Goal: Task Accomplishment & Management: Manage account settings

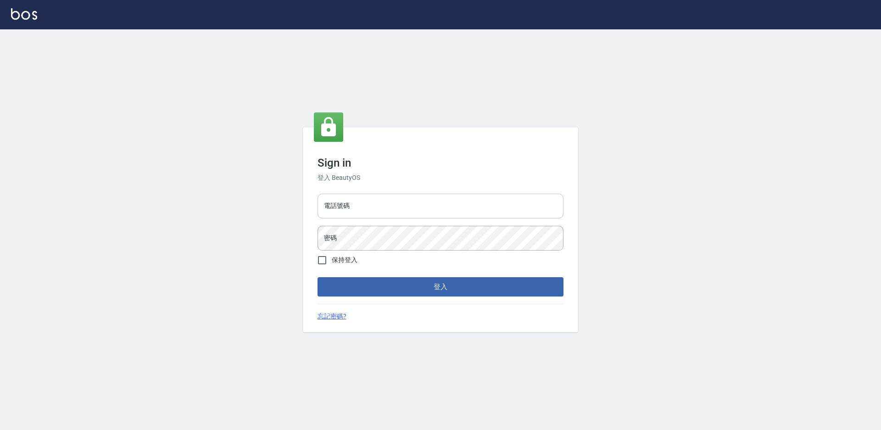
click at [350, 207] on input "電話號碼" at bounding box center [440, 206] width 246 height 25
type input "0988338477"
click at [317, 277] on button "登入" at bounding box center [440, 286] width 246 height 19
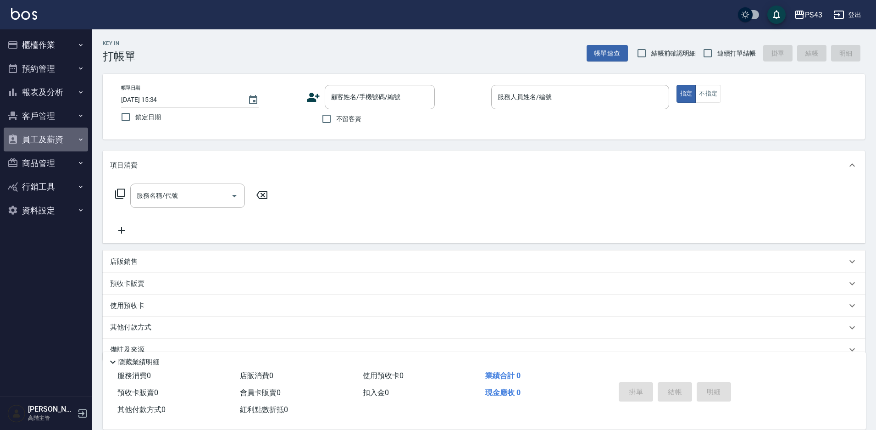
click at [61, 142] on button "員工及薪資" at bounding box center [46, 139] width 84 height 24
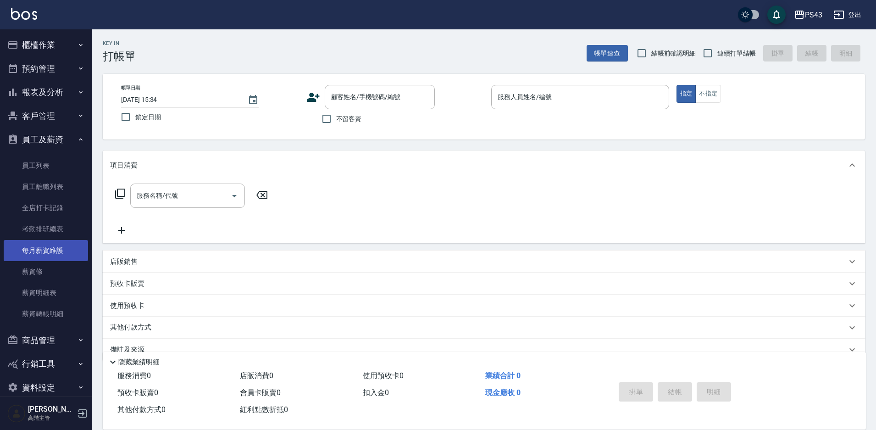
click at [62, 252] on link "每月薪資維護" at bounding box center [46, 250] width 84 height 21
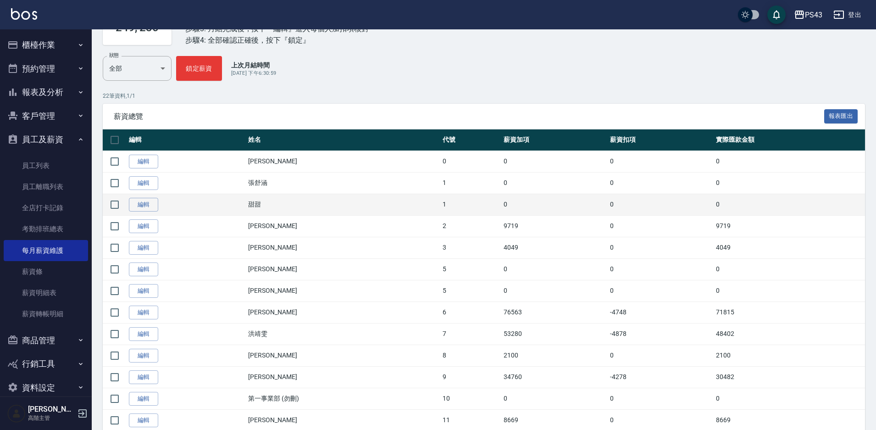
scroll to position [138, 0]
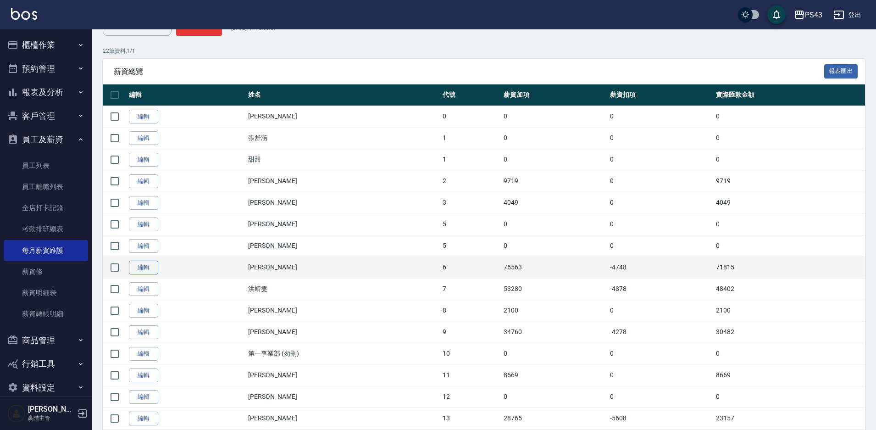
click at [139, 267] on link "編輯" at bounding box center [143, 267] width 29 height 14
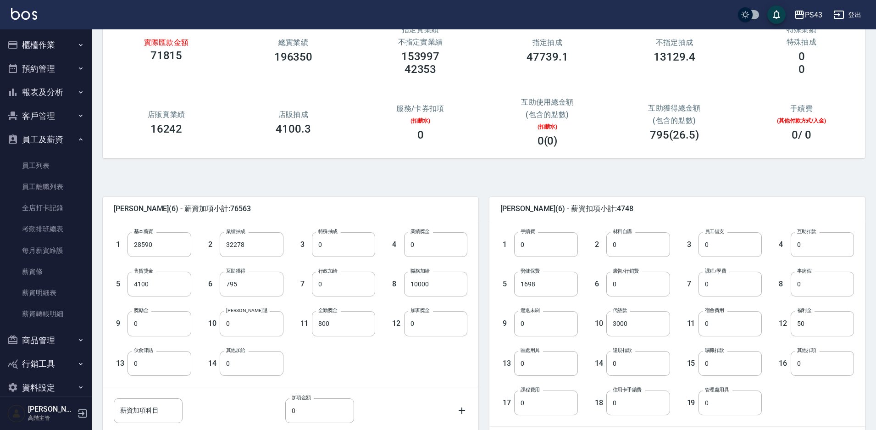
scroll to position [166, 0]
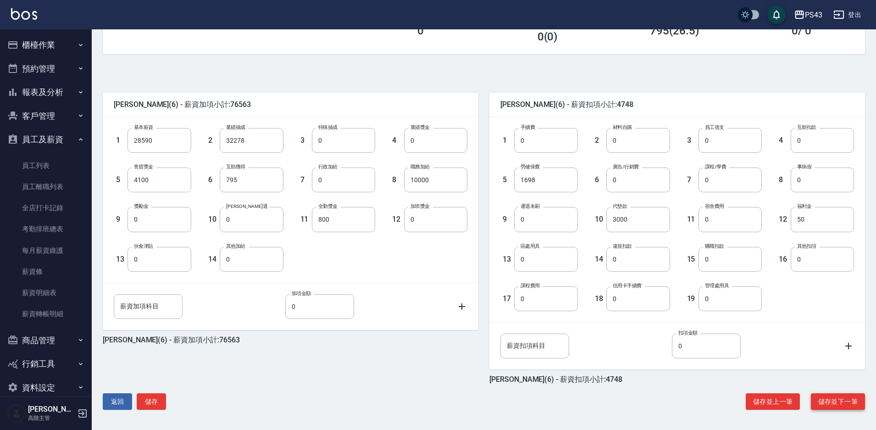
click at [849, 402] on button "儲存並下一筆" at bounding box center [838, 401] width 54 height 17
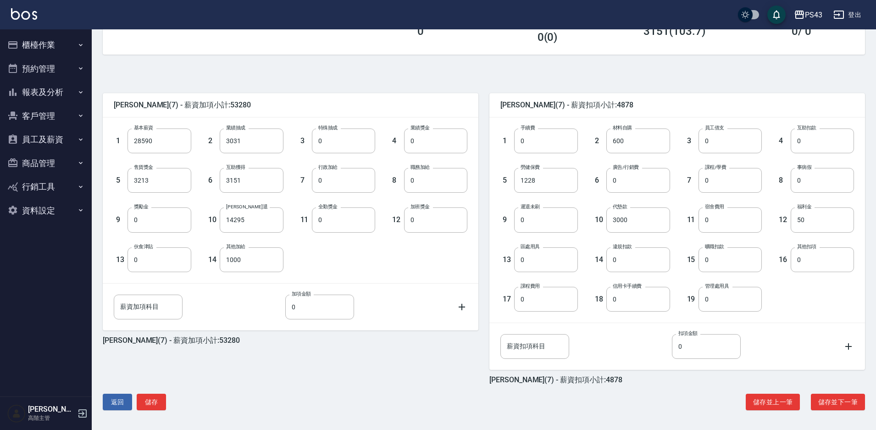
scroll to position [166, 0]
click at [837, 403] on button "儲存並下一筆" at bounding box center [838, 401] width 54 height 17
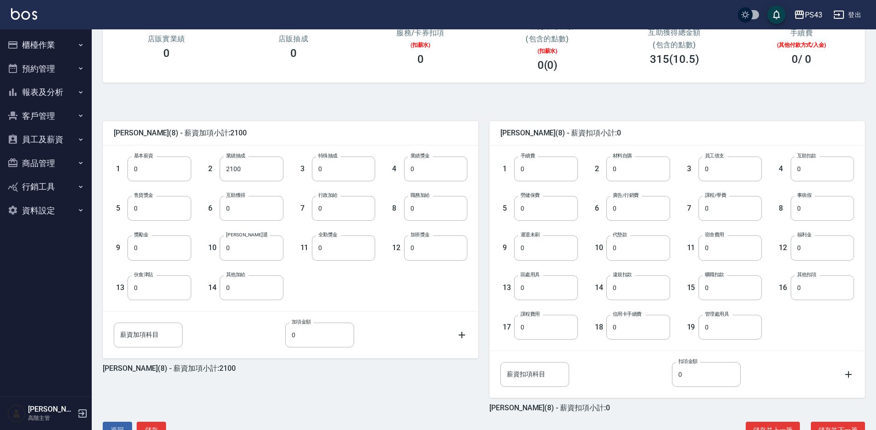
scroll to position [166, 0]
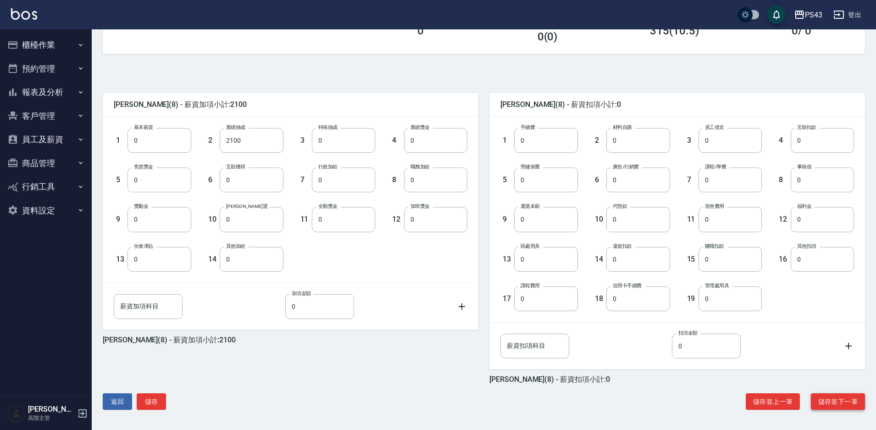
click at [828, 402] on button "儲存並下一筆" at bounding box center [838, 401] width 54 height 17
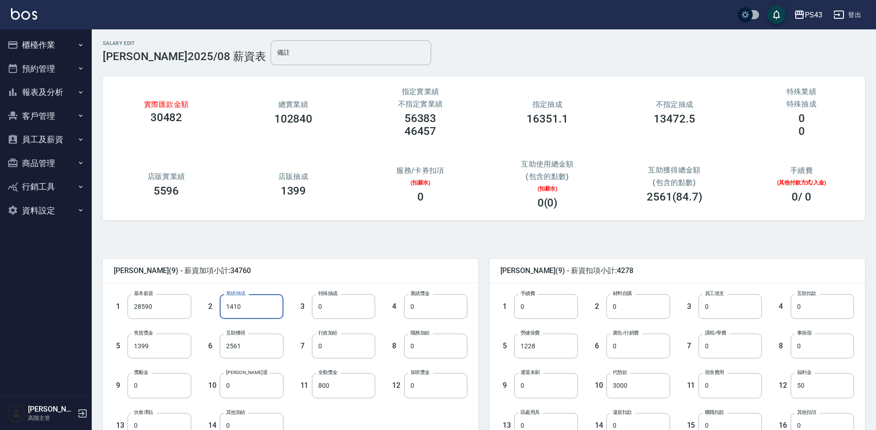
click at [220, 305] on input "1410" at bounding box center [251, 306] width 63 height 25
type input "0"
click at [133, 308] on input "28590" at bounding box center [158, 306] width 63 height 25
click at [133, 303] on input "0" at bounding box center [158, 306] width 63 height 25
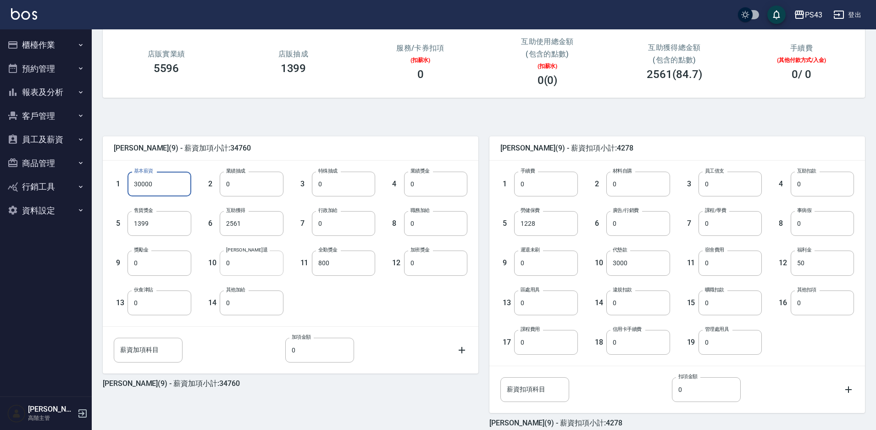
scroll to position [166, 0]
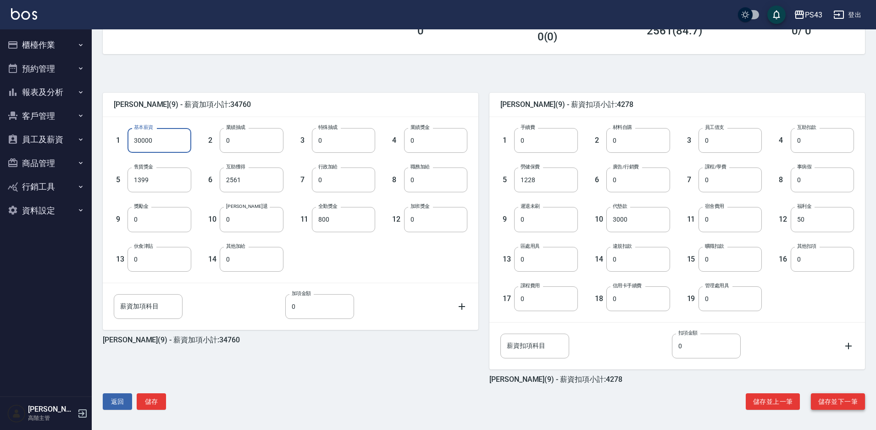
type input "30000"
click at [827, 399] on button "儲存並下一筆" at bounding box center [838, 401] width 54 height 17
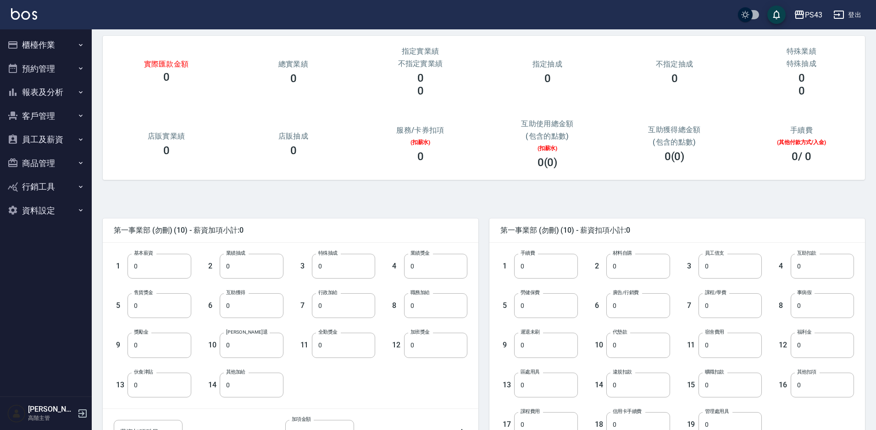
scroll to position [166, 0]
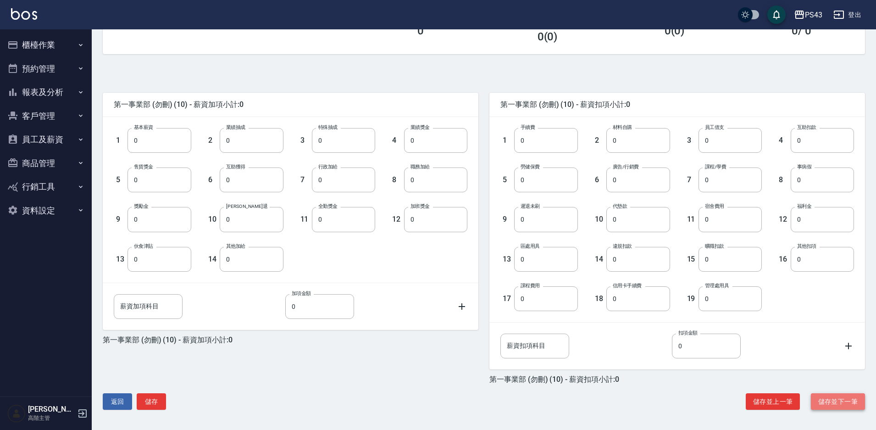
click at [843, 402] on button "儲存並下一筆" at bounding box center [838, 401] width 54 height 17
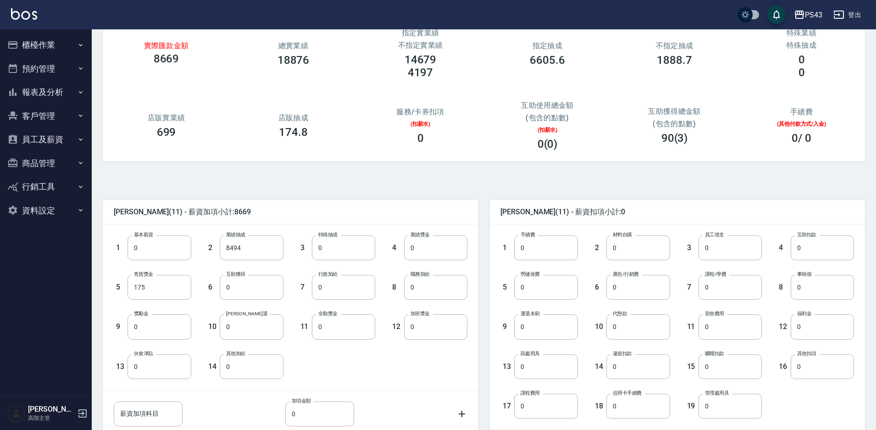
scroll to position [166, 0]
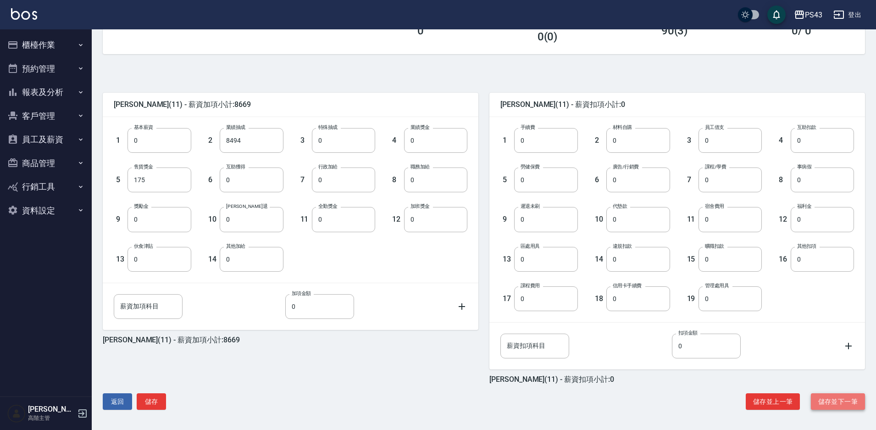
click at [832, 399] on button "儲存並下一筆" at bounding box center [838, 401] width 54 height 17
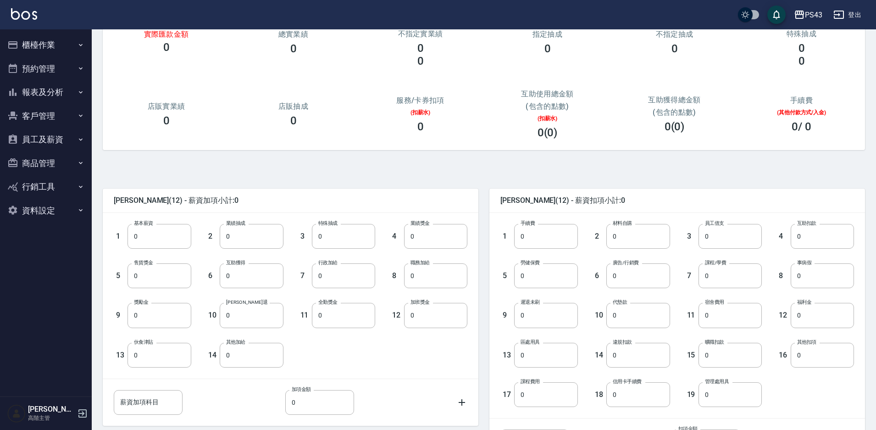
scroll to position [166, 0]
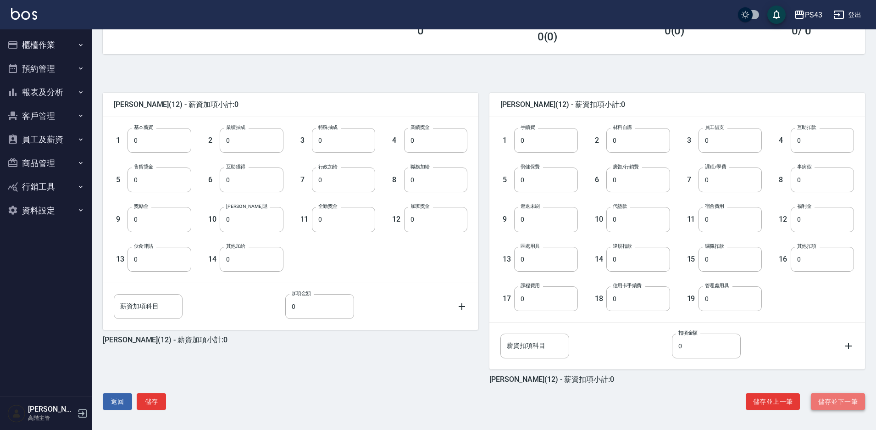
click at [836, 401] on button "儲存並下一筆" at bounding box center [838, 401] width 54 height 17
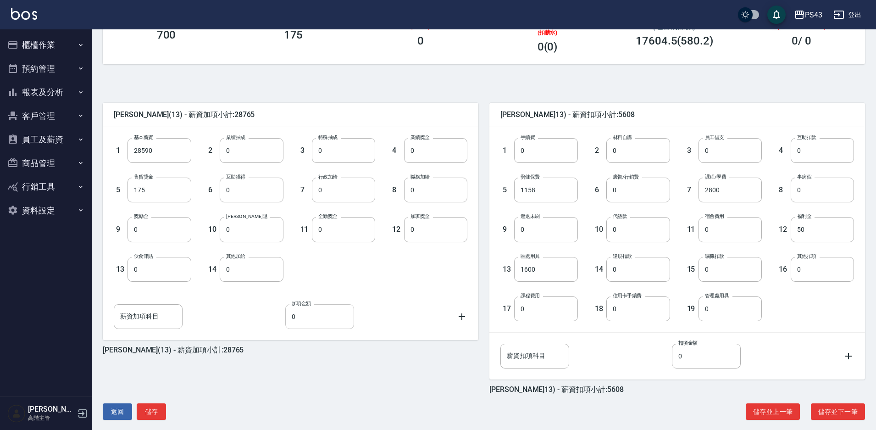
scroll to position [166, 0]
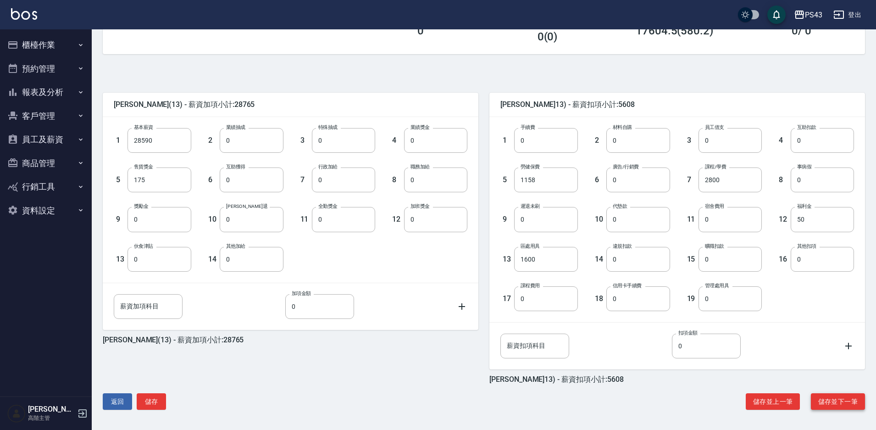
click at [817, 402] on button "儲存並下一筆" at bounding box center [838, 401] width 54 height 17
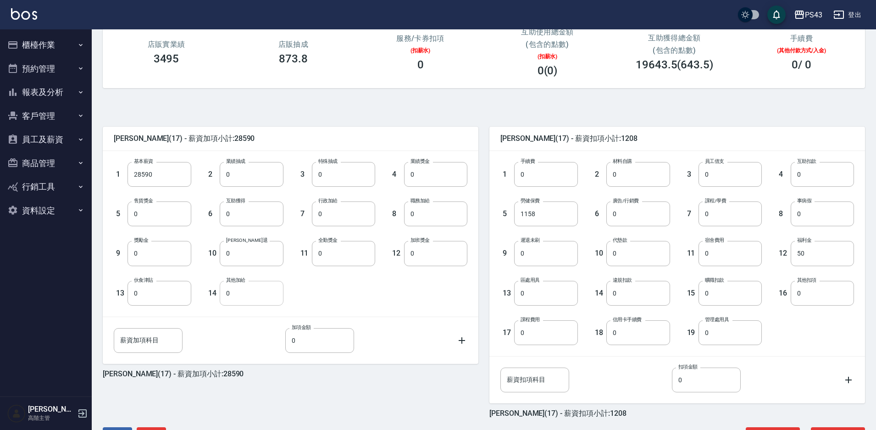
scroll to position [166, 0]
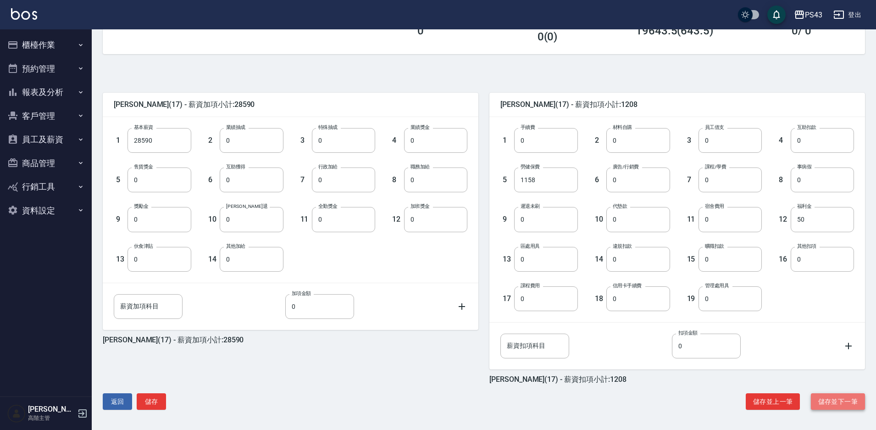
click at [845, 397] on button "儲存並下一筆" at bounding box center [838, 401] width 54 height 17
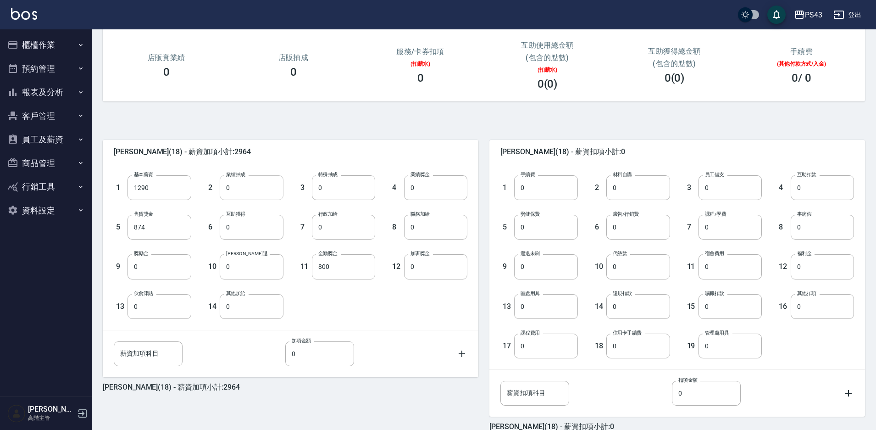
scroll to position [166, 0]
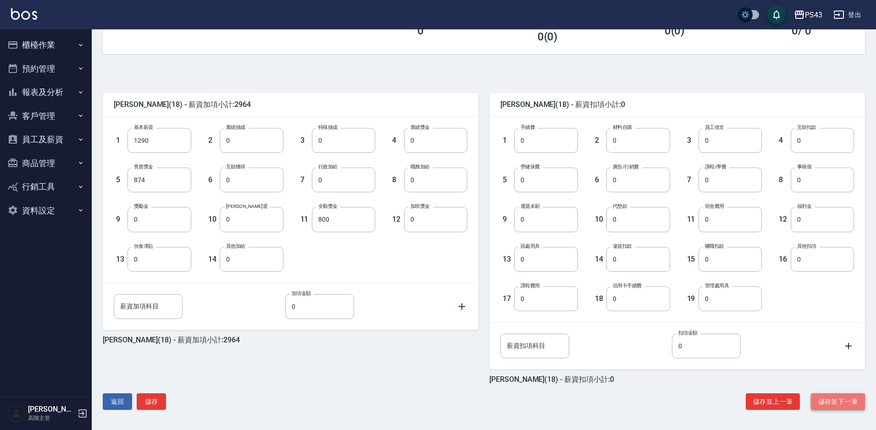
click at [835, 407] on button "儲存並下一筆" at bounding box center [838, 401] width 54 height 17
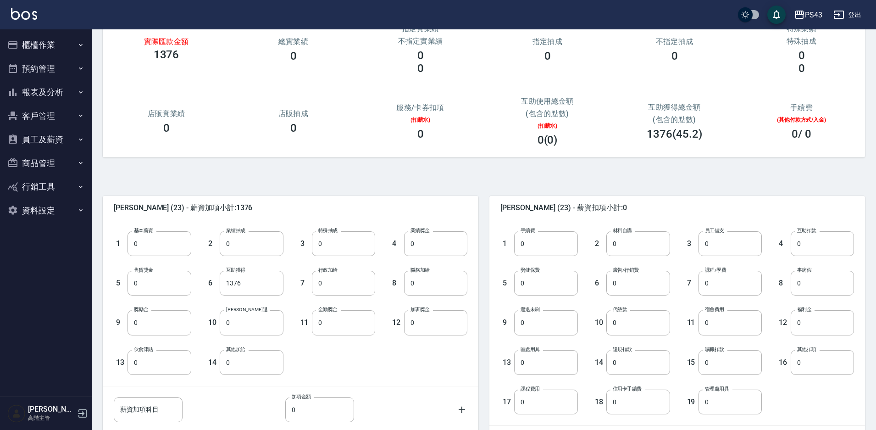
scroll to position [166, 0]
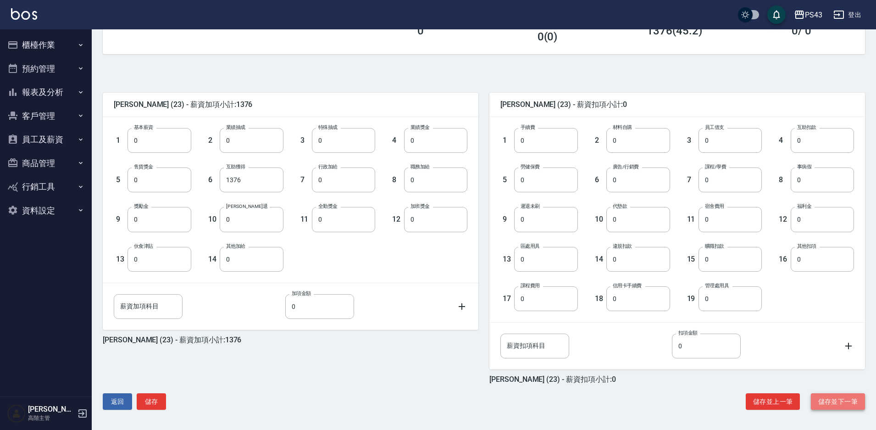
click at [839, 405] on button "儲存並下一筆" at bounding box center [838, 401] width 54 height 17
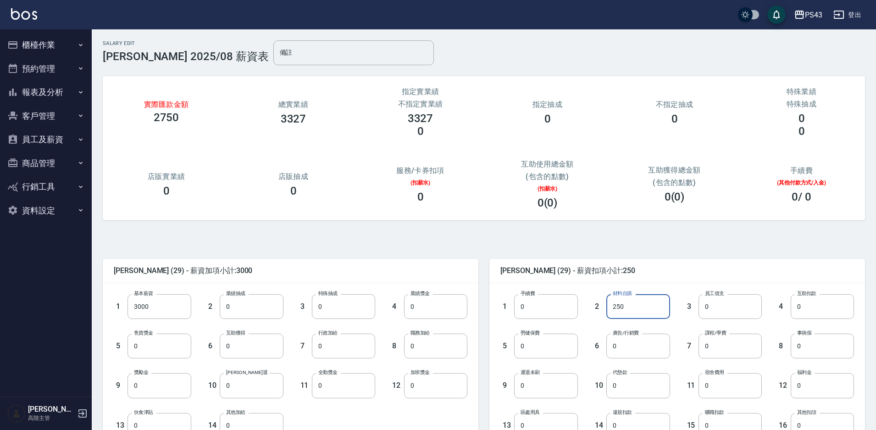
click at [609, 308] on input "250" at bounding box center [637, 306] width 63 height 25
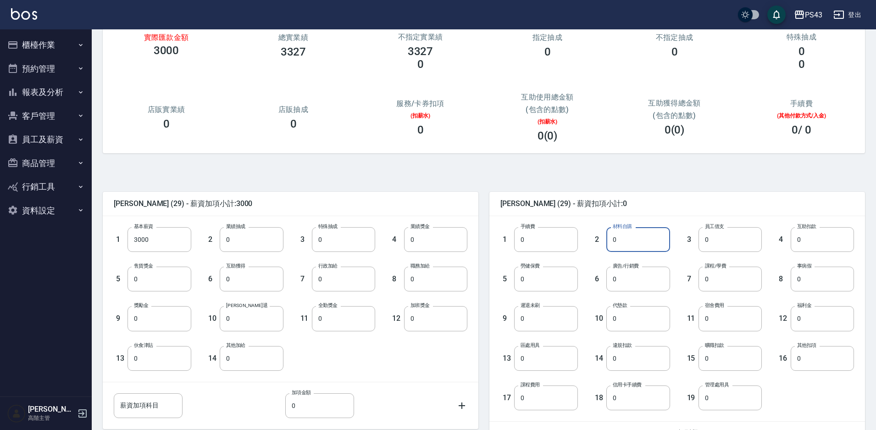
scroll to position [166, 0]
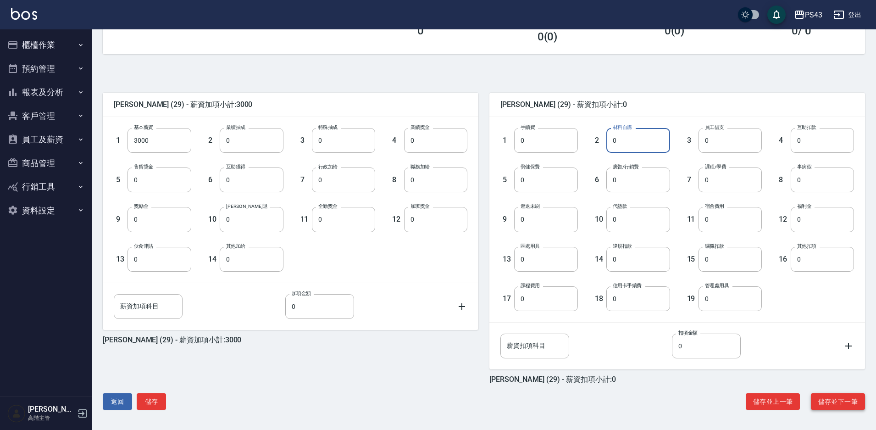
type input "0"
click at [832, 398] on button "儲存並下一筆" at bounding box center [838, 401] width 54 height 17
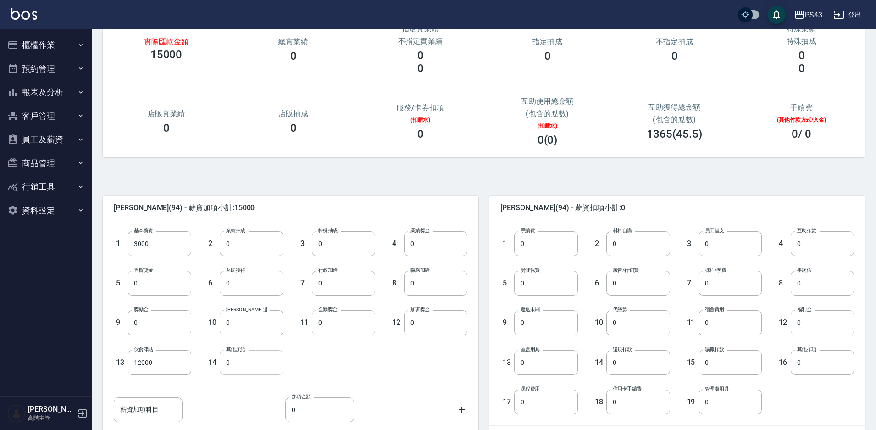
scroll to position [166, 0]
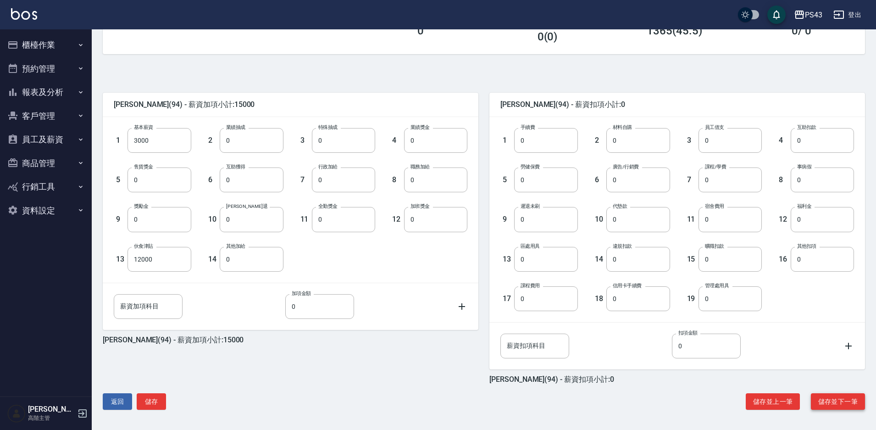
click at [838, 403] on button "儲存並下一筆" at bounding box center [838, 401] width 54 height 17
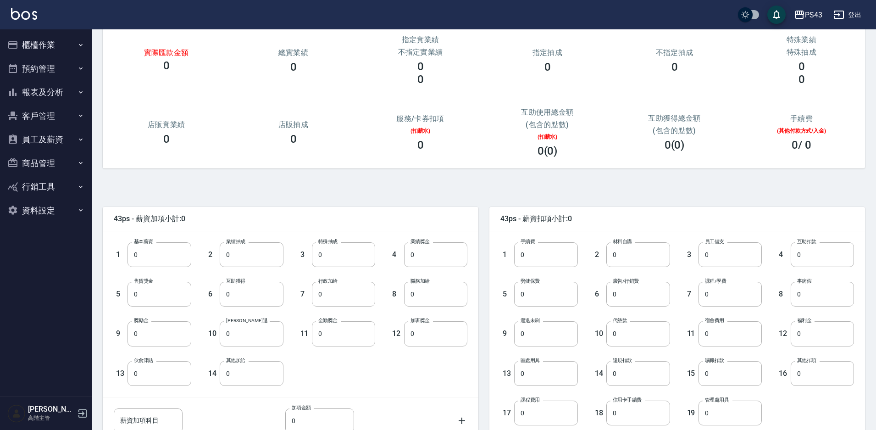
scroll to position [166, 0]
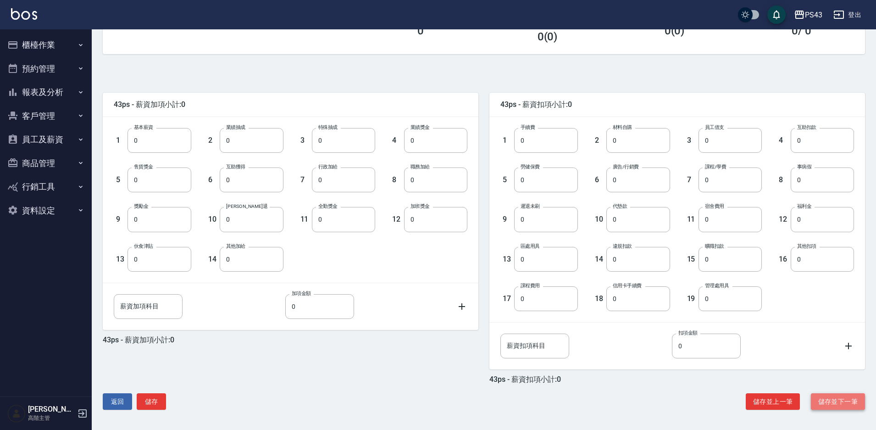
click at [826, 400] on button "儲存並下一筆" at bounding box center [838, 401] width 54 height 17
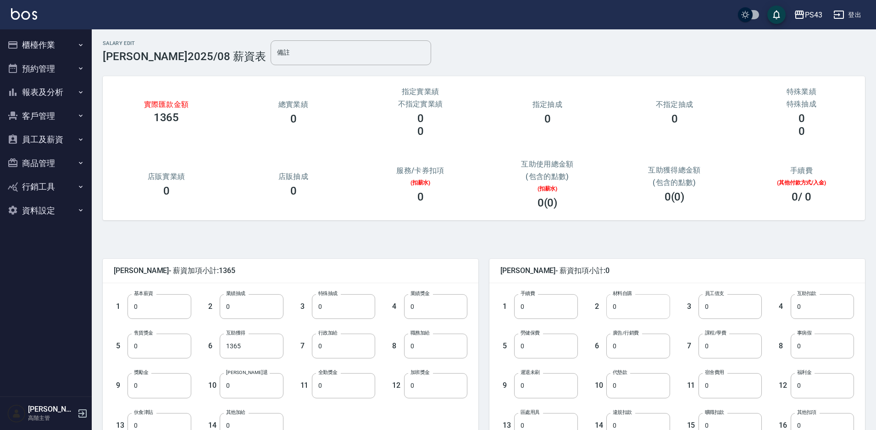
click at [613, 305] on input "0" at bounding box center [637, 306] width 63 height 25
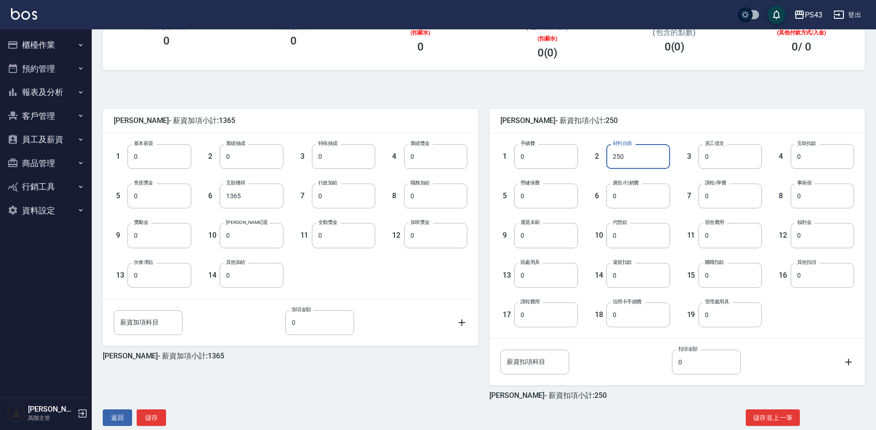
scroll to position [166, 0]
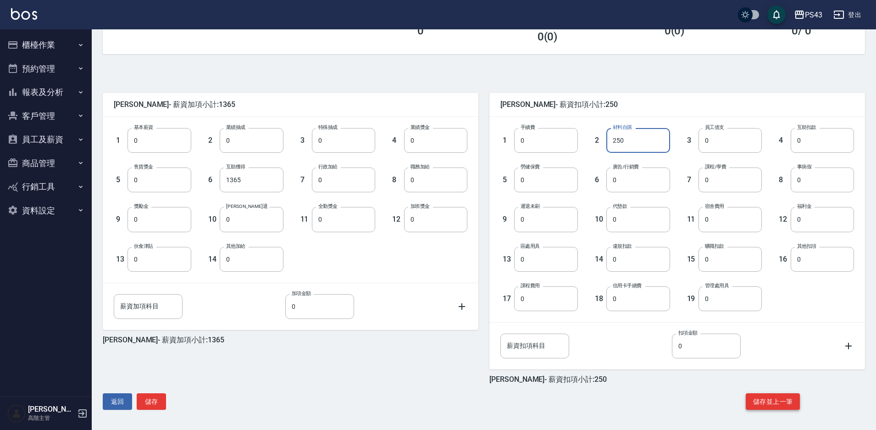
type input "250"
click at [777, 398] on button "儲存並上一筆" at bounding box center [773, 401] width 54 height 17
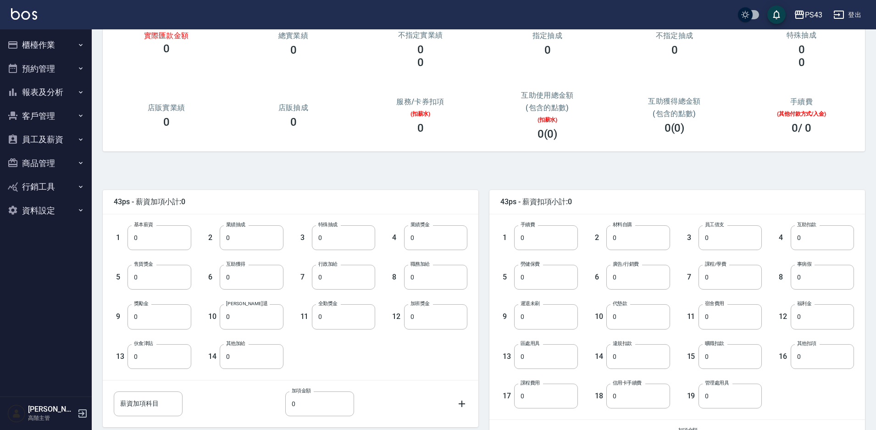
scroll to position [166, 0]
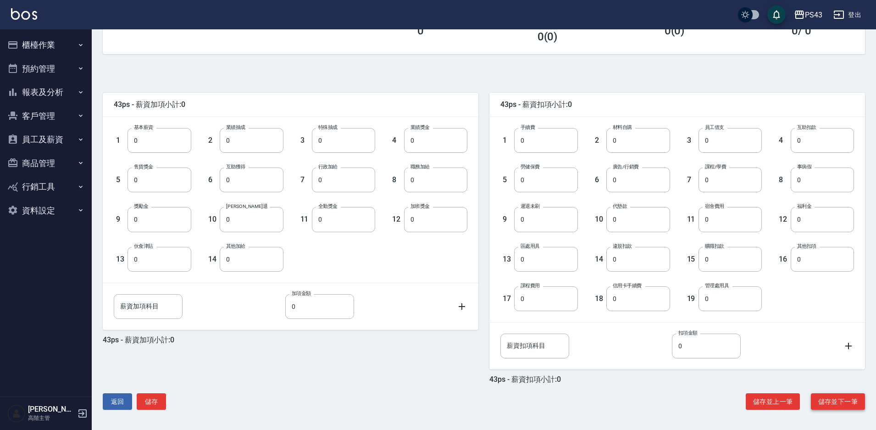
click at [847, 404] on button "儲存並下一筆" at bounding box center [838, 401] width 54 height 17
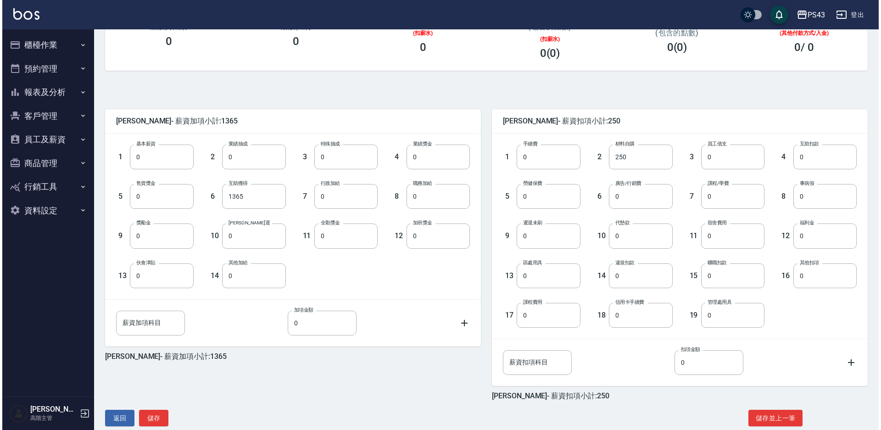
scroll to position [166, 0]
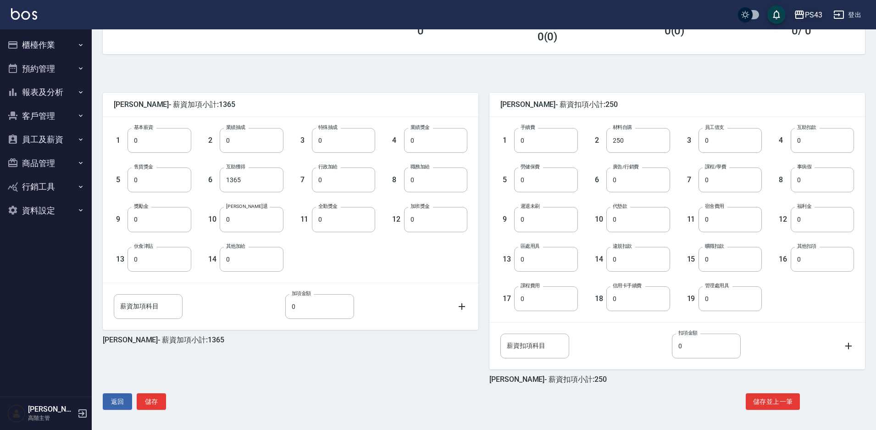
click at [806, 14] on div "PS43" at bounding box center [813, 14] width 17 height 11
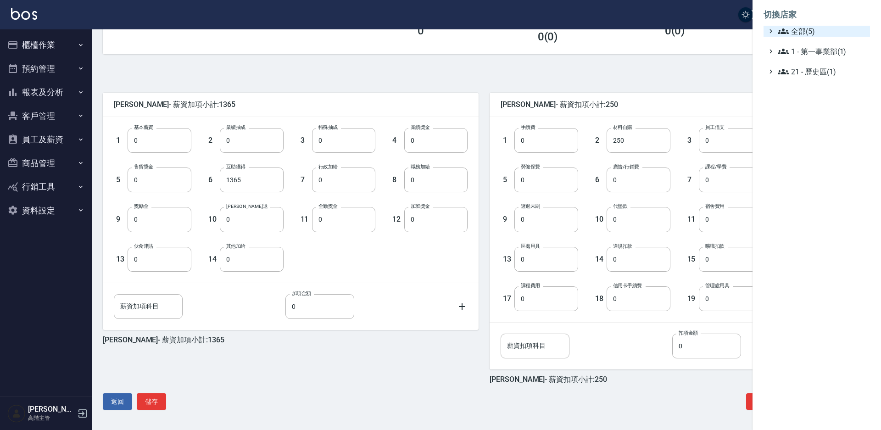
click at [801, 32] on span "全部(5)" at bounding box center [821, 31] width 89 height 11
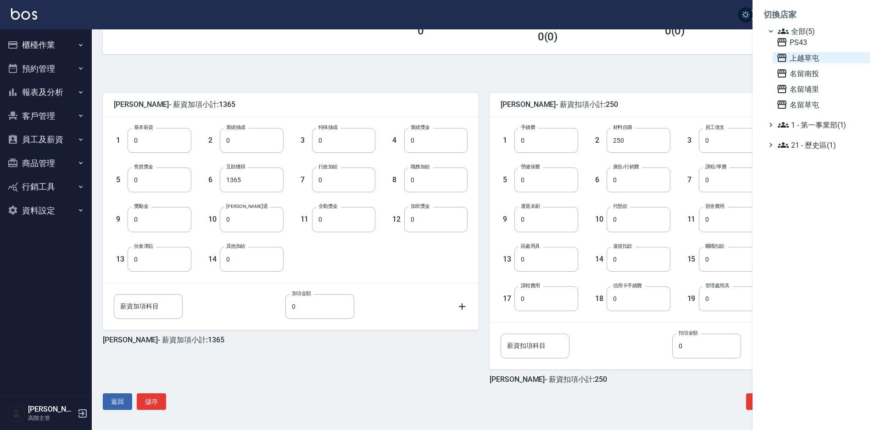
click at [799, 61] on span "上越草屯" at bounding box center [821, 57] width 90 height 11
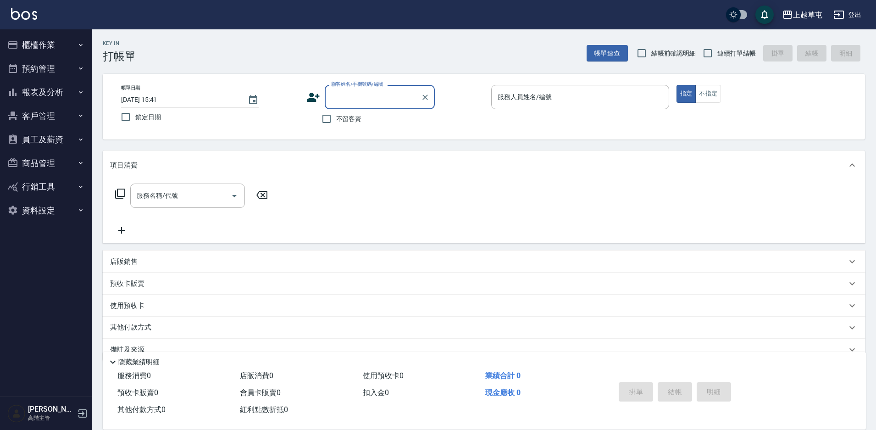
click at [59, 144] on button "員工及薪資" at bounding box center [46, 139] width 84 height 24
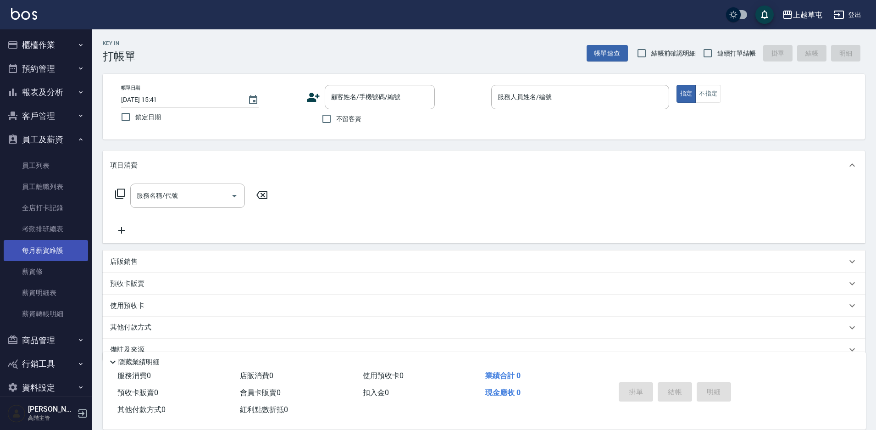
click at [58, 251] on link "每月薪資維護" at bounding box center [46, 250] width 84 height 21
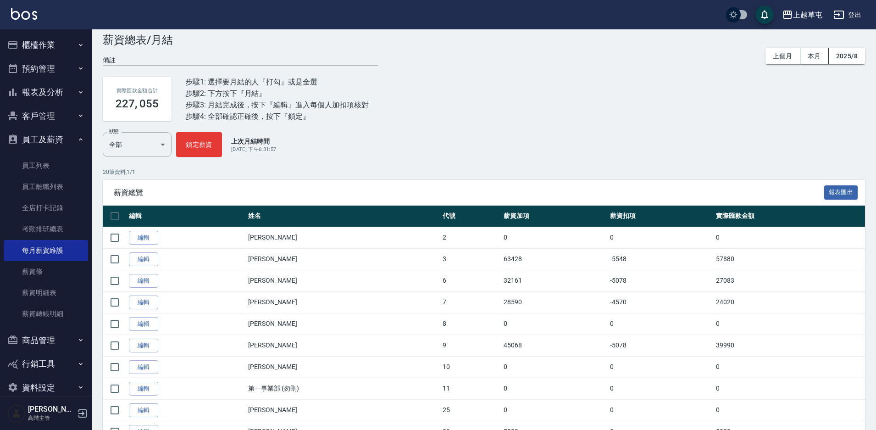
scroll to position [46, 0]
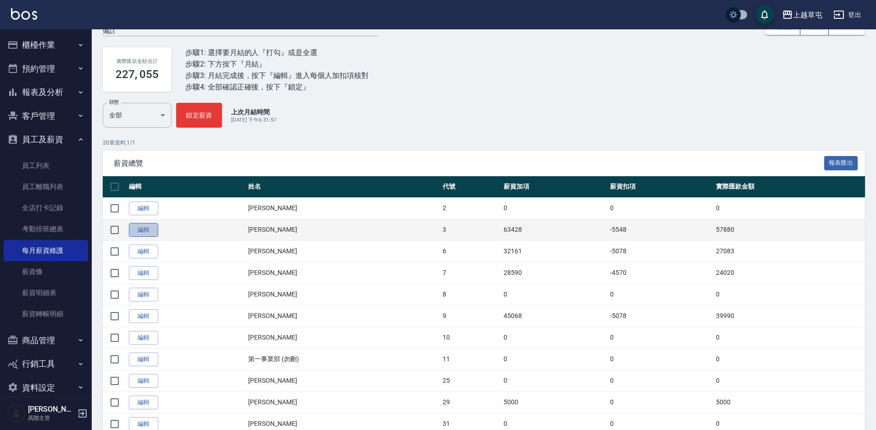
click at [137, 227] on link "編輯" at bounding box center [143, 230] width 29 height 14
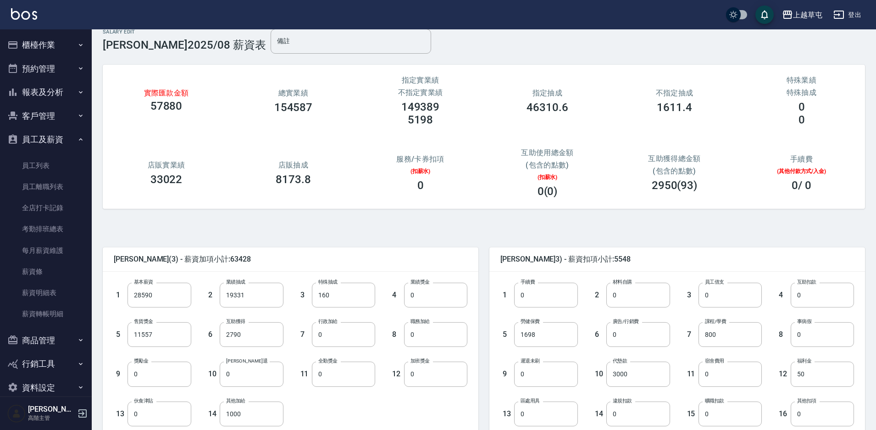
scroll to position [166, 0]
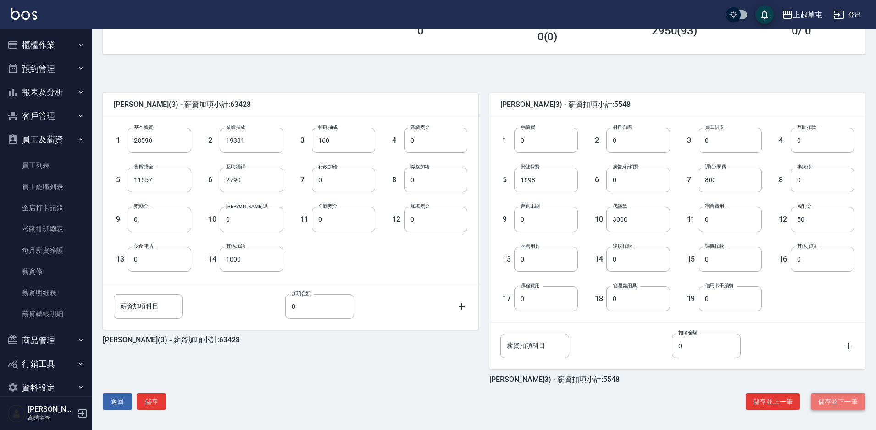
click at [831, 402] on button "儲存並下一筆" at bounding box center [838, 401] width 54 height 17
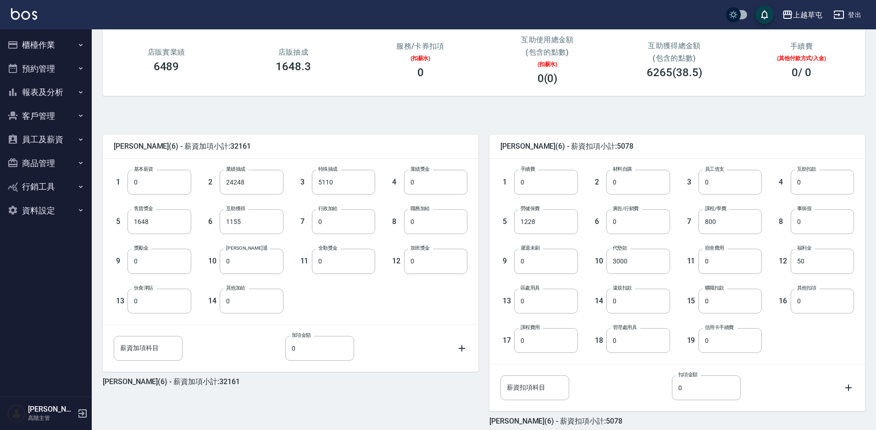
scroll to position [166, 0]
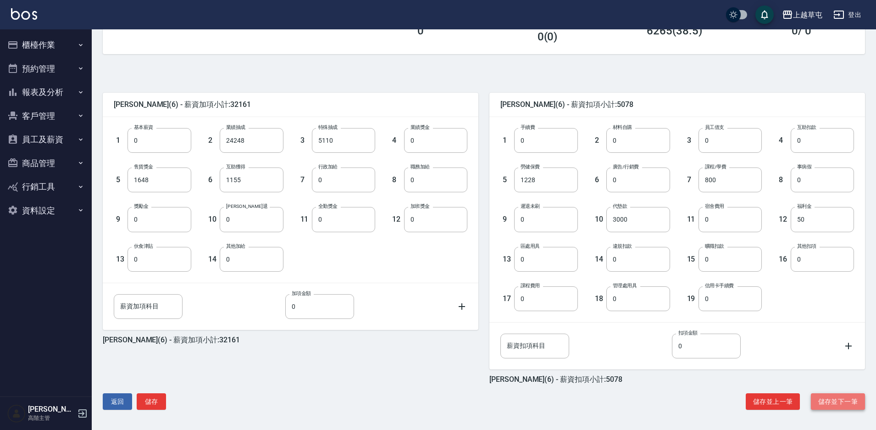
click at [835, 399] on button "儲存並下一筆" at bounding box center [838, 401] width 54 height 17
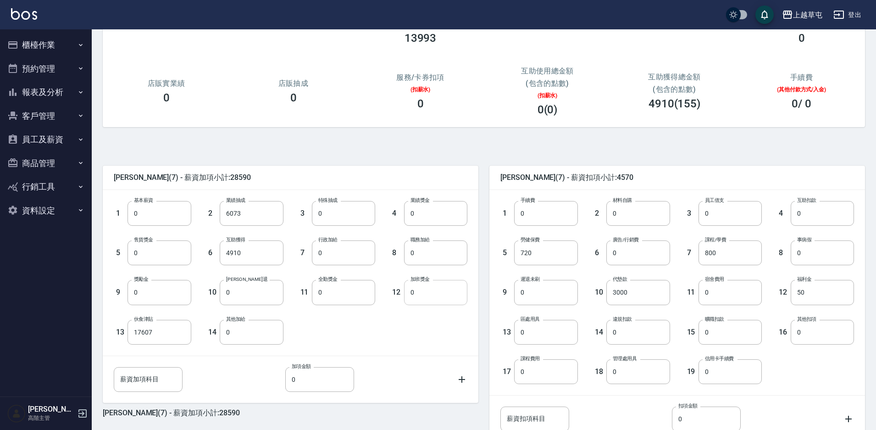
scroll to position [166, 0]
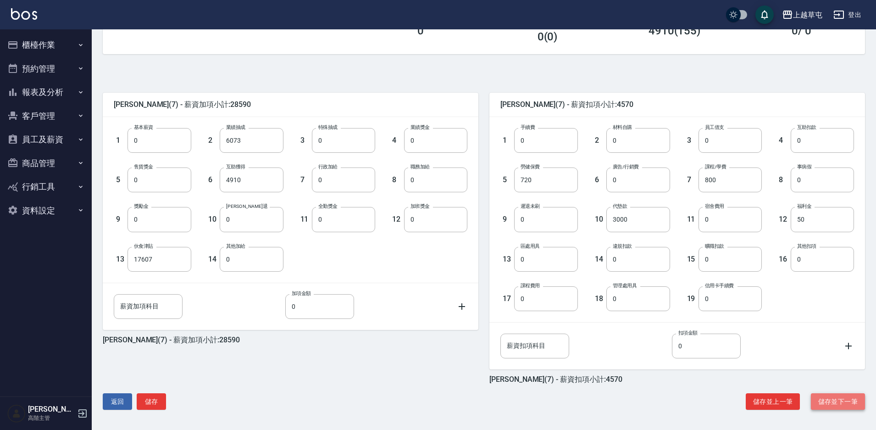
click at [847, 402] on button "儲存並下一筆" at bounding box center [838, 401] width 54 height 17
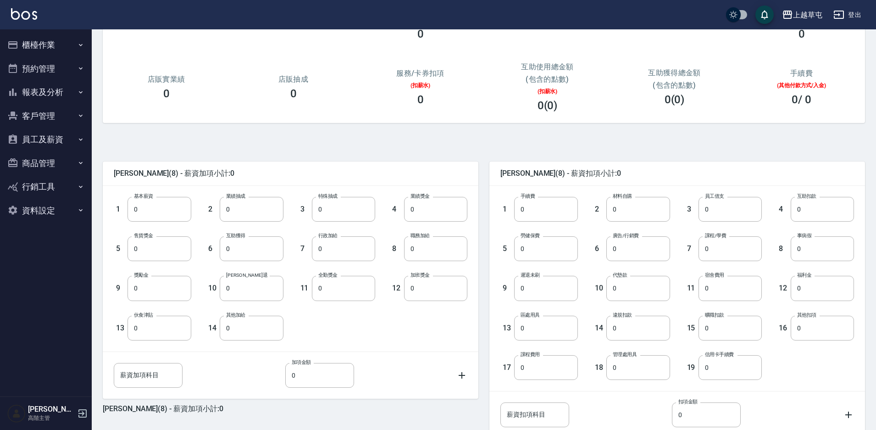
scroll to position [166, 0]
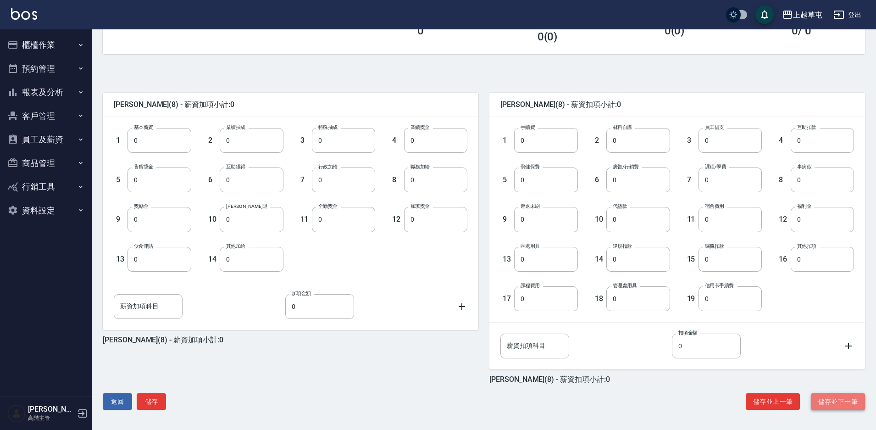
click at [834, 403] on button "儲存並下一筆" at bounding box center [838, 401] width 54 height 17
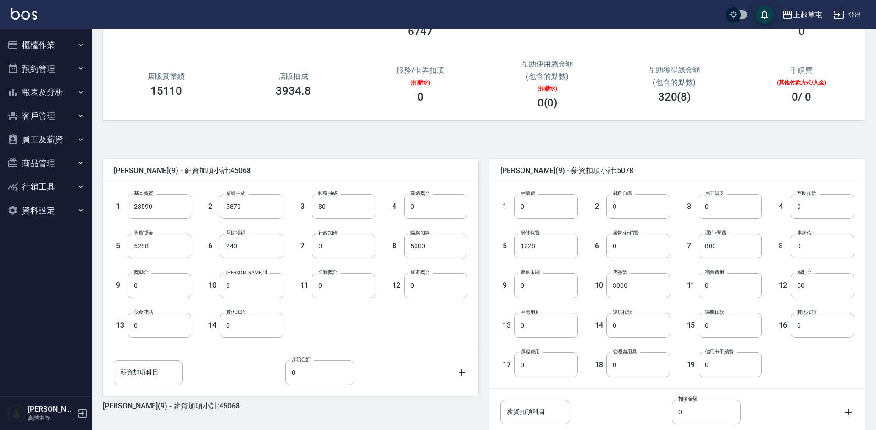
scroll to position [166, 0]
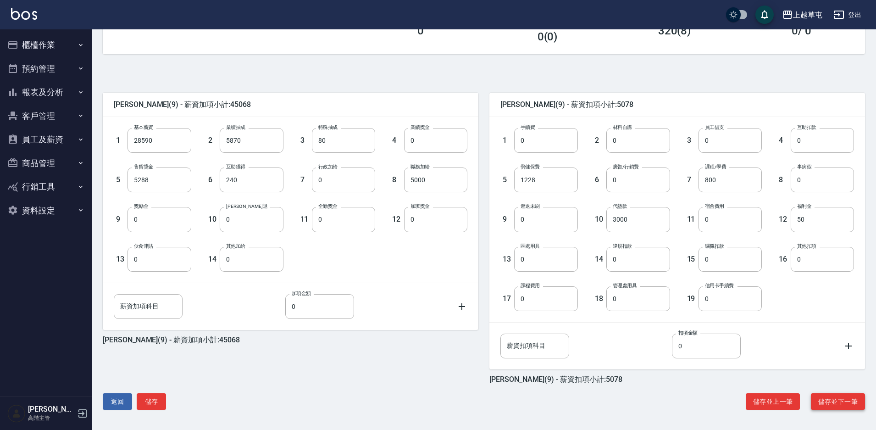
click at [843, 402] on button "儲存並下一筆" at bounding box center [838, 401] width 54 height 17
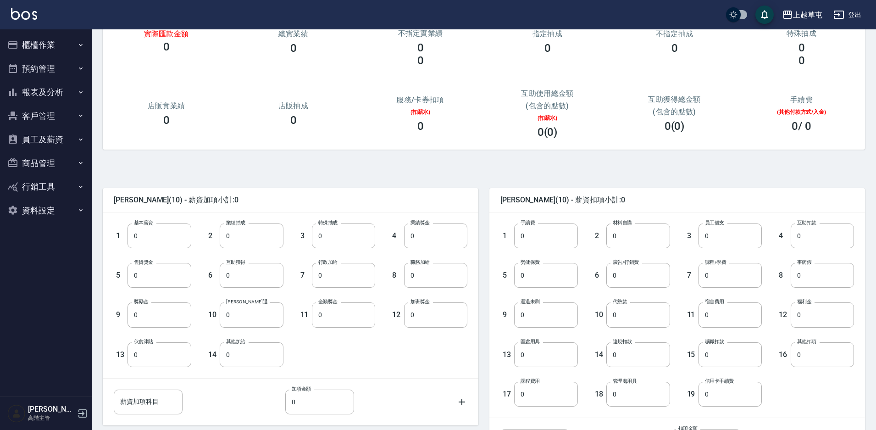
scroll to position [166, 0]
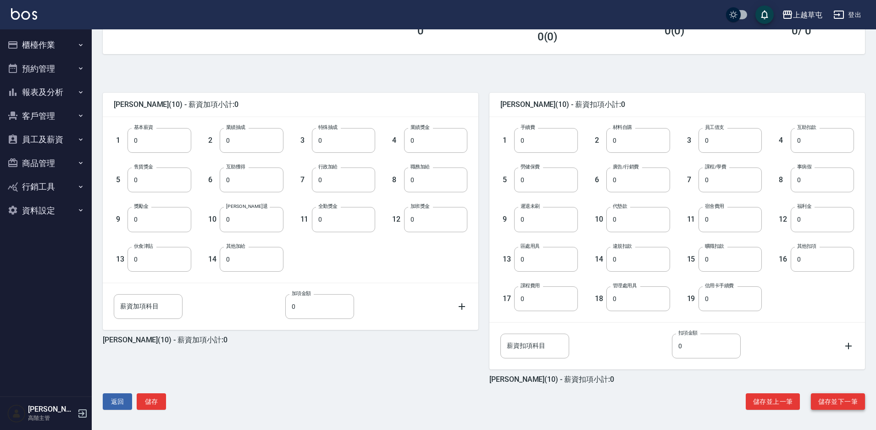
click at [848, 403] on button "儲存並下一筆" at bounding box center [838, 401] width 54 height 17
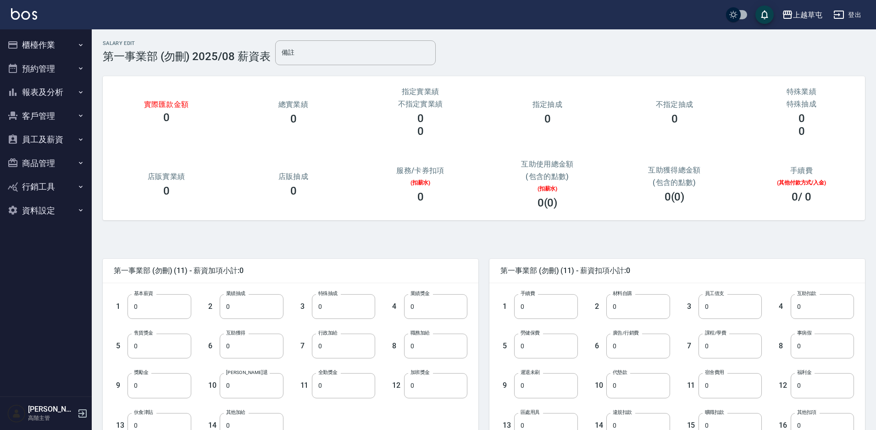
click at [62, 138] on button "員工及薪資" at bounding box center [46, 139] width 84 height 24
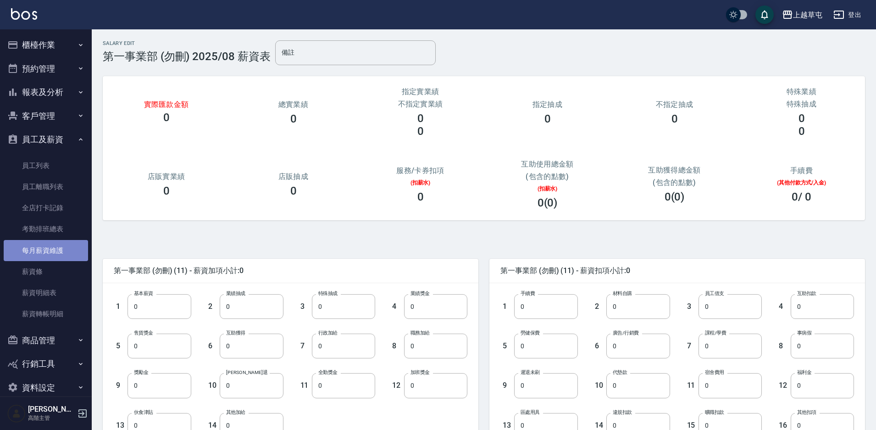
click at [58, 252] on link "每月薪資維護" at bounding box center [46, 250] width 84 height 21
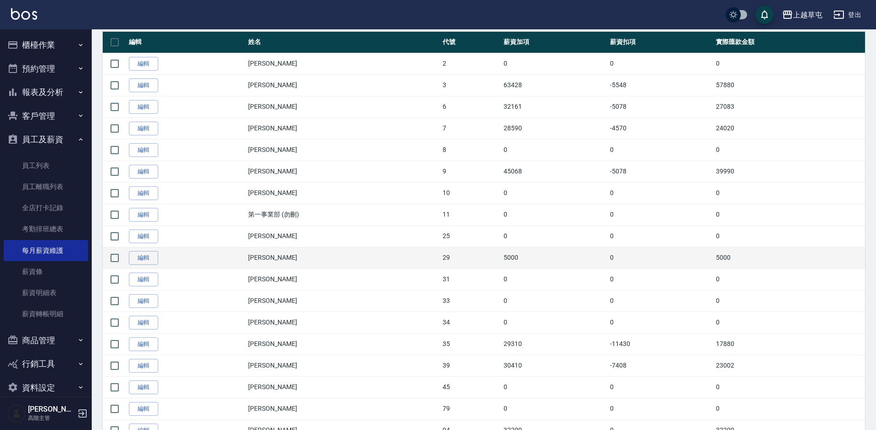
scroll to position [229, 0]
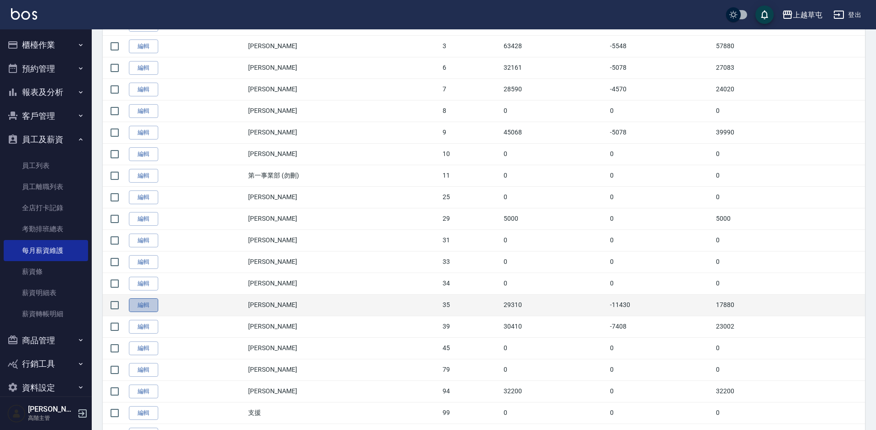
click at [139, 305] on link "編輯" at bounding box center [143, 305] width 29 height 14
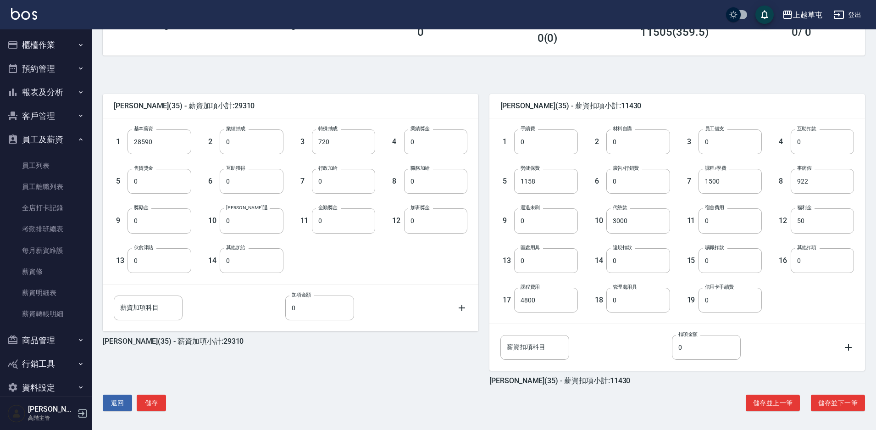
scroll to position [166, 0]
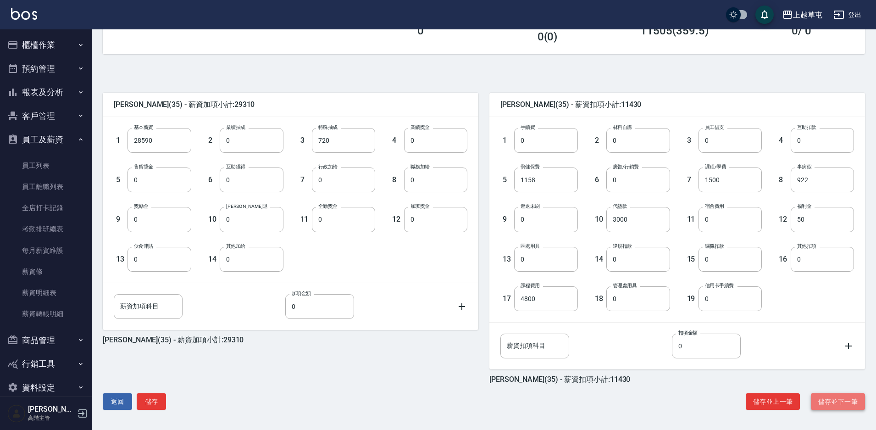
click at [848, 404] on button "儲存並下一筆" at bounding box center [838, 401] width 54 height 17
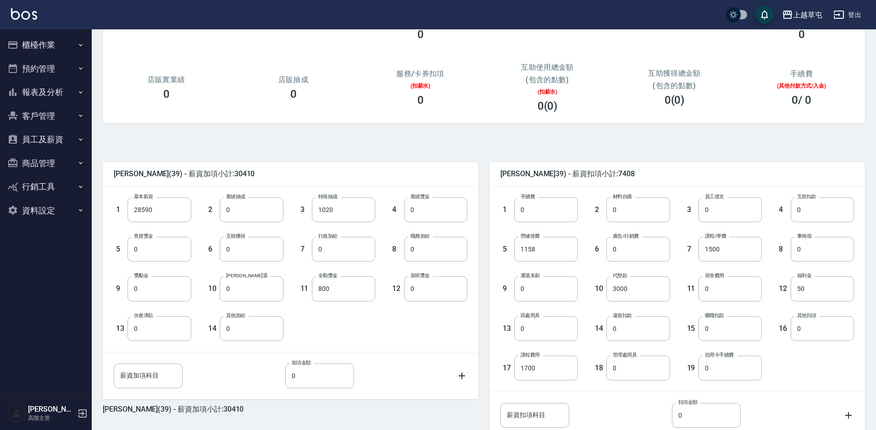
scroll to position [166, 0]
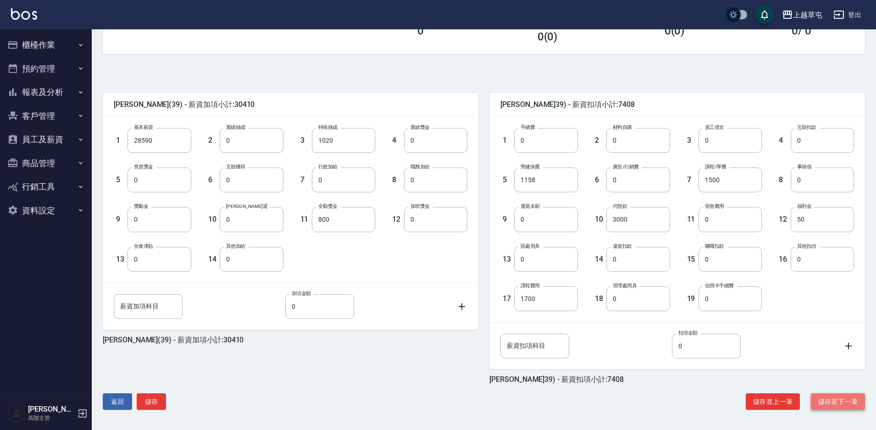
click at [825, 403] on button "儲存並下一筆" at bounding box center [838, 401] width 54 height 17
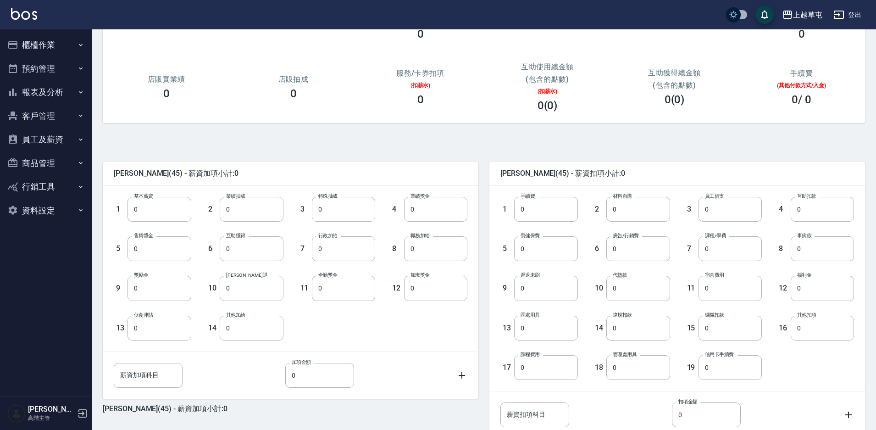
scroll to position [166, 0]
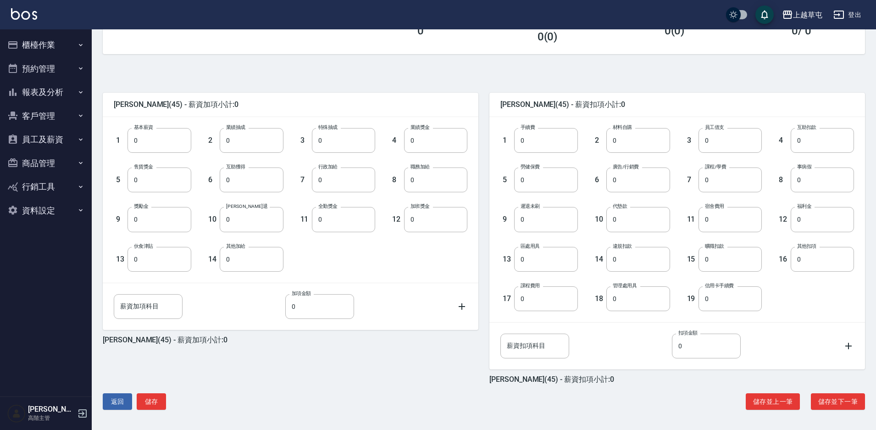
click at [56, 141] on button "員工及薪資" at bounding box center [46, 139] width 84 height 24
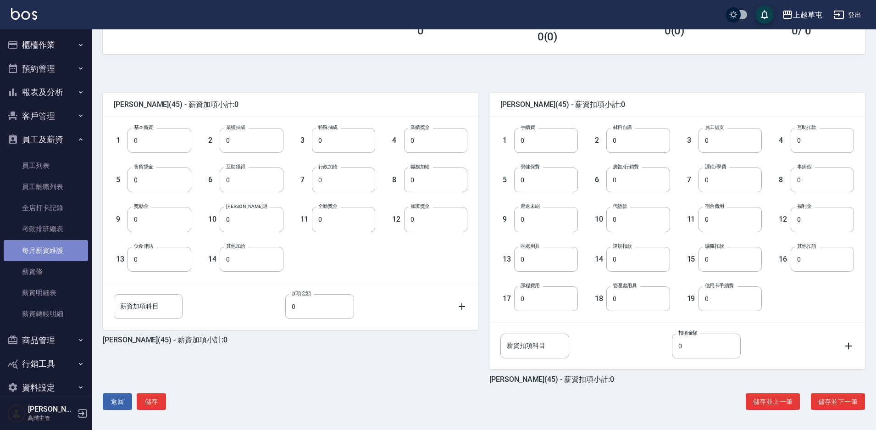
click at [69, 255] on link "每月薪資維護" at bounding box center [46, 250] width 84 height 21
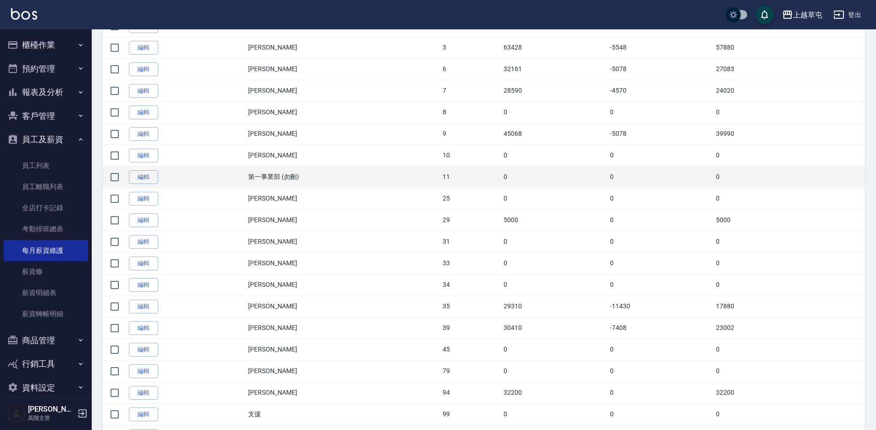
scroll to position [274, 0]
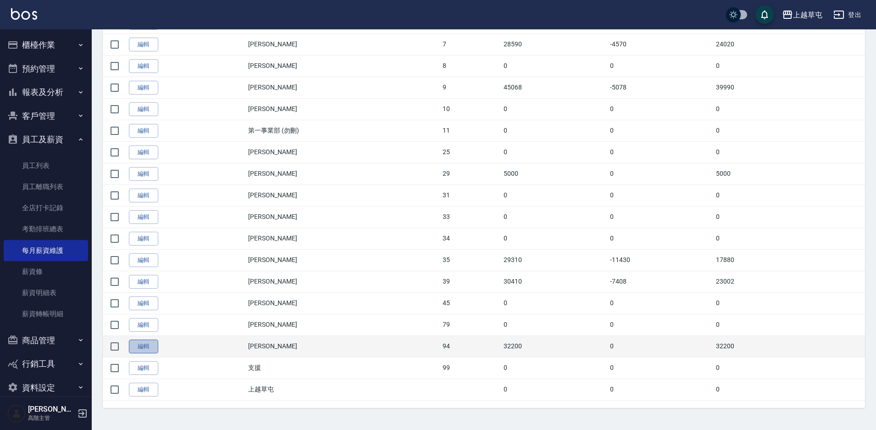
click at [144, 342] on link "編輯" at bounding box center [143, 346] width 29 height 14
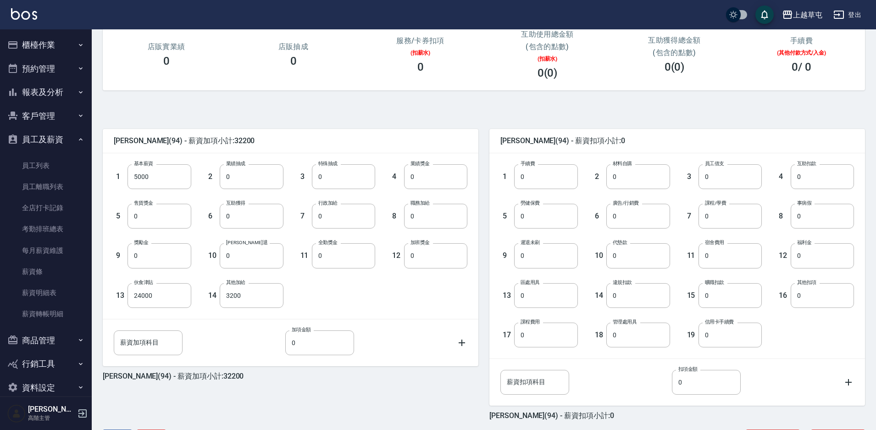
scroll to position [166, 0]
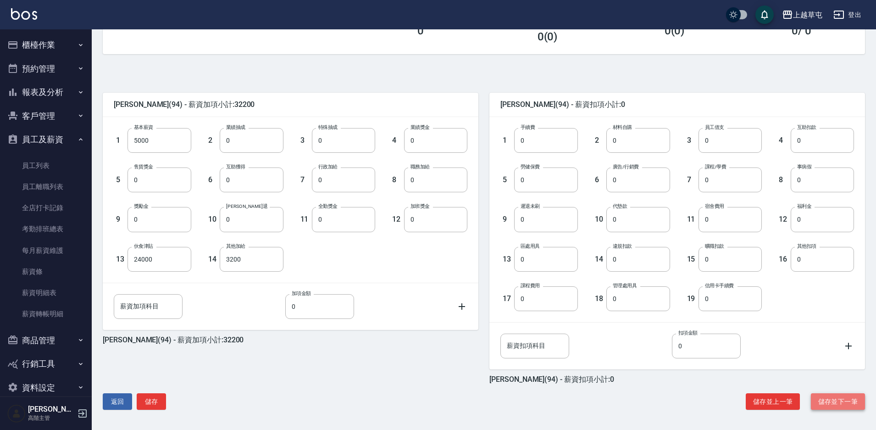
click at [845, 403] on button "儲存並下一筆" at bounding box center [838, 401] width 54 height 17
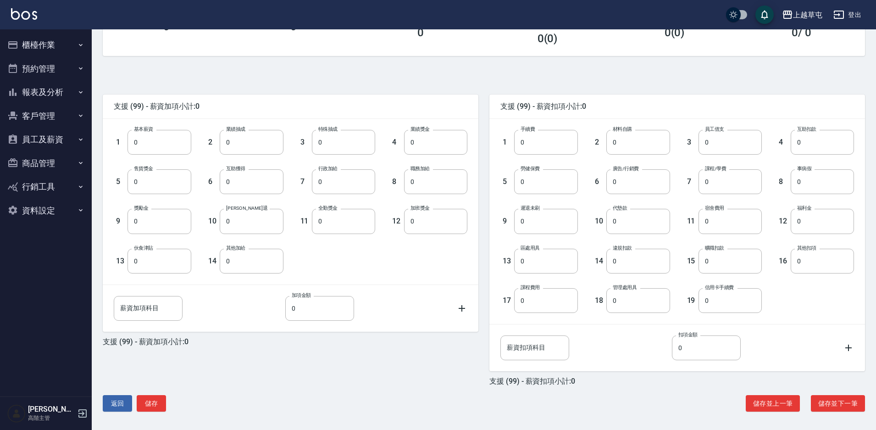
scroll to position [166, 0]
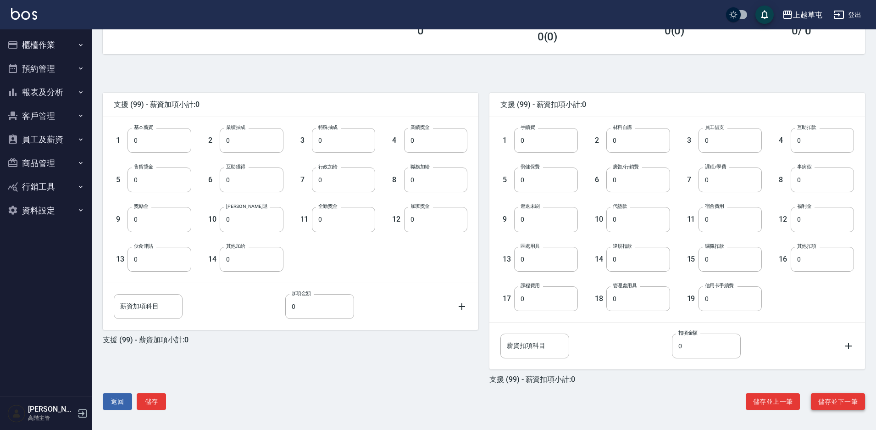
click at [845, 407] on button "儲存並下一筆" at bounding box center [838, 401] width 54 height 17
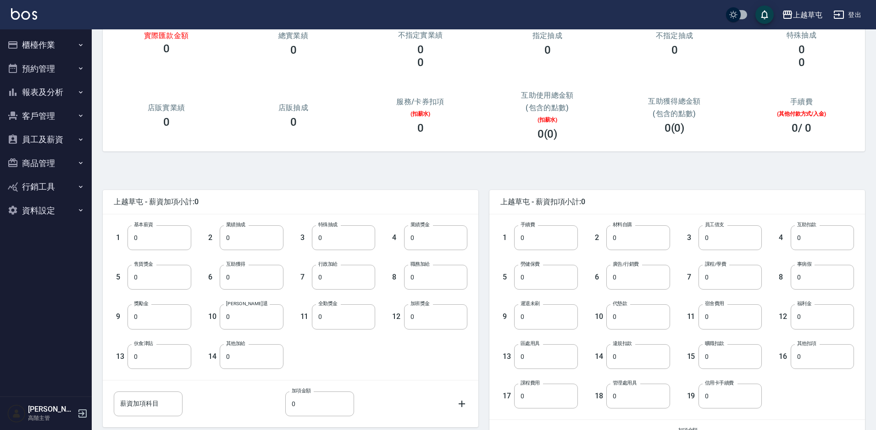
scroll to position [166, 0]
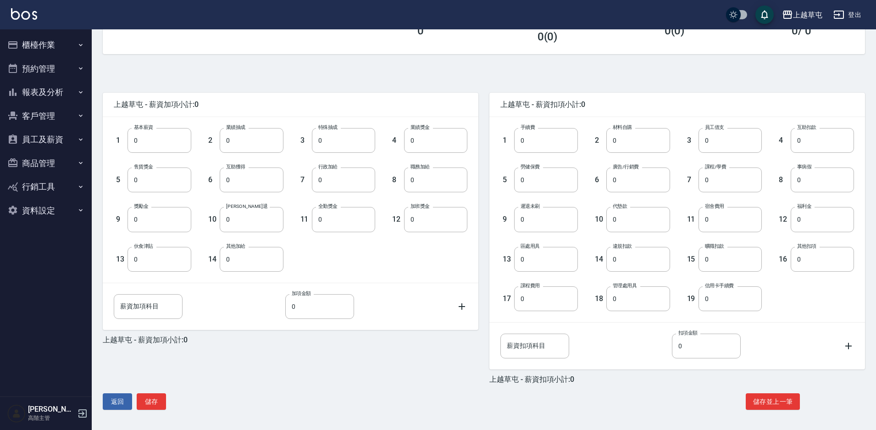
click at [56, 141] on button "員工及薪資" at bounding box center [46, 139] width 84 height 24
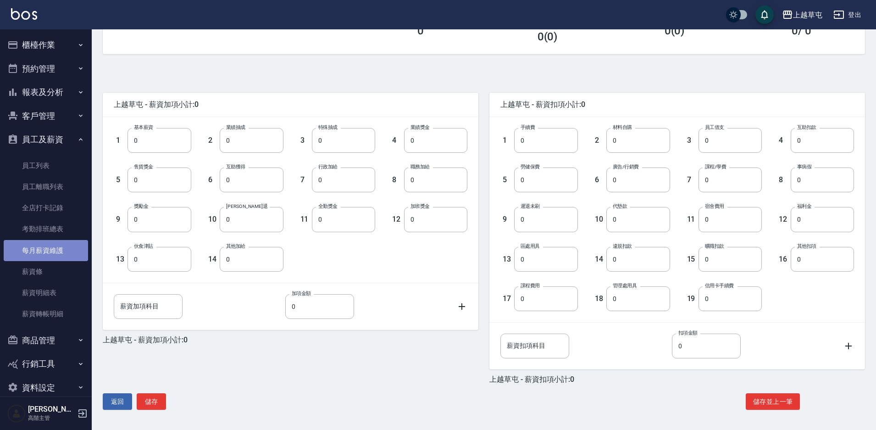
click at [69, 255] on link "每月薪資維護" at bounding box center [46, 250] width 84 height 21
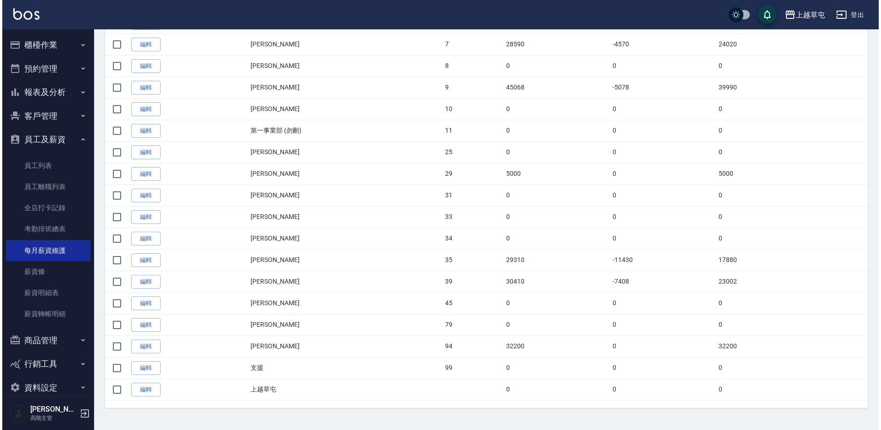
scroll to position [183, 0]
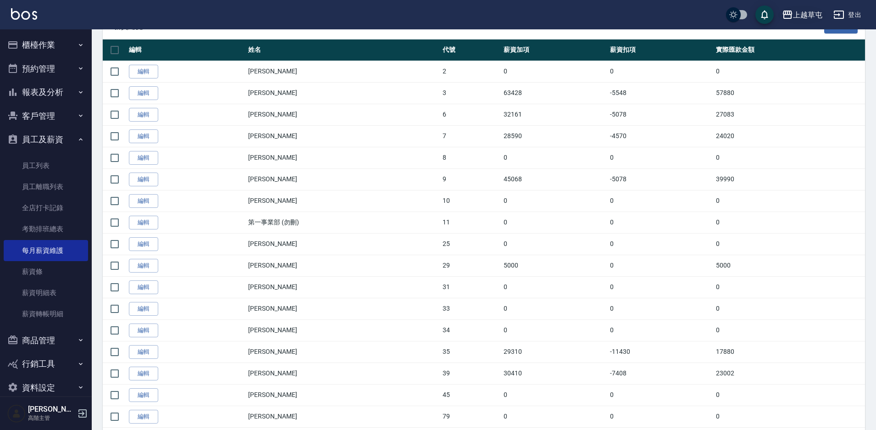
click at [803, 17] on div "上越草屯" at bounding box center [807, 14] width 29 height 11
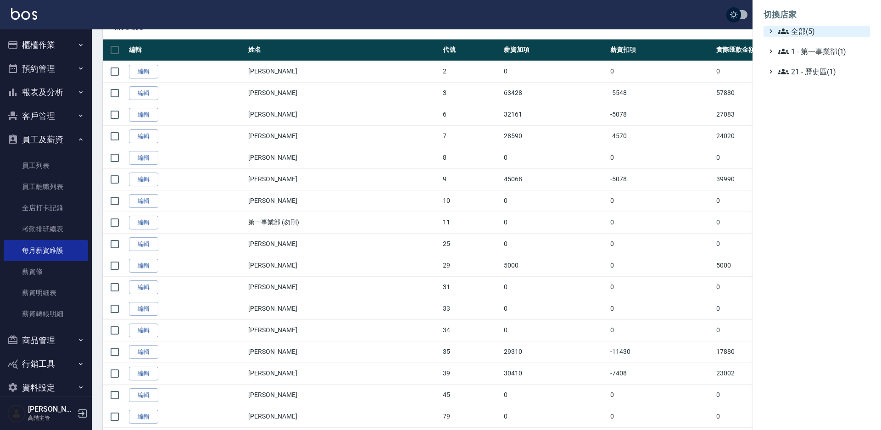
click at [798, 32] on span "全部(5)" at bounding box center [821, 31] width 89 height 11
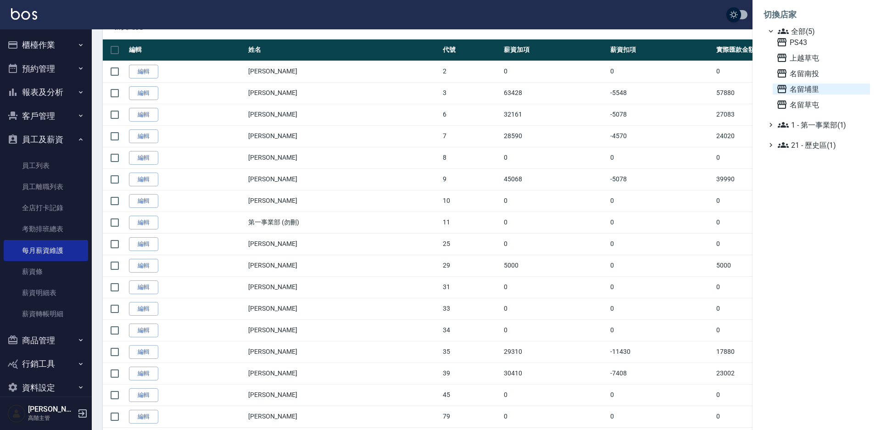
click at [797, 90] on span "名留埔里" at bounding box center [821, 88] width 90 height 11
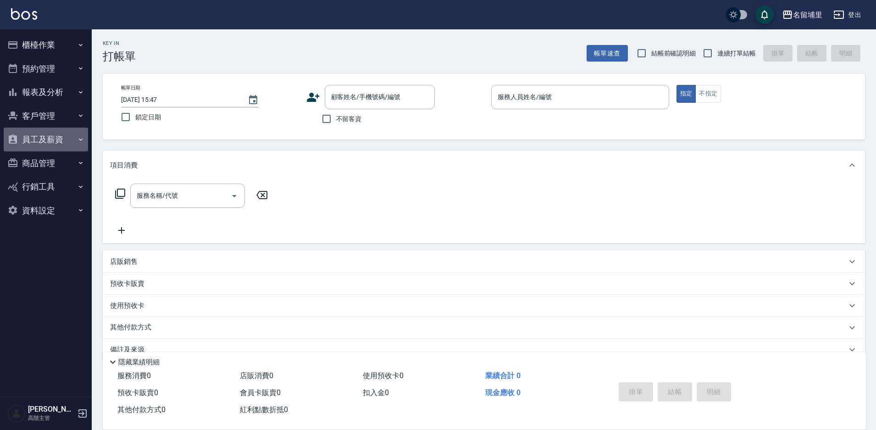
click at [52, 141] on button "員工及薪資" at bounding box center [46, 139] width 84 height 24
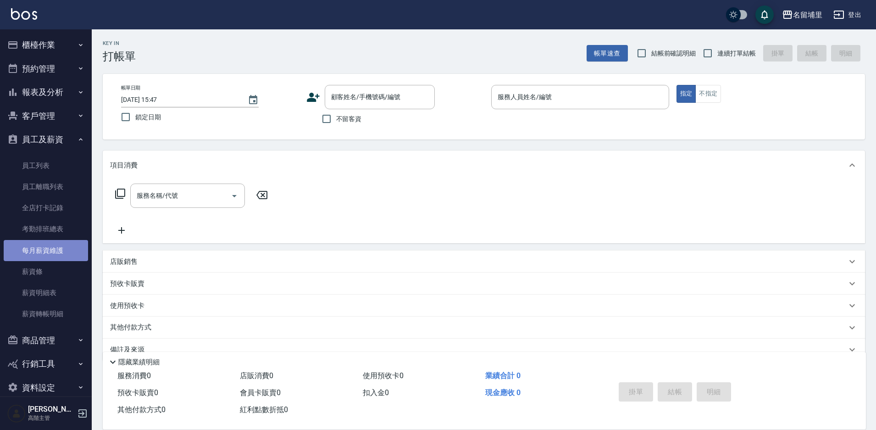
click at [63, 251] on link "每月薪資維護" at bounding box center [46, 250] width 84 height 21
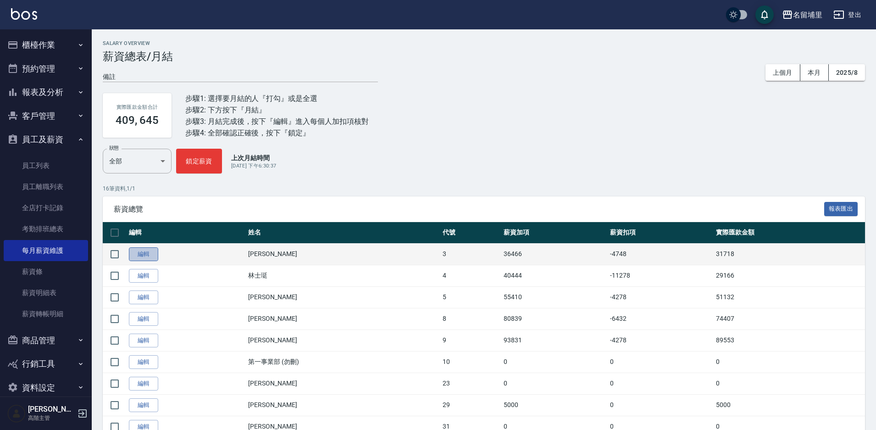
click at [142, 251] on link "編輯" at bounding box center [143, 254] width 29 height 14
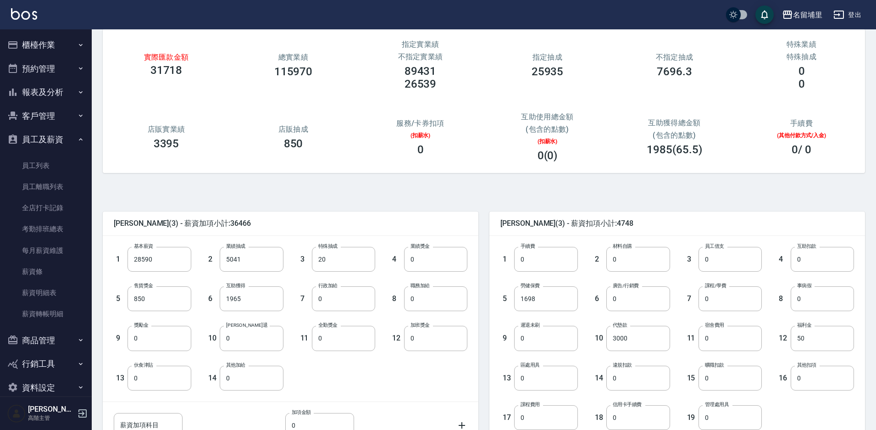
scroll to position [166, 0]
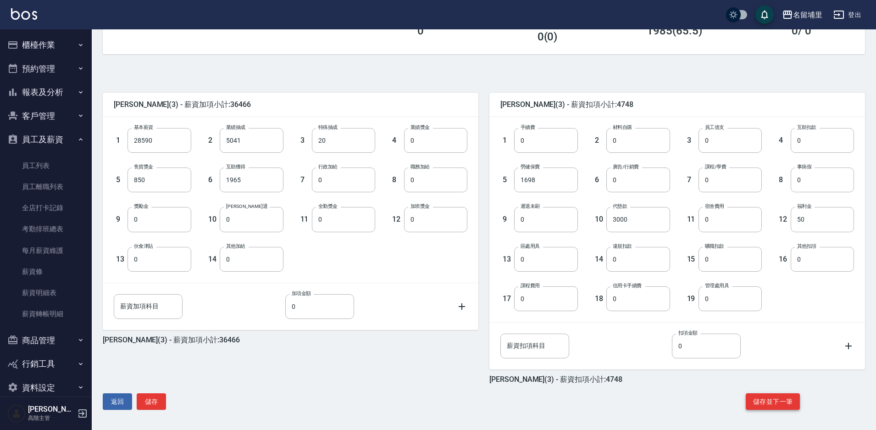
click at [763, 396] on button "儲存並下一筆" at bounding box center [773, 401] width 54 height 17
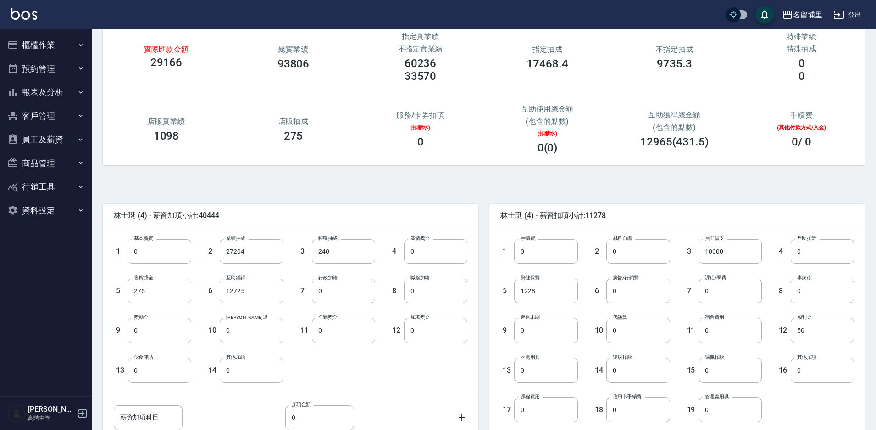
scroll to position [166, 0]
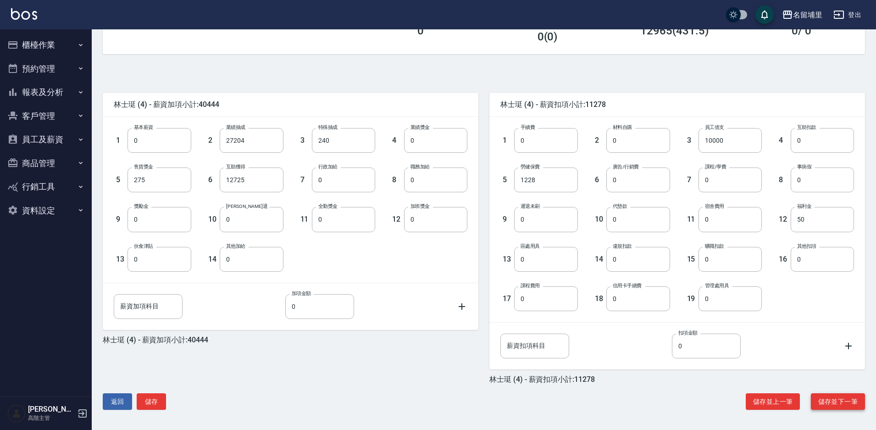
click at [831, 401] on button "儲存並下一筆" at bounding box center [838, 401] width 54 height 17
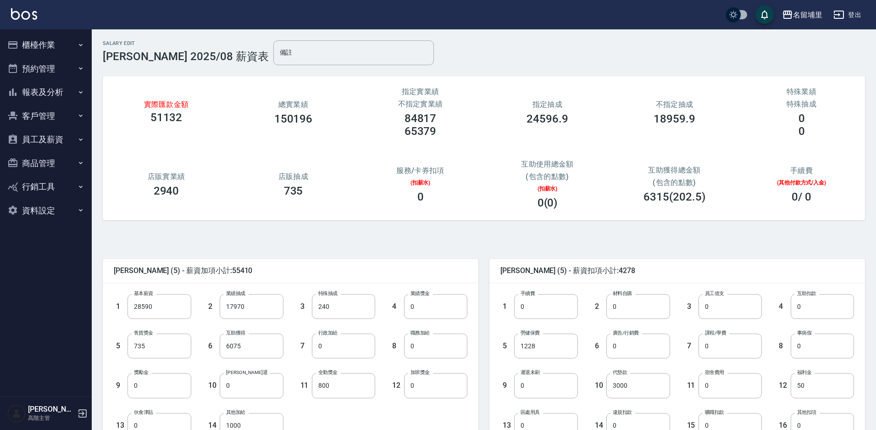
scroll to position [46, 0]
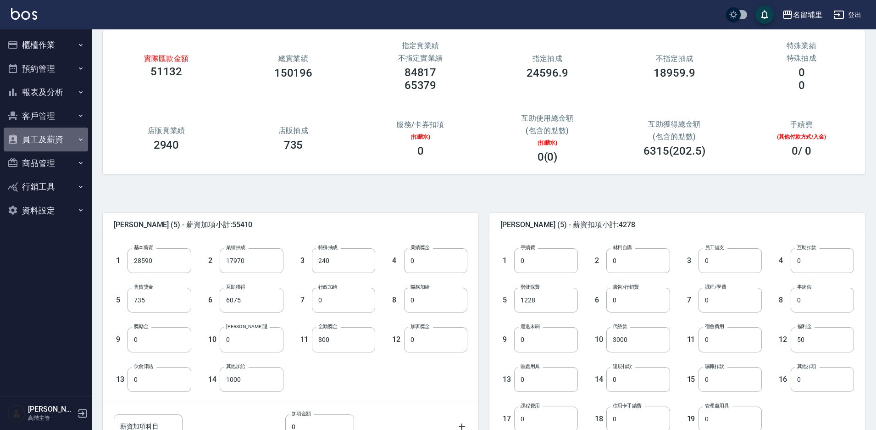
click at [58, 140] on button "員工及薪資" at bounding box center [46, 139] width 84 height 24
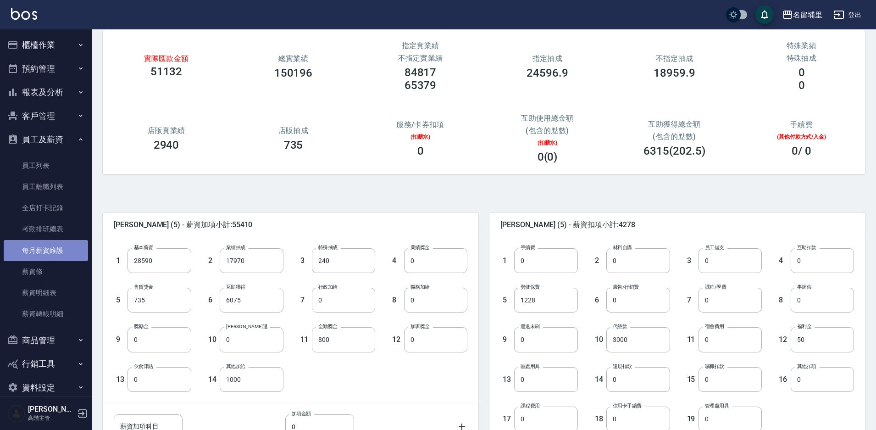
click at [65, 254] on link "每月薪資維護" at bounding box center [46, 250] width 84 height 21
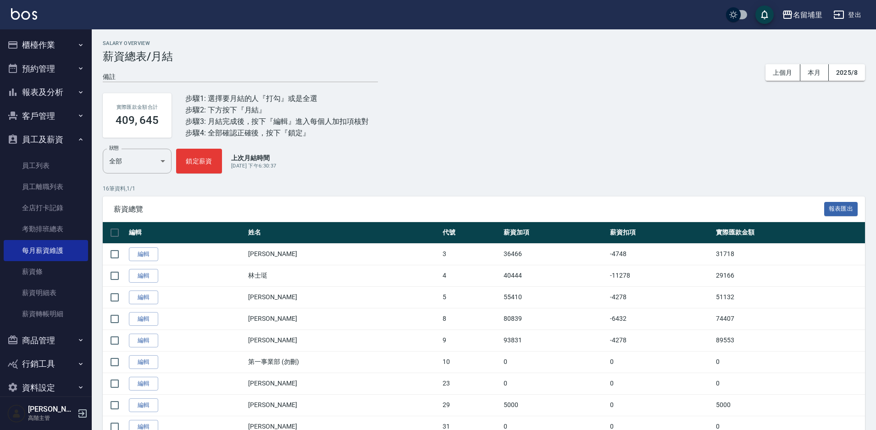
scroll to position [46, 0]
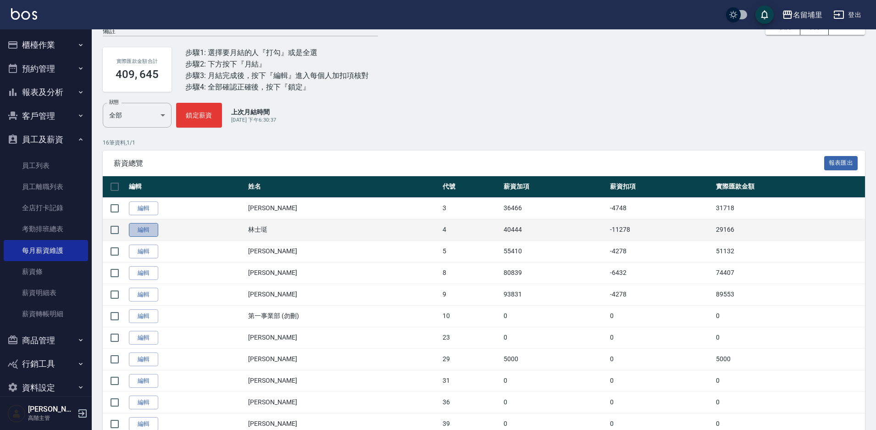
click at [147, 232] on link "編輯" at bounding box center [143, 230] width 29 height 14
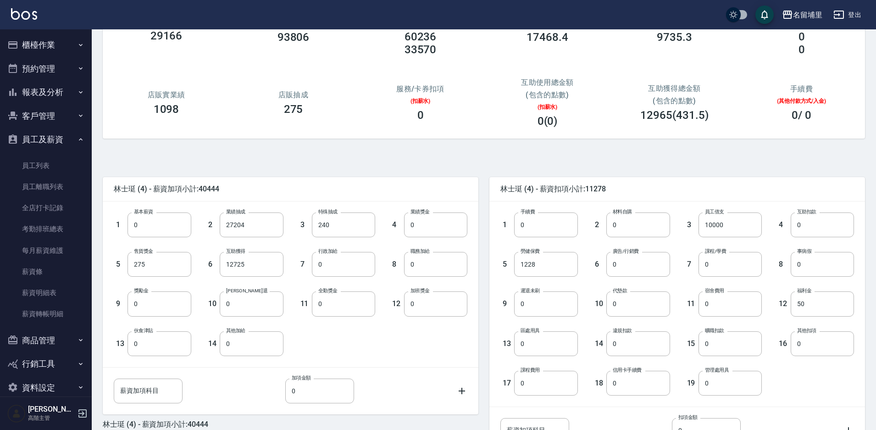
scroll to position [92, 0]
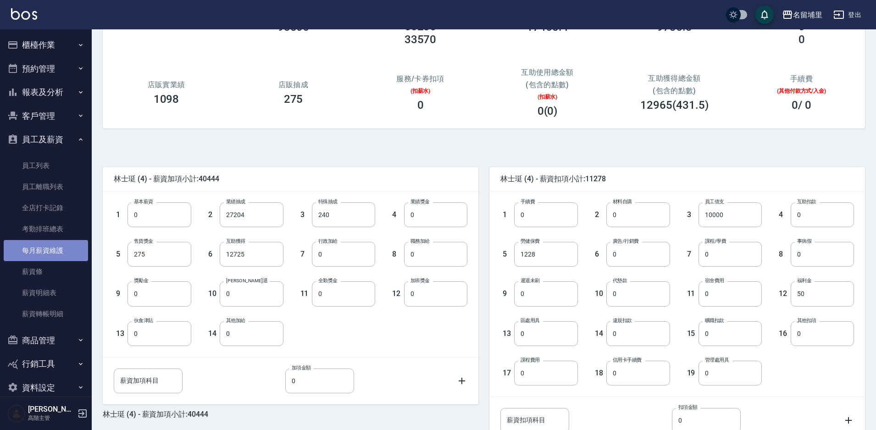
click at [67, 248] on link "每月薪資維護" at bounding box center [46, 250] width 84 height 21
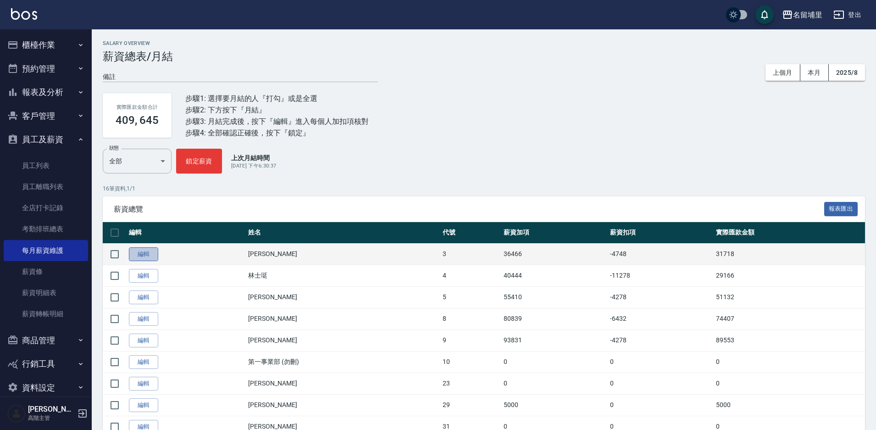
click at [144, 252] on link "編輯" at bounding box center [143, 254] width 29 height 14
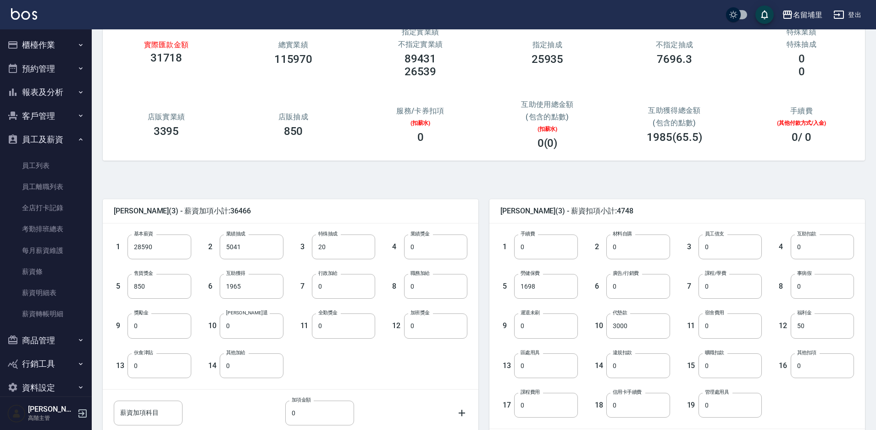
scroll to position [166, 0]
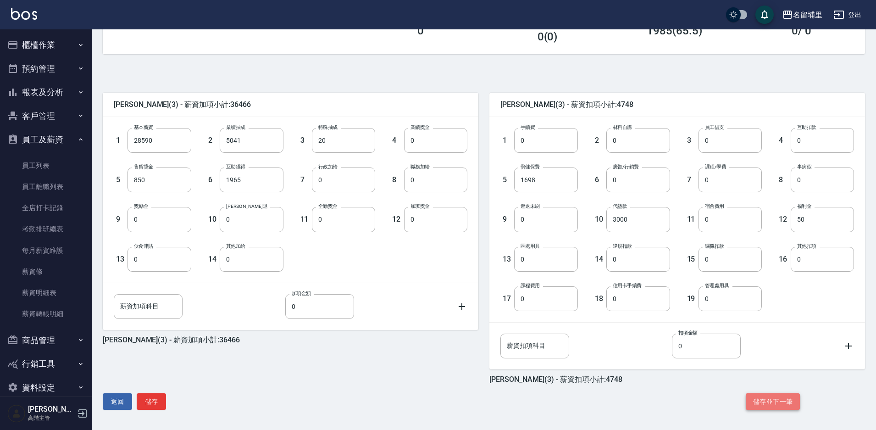
click at [765, 408] on button "儲存並下一筆" at bounding box center [773, 401] width 54 height 17
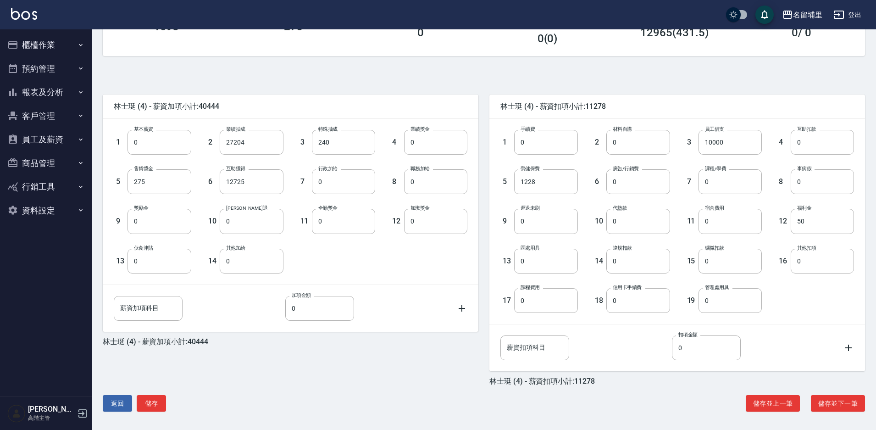
scroll to position [166, 0]
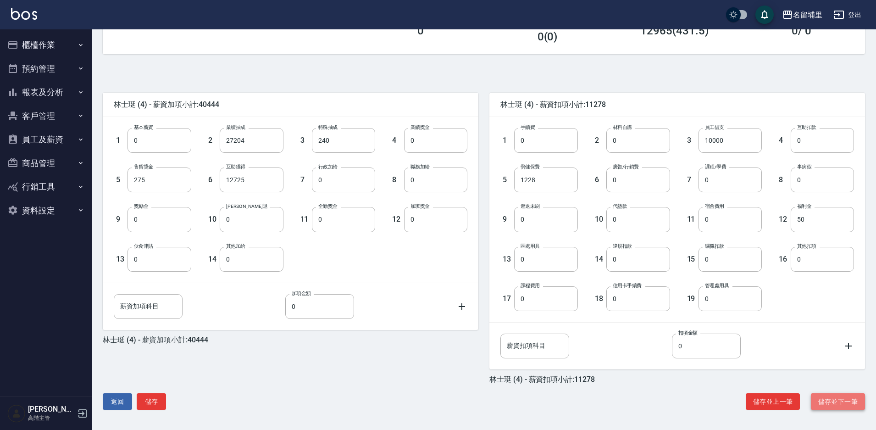
click at [830, 397] on button "儲存並下一筆" at bounding box center [838, 401] width 54 height 17
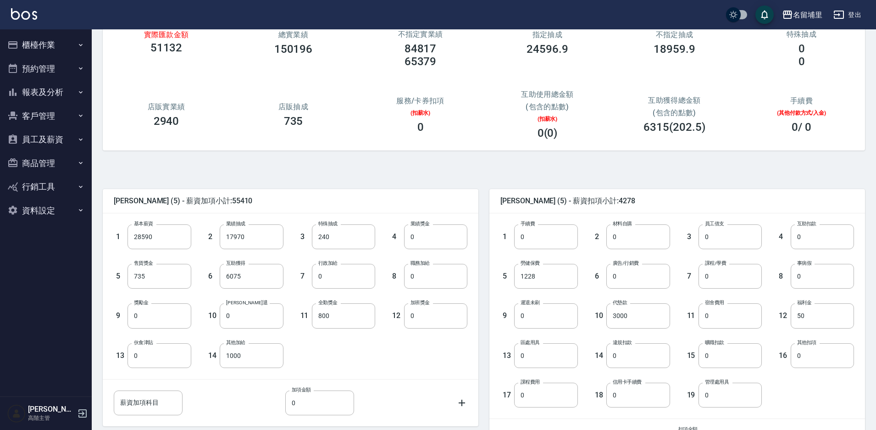
scroll to position [166, 0]
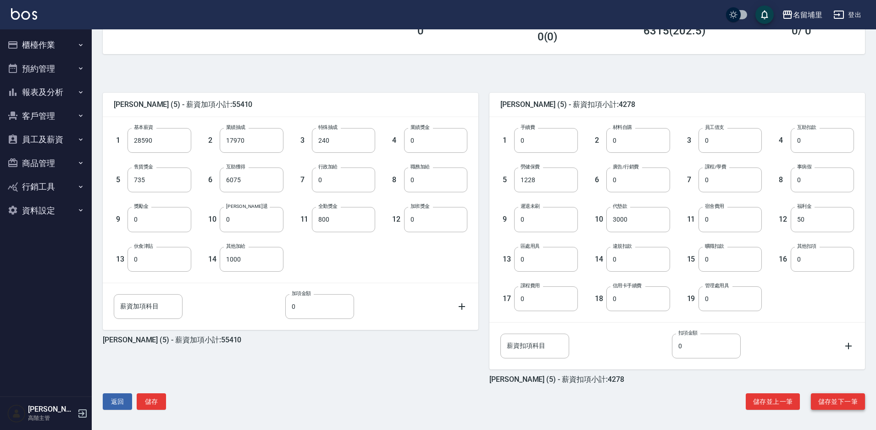
click at [830, 394] on button "儲存並下一筆" at bounding box center [838, 401] width 54 height 17
click at [842, 403] on button "儲存並下一筆" at bounding box center [838, 401] width 54 height 17
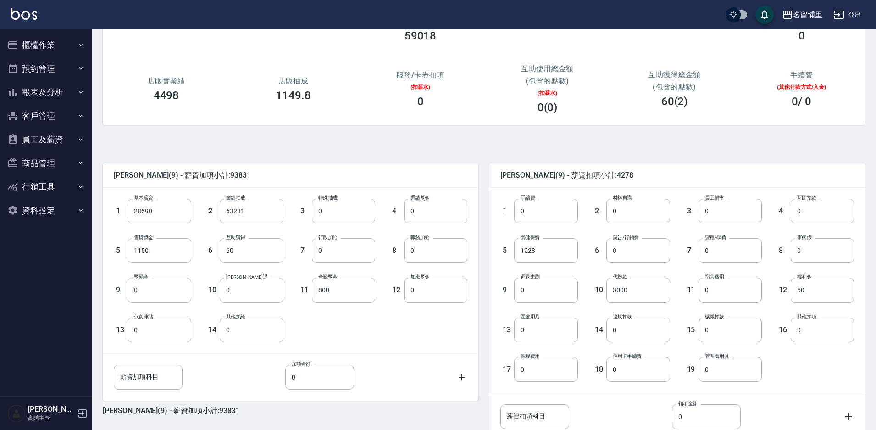
scroll to position [166, 0]
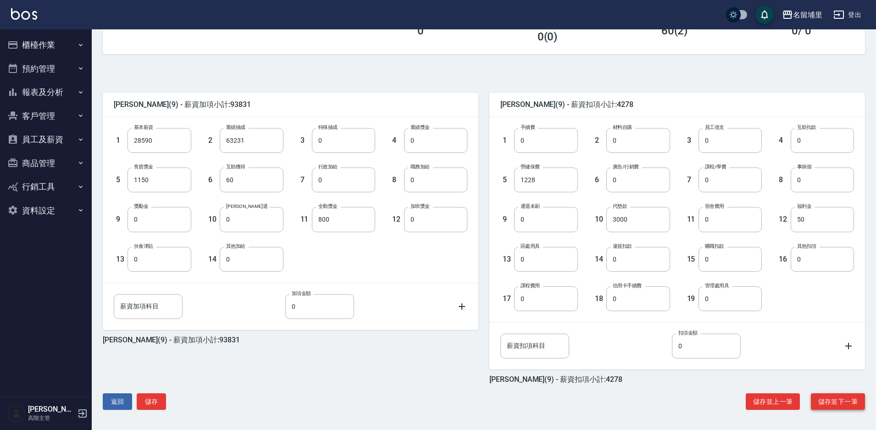
click at [837, 403] on button "儲存並下一筆" at bounding box center [838, 401] width 54 height 17
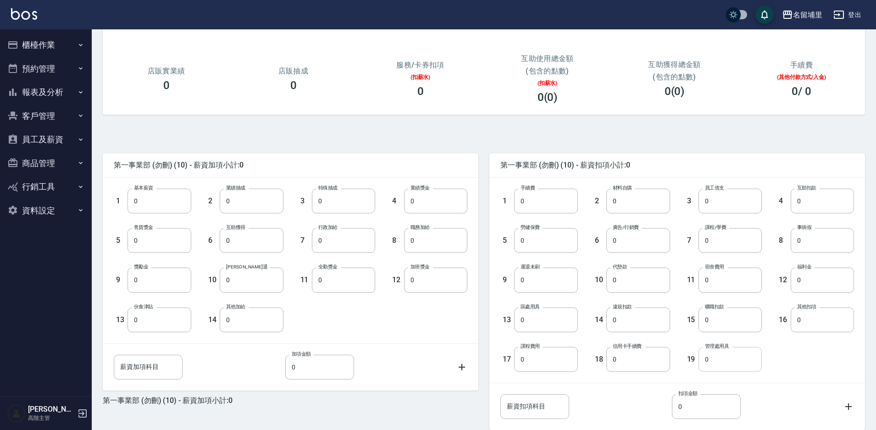
scroll to position [166, 0]
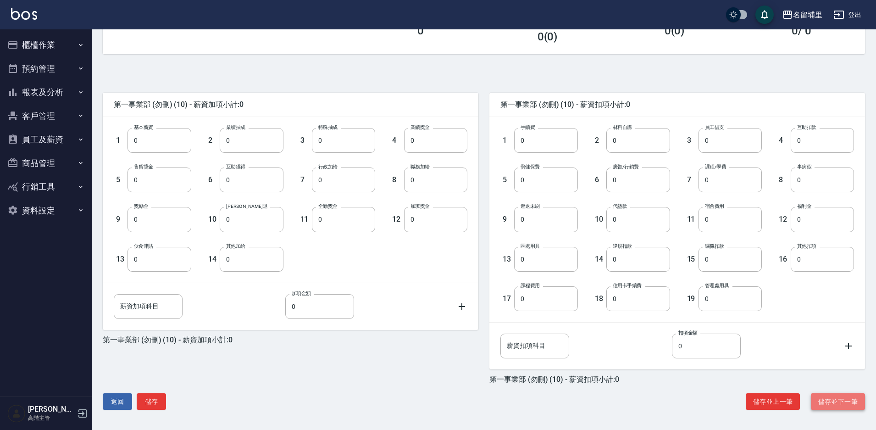
click at [835, 399] on button "儲存並下一筆" at bounding box center [838, 401] width 54 height 17
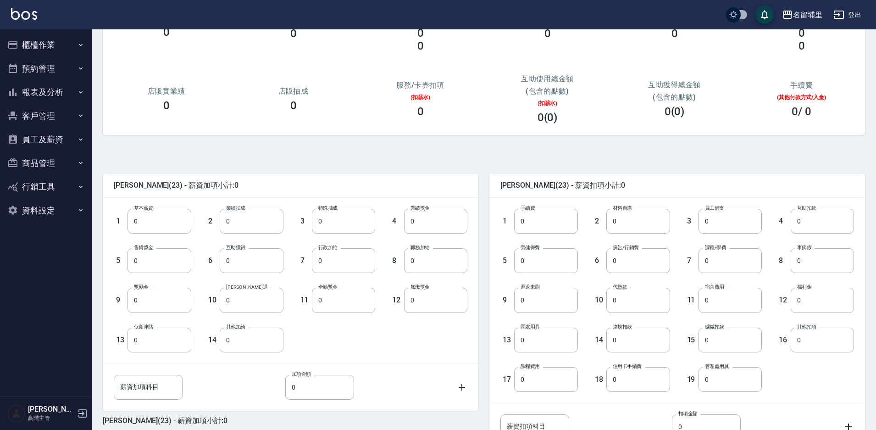
scroll to position [166, 0]
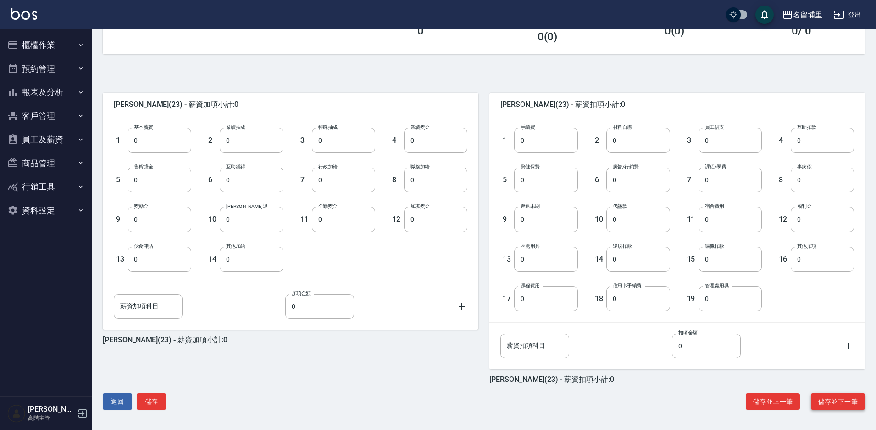
click at [837, 404] on button "儲存並下一筆" at bounding box center [838, 401] width 54 height 17
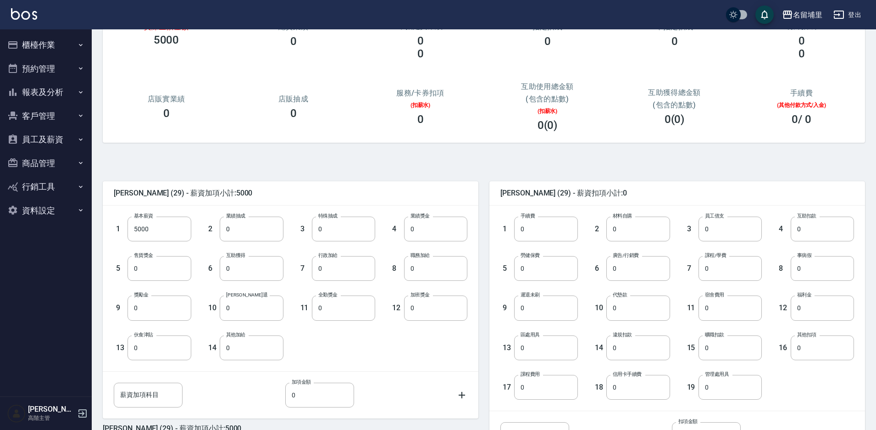
scroll to position [166, 0]
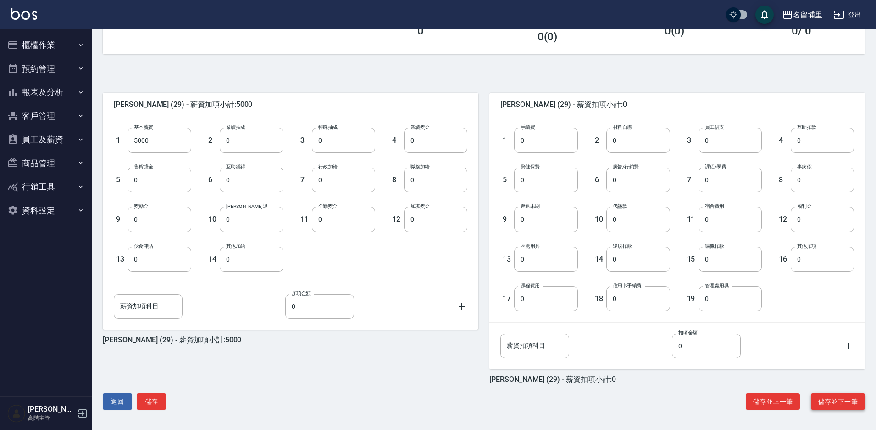
click at [853, 399] on button "儲存並下一筆" at bounding box center [838, 401] width 54 height 17
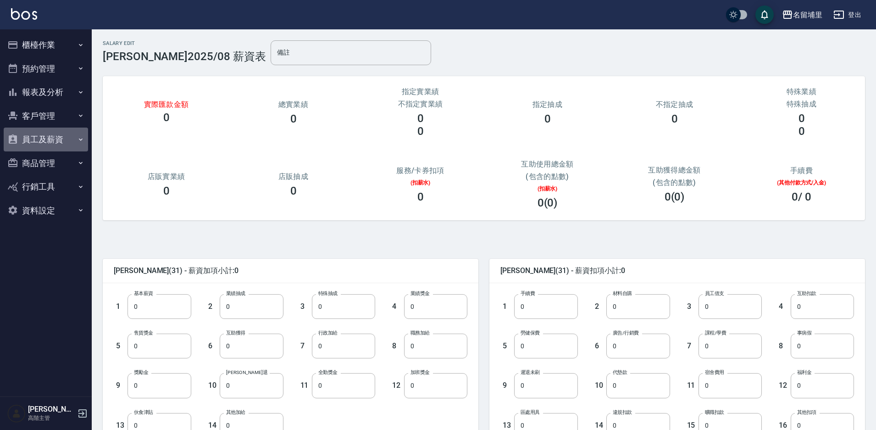
click at [52, 137] on button "員工及薪資" at bounding box center [46, 139] width 84 height 24
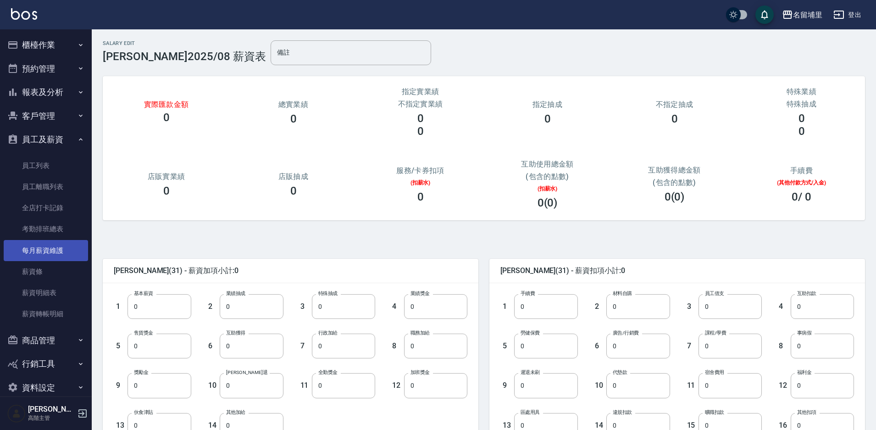
click at [65, 252] on link "每月薪資維護" at bounding box center [46, 250] width 84 height 21
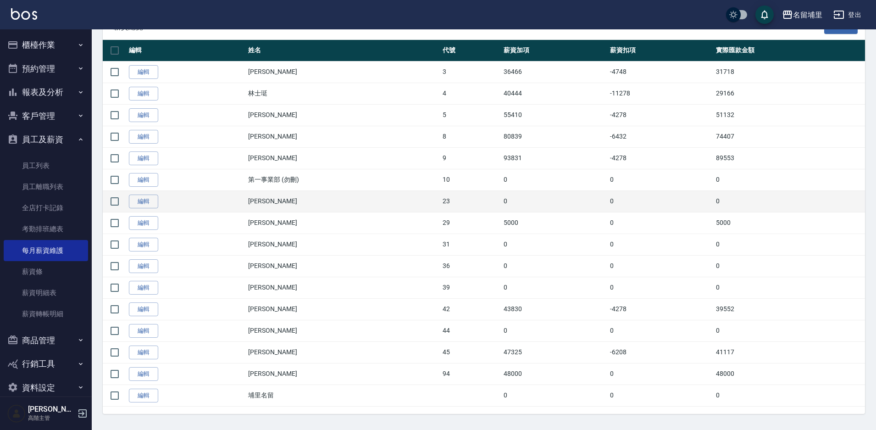
scroll to position [188, 0]
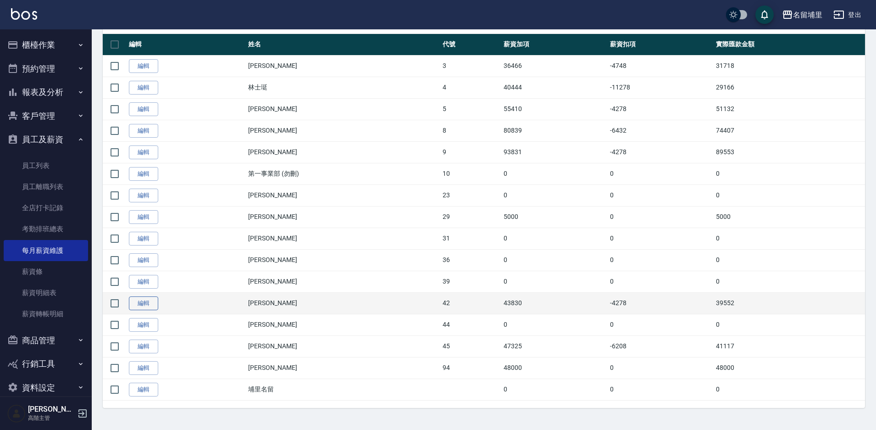
click at [144, 304] on link "編輯" at bounding box center [143, 303] width 29 height 14
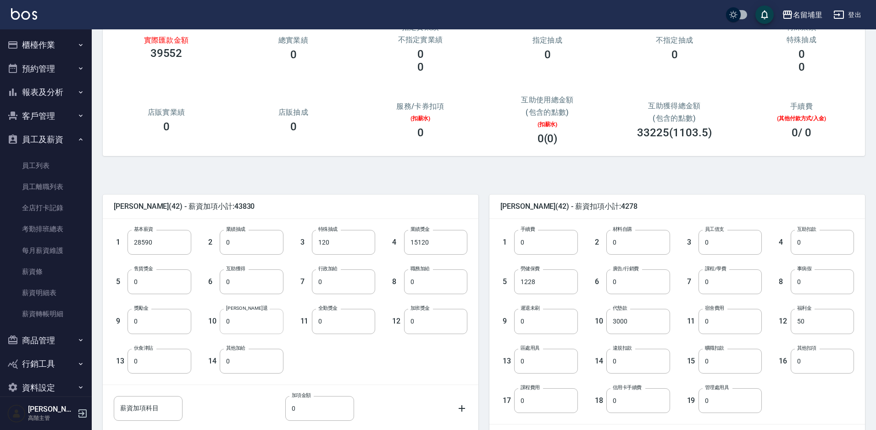
scroll to position [166, 0]
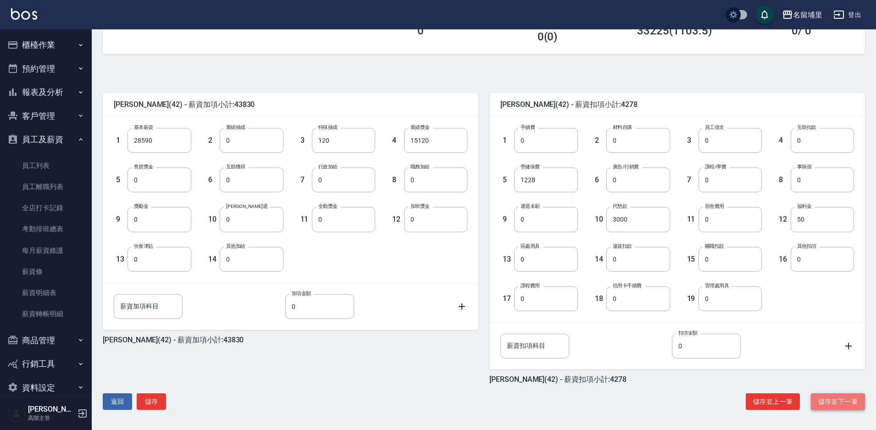
click at [841, 401] on button "儲存並下一筆" at bounding box center [838, 401] width 54 height 17
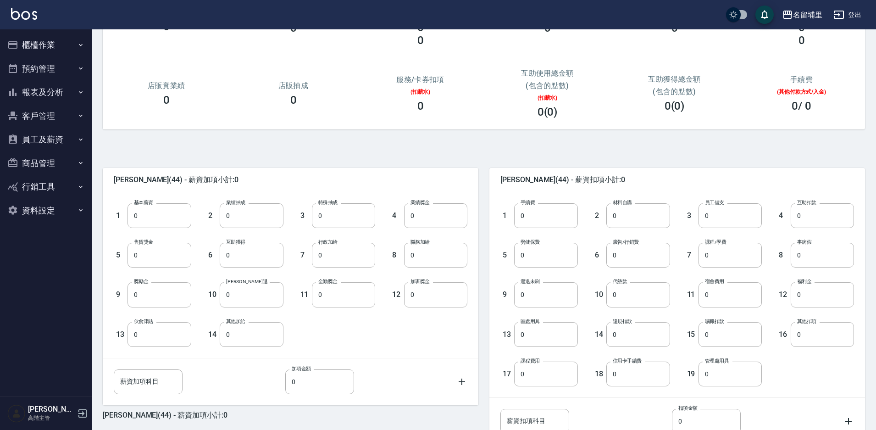
scroll to position [166, 0]
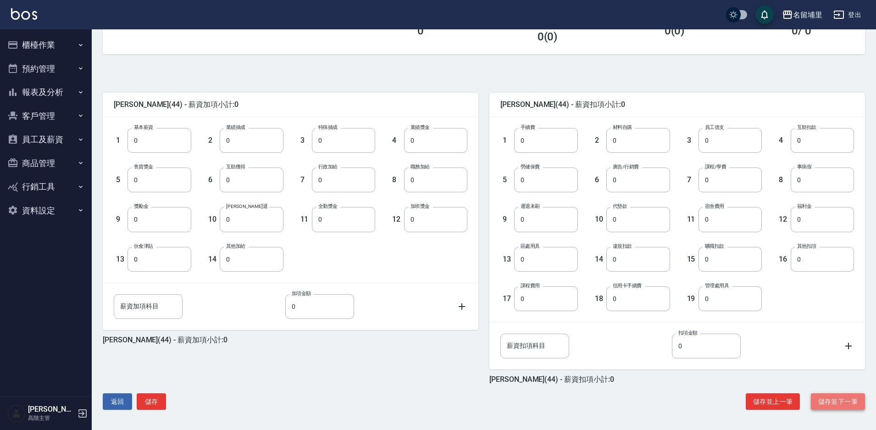
click at [847, 402] on button "儲存並下一筆" at bounding box center [838, 401] width 54 height 17
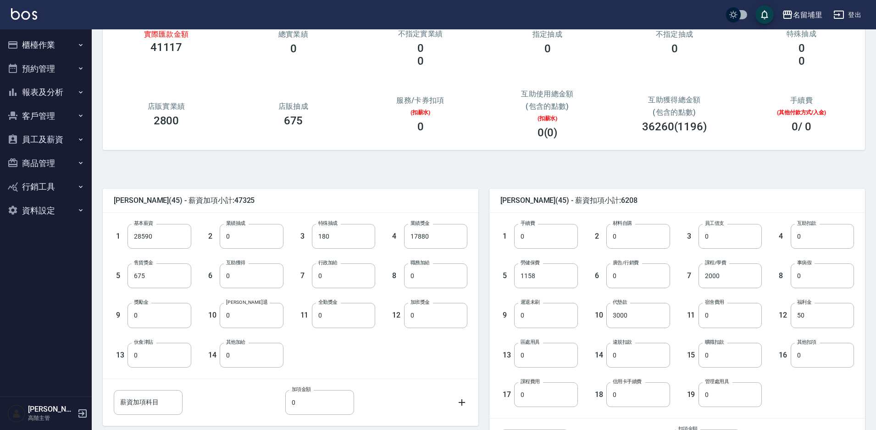
scroll to position [166, 0]
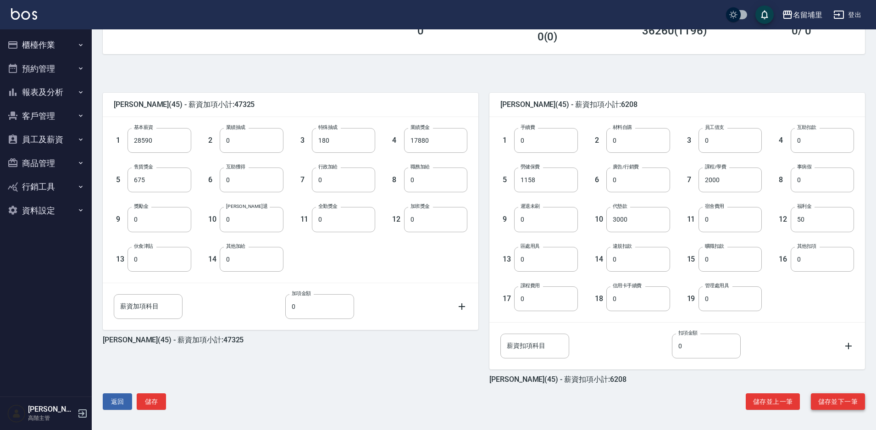
click at [844, 404] on button "儲存並下一筆" at bounding box center [838, 401] width 54 height 17
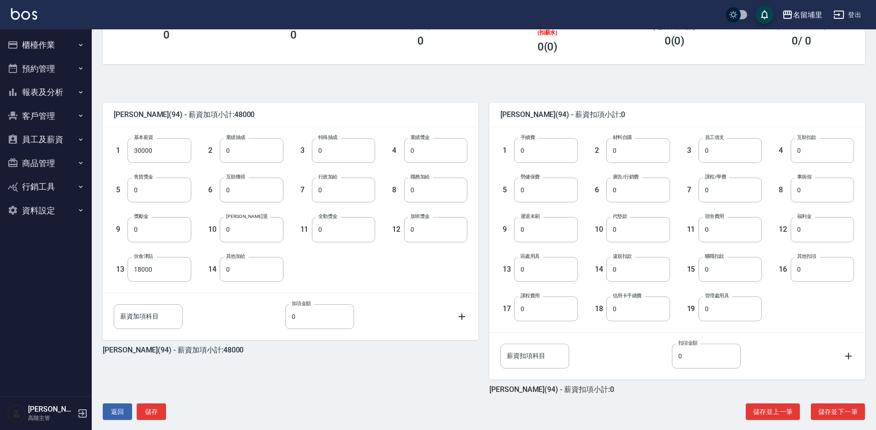
scroll to position [166, 0]
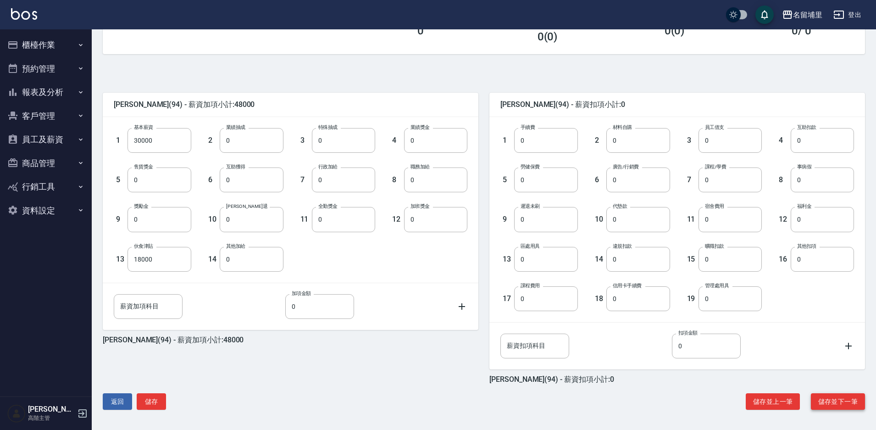
click at [848, 402] on button "儲存並下一筆" at bounding box center [838, 401] width 54 height 17
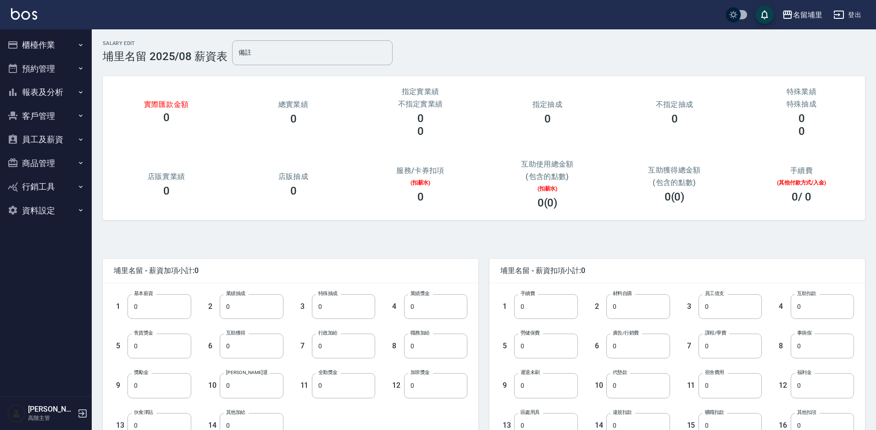
scroll to position [166, 0]
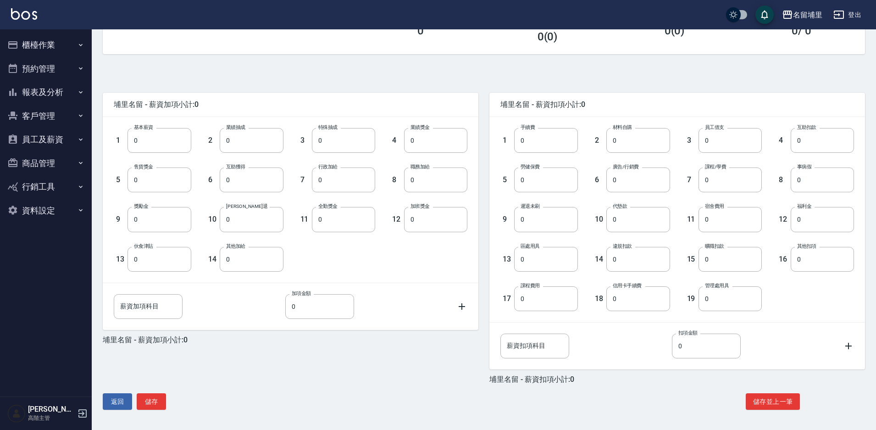
click at [56, 143] on button "員工及薪資" at bounding box center [46, 139] width 84 height 24
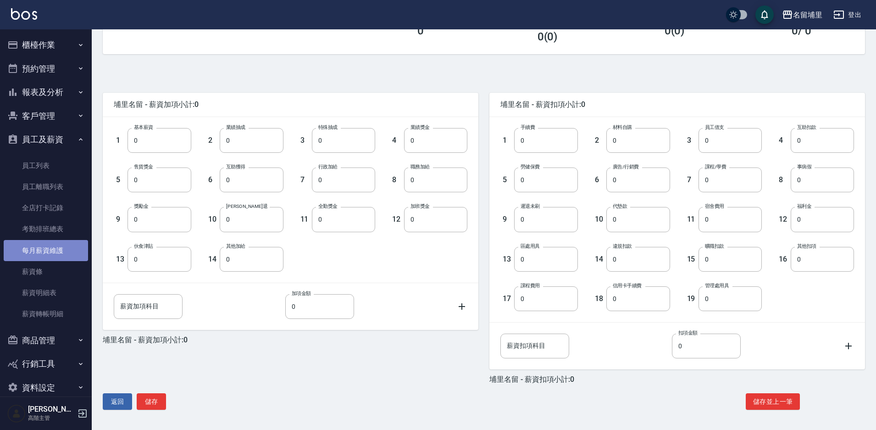
click at [64, 252] on link "每月薪資維護" at bounding box center [46, 250] width 84 height 21
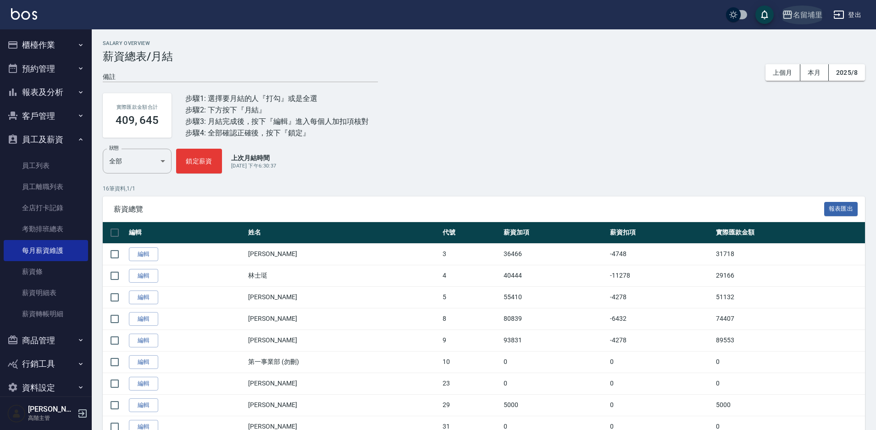
click at [805, 17] on div "名留埔里" at bounding box center [807, 14] width 29 height 11
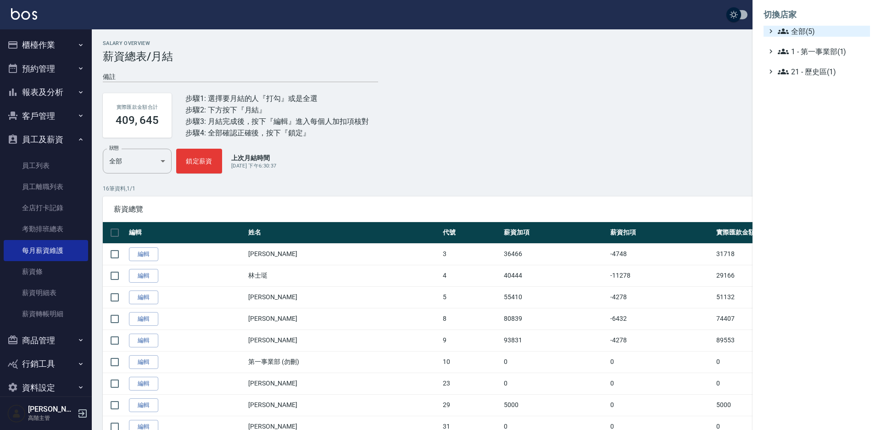
click at [807, 35] on span "全部(5)" at bounding box center [821, 31] width 89 height 11
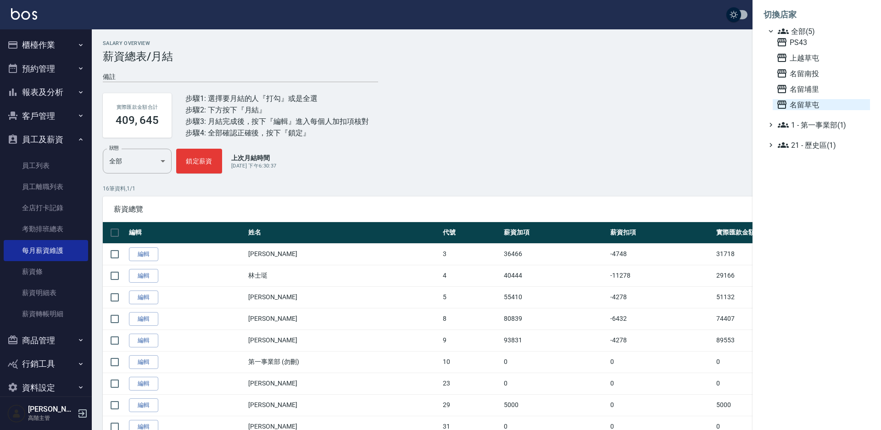
click at [812, 106] on span "名留草屯" at bounding box center [821, 104] width 90 height 11
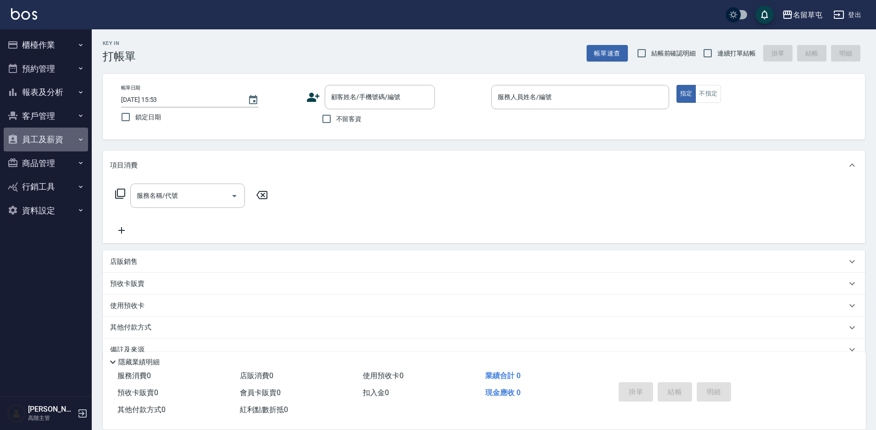
click at [63, 139] on button "員工及薪資" at bounding box center [46, 139] width 84 height 24
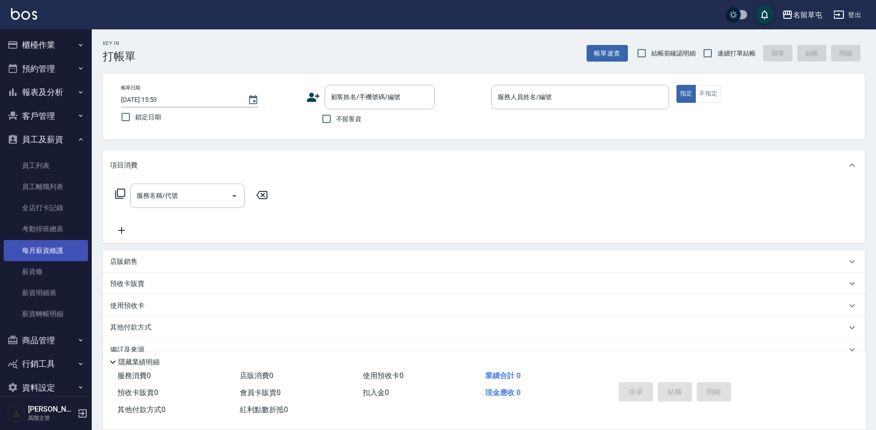
click at [74, 252] on link "每月薪資維護" at bounding box center [46, 250] width 84 height 21
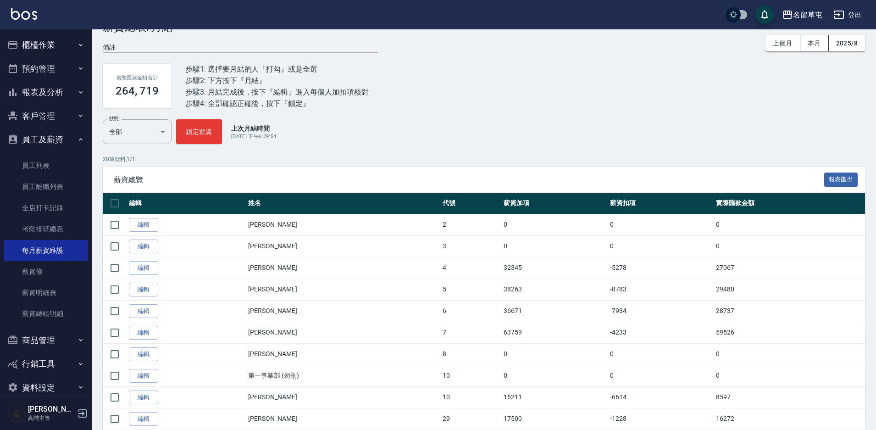
scroll to position [46, 0]
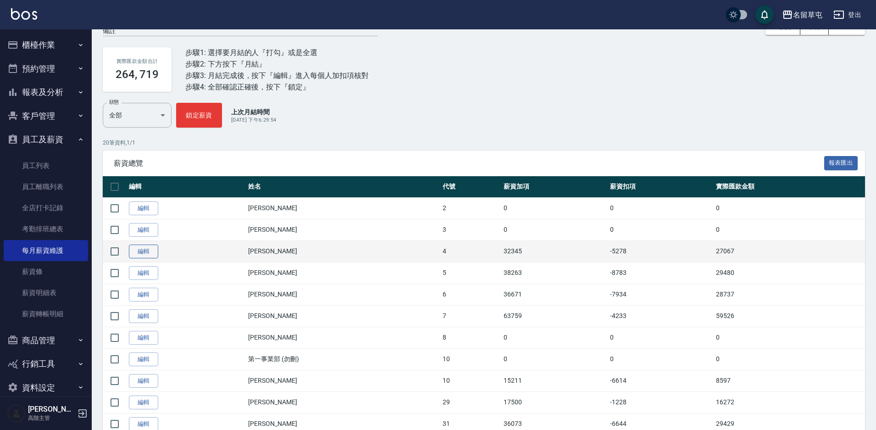
click at [152, 255] on link "編輯" at bounding box center [143, 251] width 29 height 14
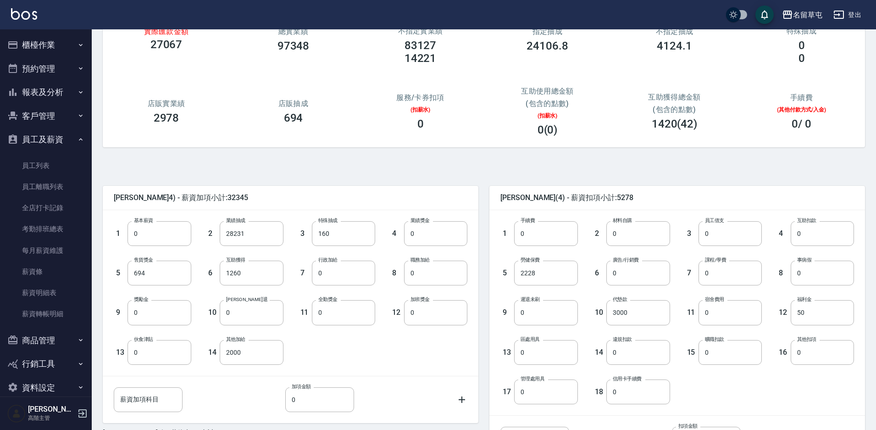
scroll to position [166, 0]
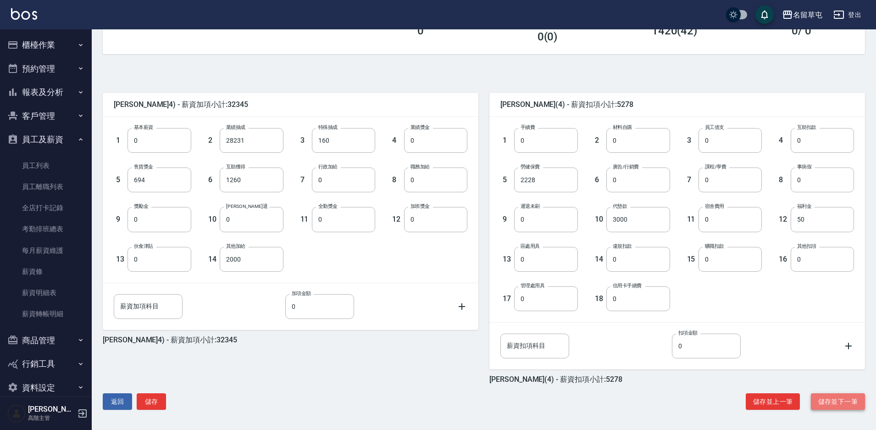
click at [831, 405] on button "儲存並下一筆" at bounding box center [838, 401] width 54 height 17
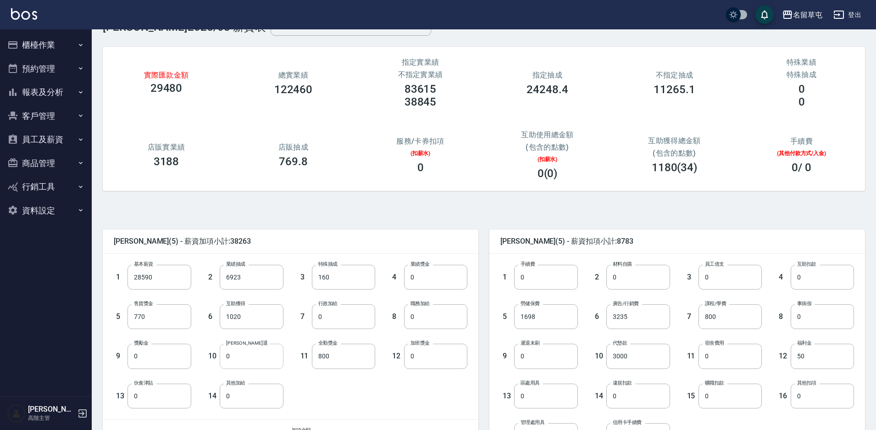
scroll to position [46, 0]
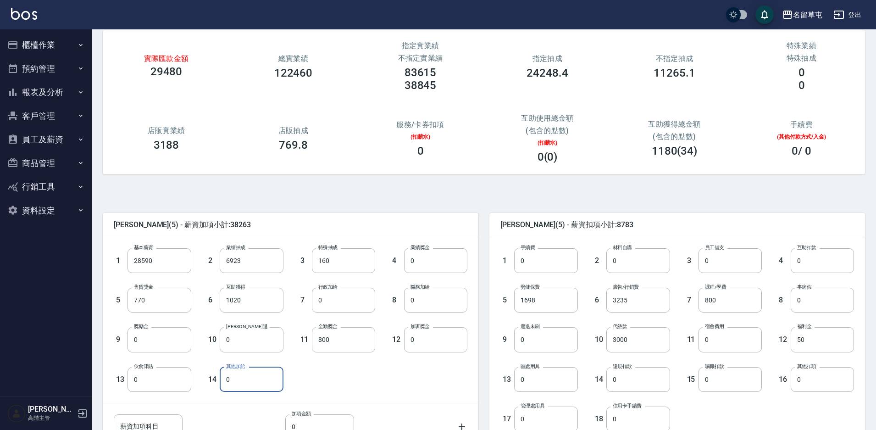
click at [220, 379] on input "0" at bounding box center [251, 379] width 63 height 25
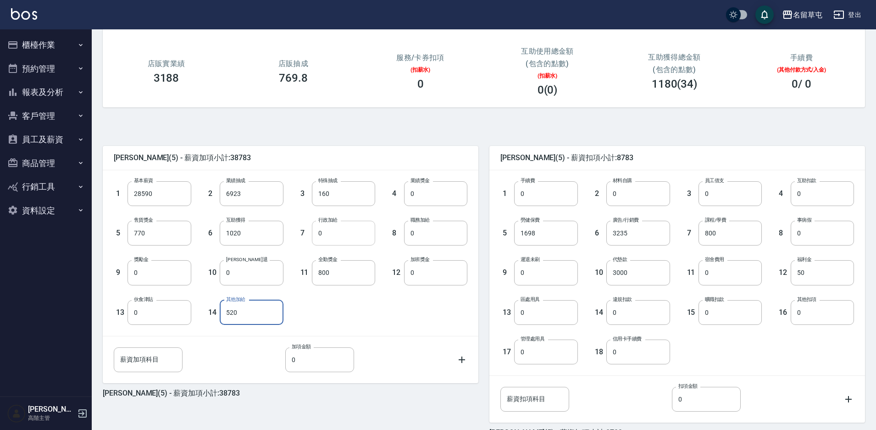
scroll to position [166, 0]
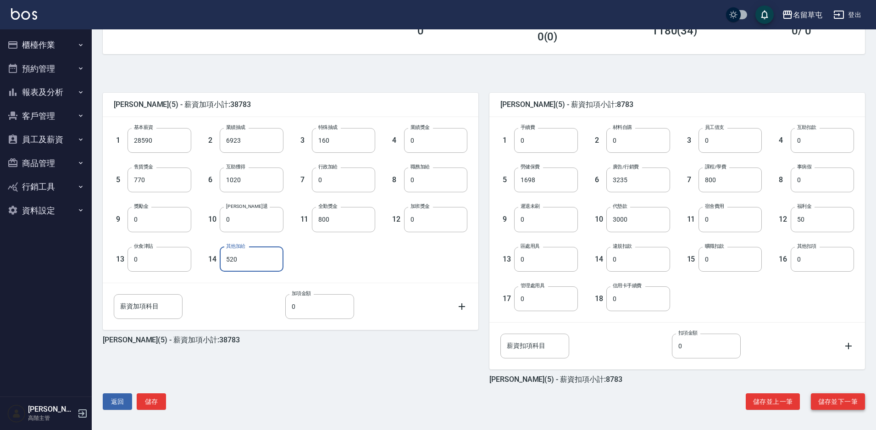
type input "520"
click at [848, 402] on button "儲存並下一筆" at bounding box center [838, 401] width 54 height 17
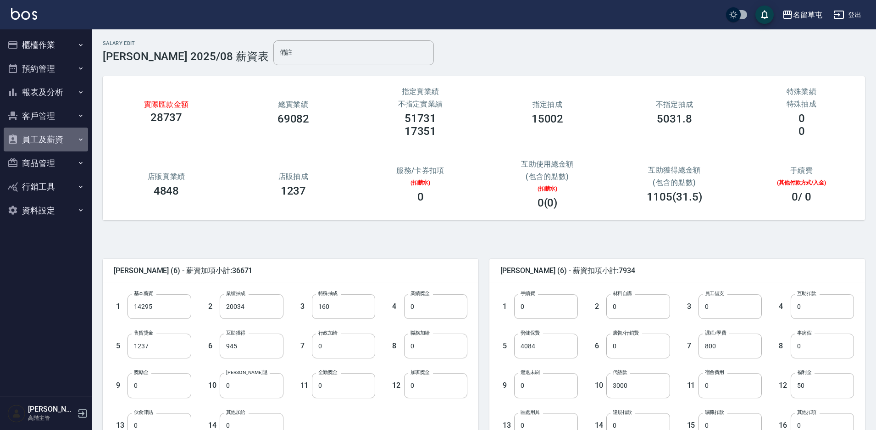
click at [55, 139] on button "員工及薪資" at bounding box center [46, 139] width 84 height 24
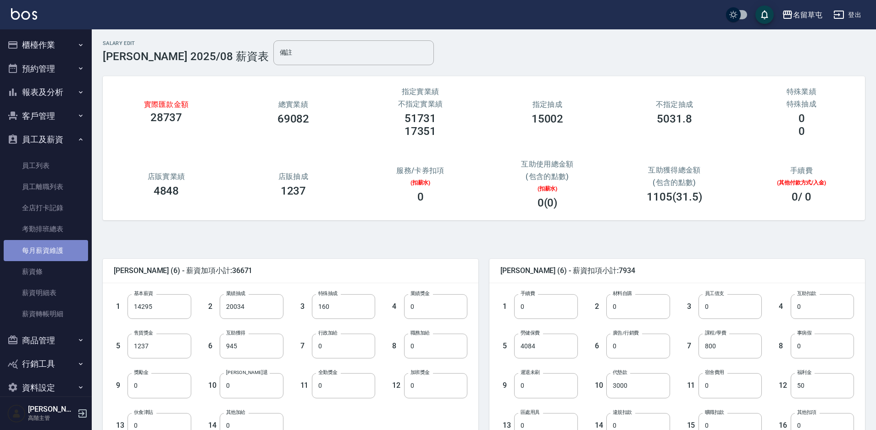
click at [61, 258] on link "每月薪資維護" at bounding box center [46, 250] width 84 height 21
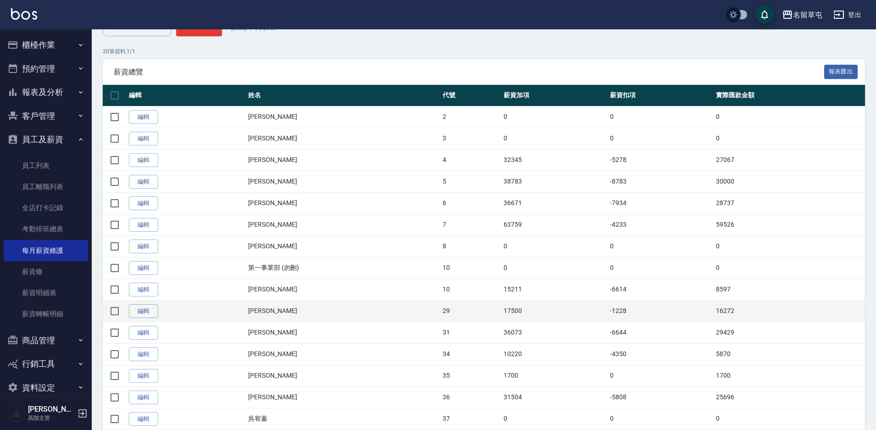
scroll to position [138, 0]
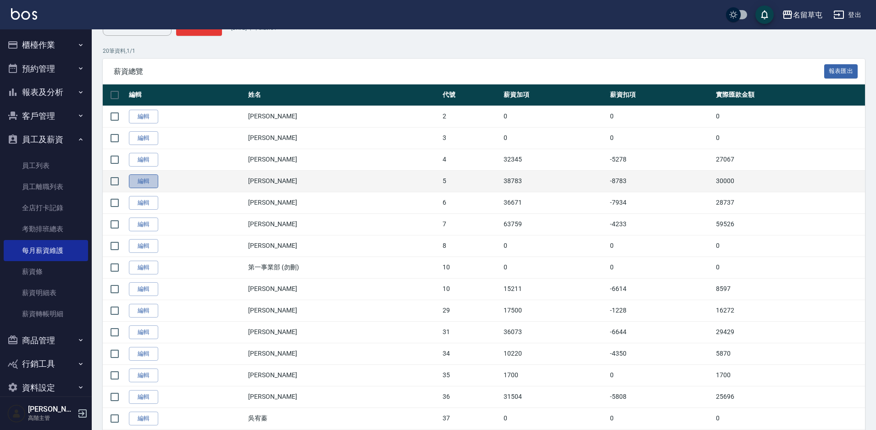
click at [146, 182] on link "編輯" at bounding box center [143, 181] width 29 height 14
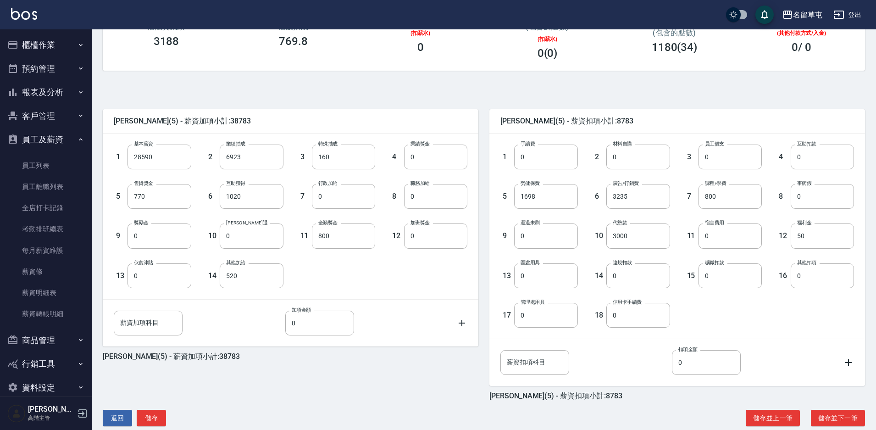
scroll to position [166, 0]
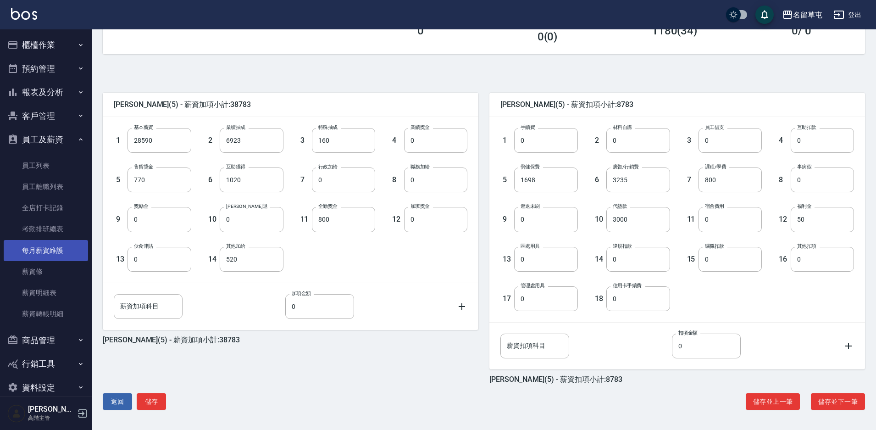
click at [66, 251] on link "每月薪資維護" at bounding box center [46, 250] width 84 height 21
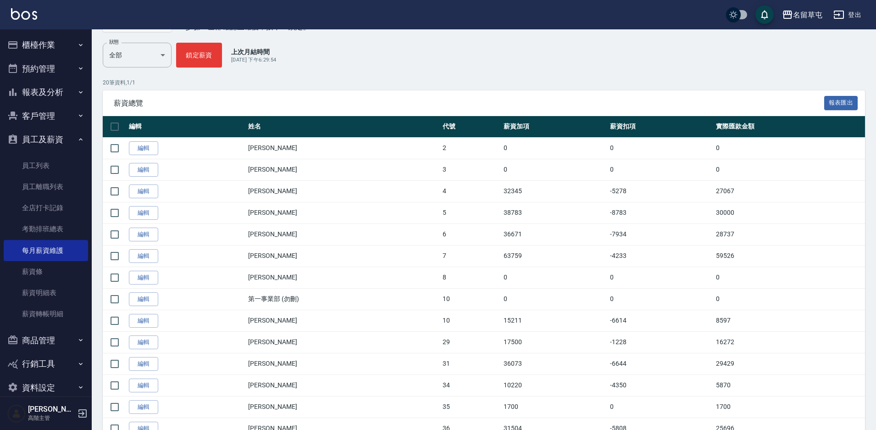
scroll to position [138, 0]
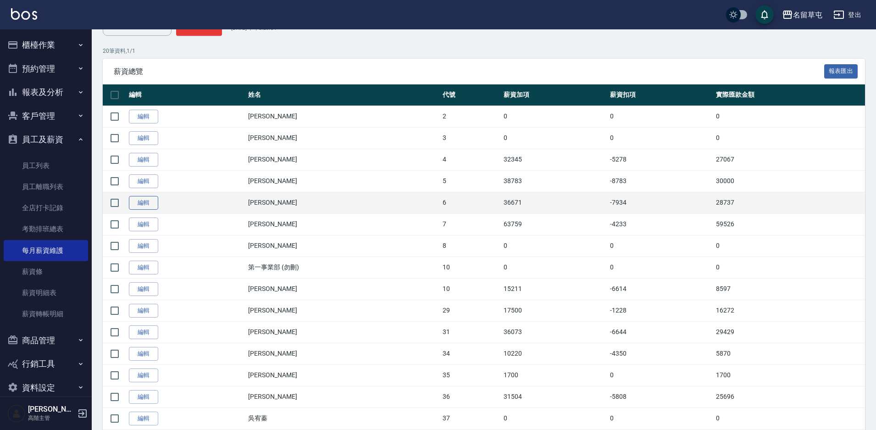
click at [138, 203] on link "編輯" at bounding box center [143, 203] width 29 height 14
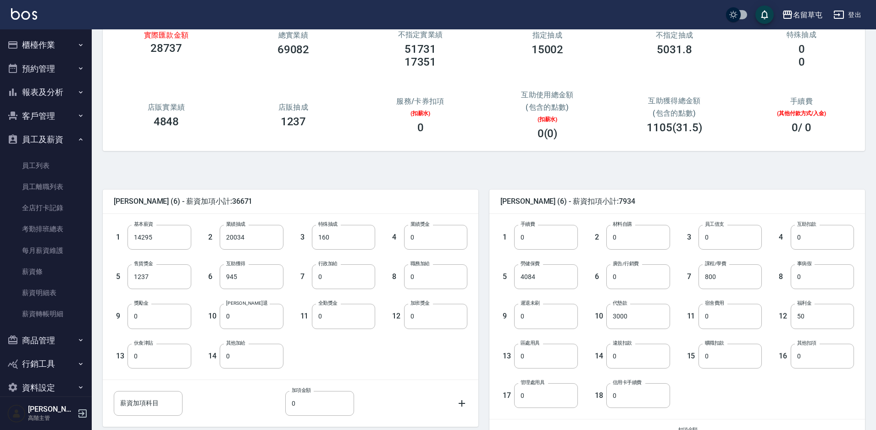
scroll to position [166, 0]
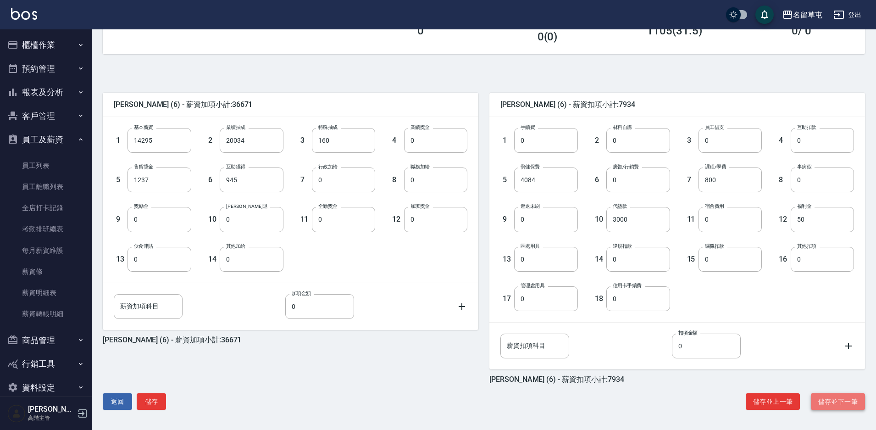
click at [852, 402] on button "儲存並下一筆" at bounding box center [838, 401] width 54 height 17
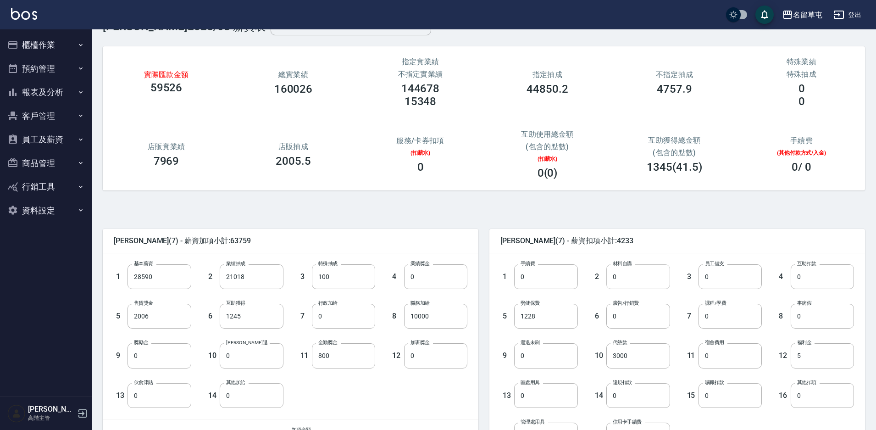
scroll to position [46, 0]
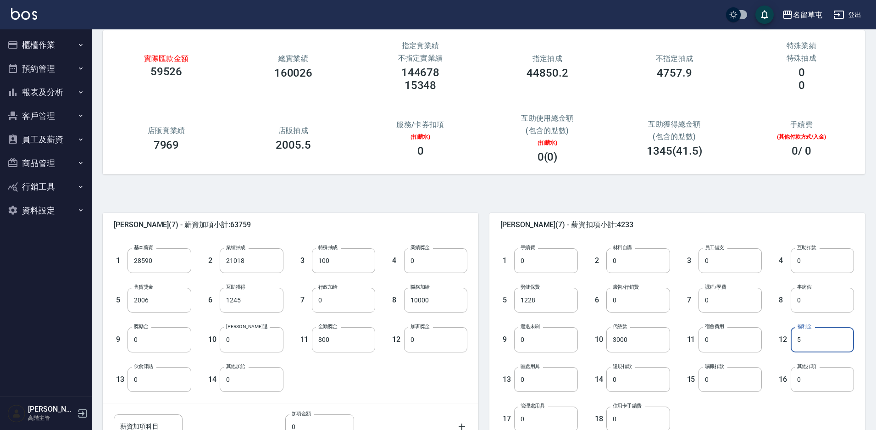
click at [803, 338] on input "5" at bounding box center [822, 339] width 63 height 25
type input "50"
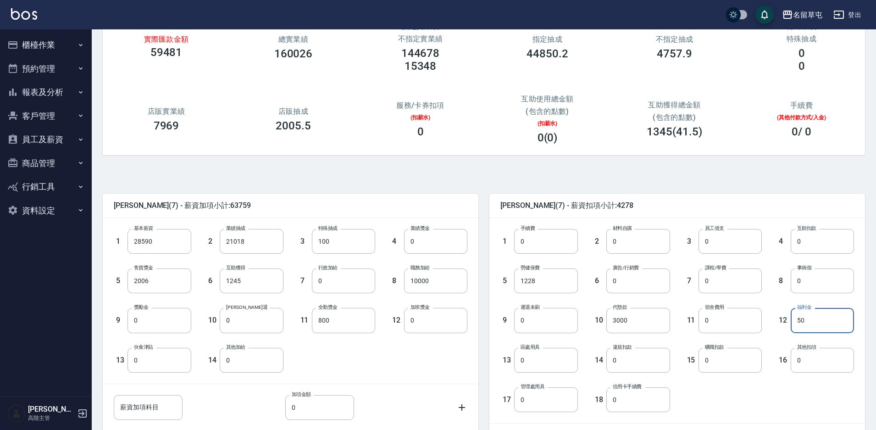
scroll to position [166, 0]
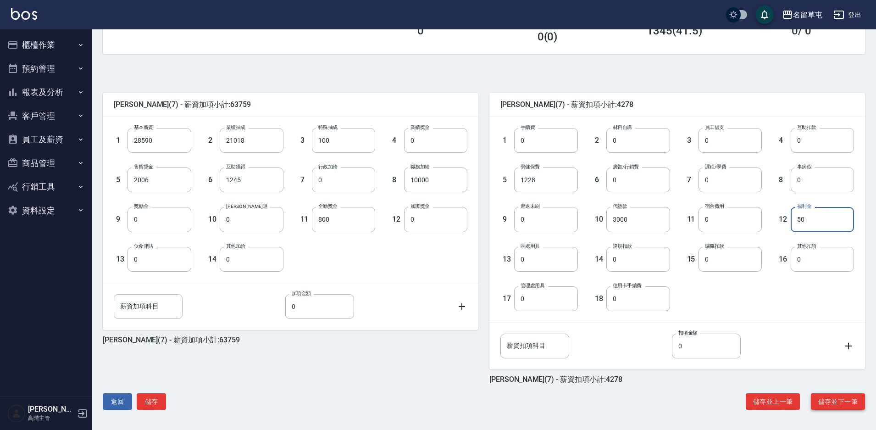
click at [837, 399] on button "儲存並下一筆" at bounding box center [838, 401] width 54 height 17
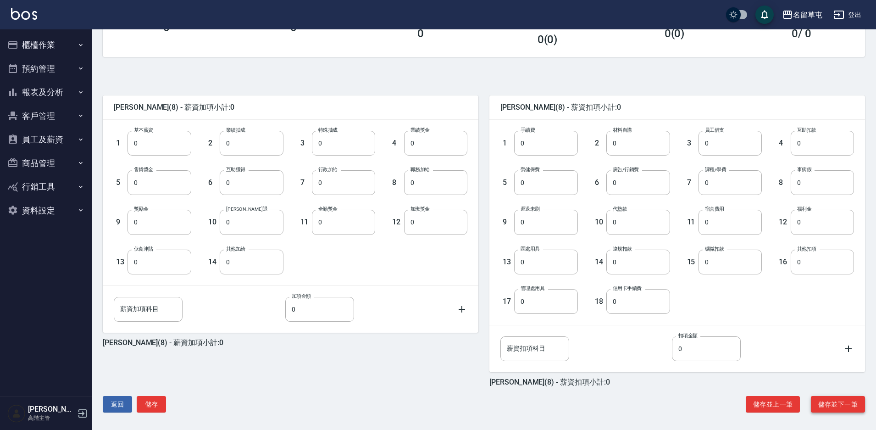
scroll to position [166, 0]
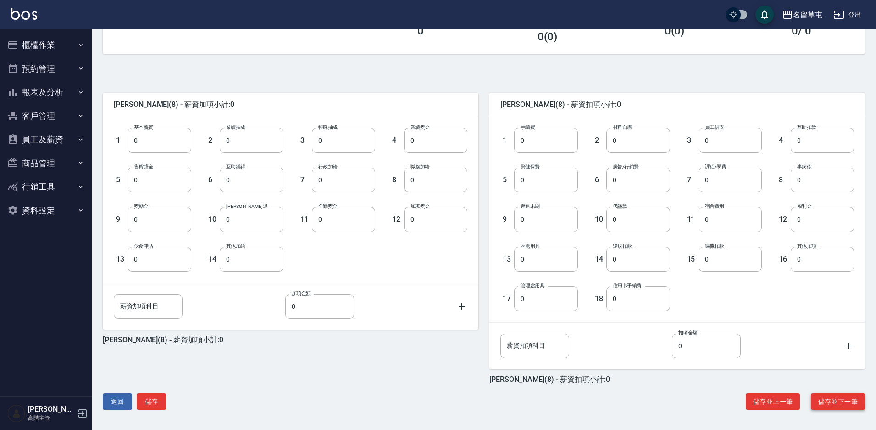
click at [856, 399] on button "儲存並下一筆" at bounding box center [838, 401] width 54 height 17
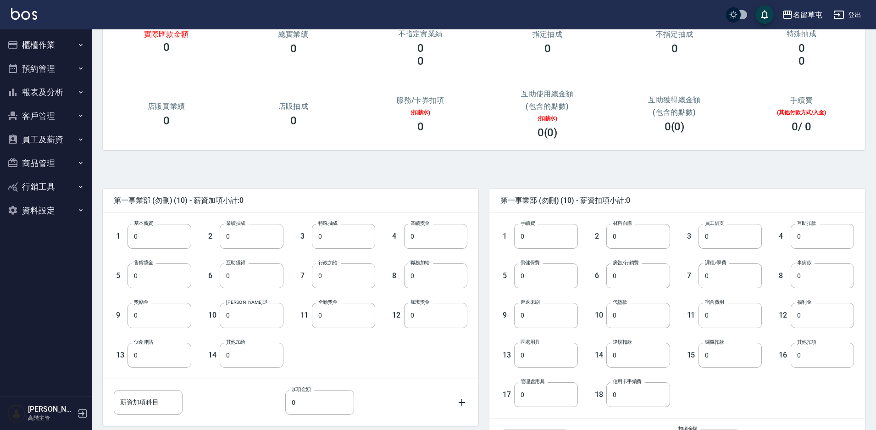
scroll to position [166, 0]
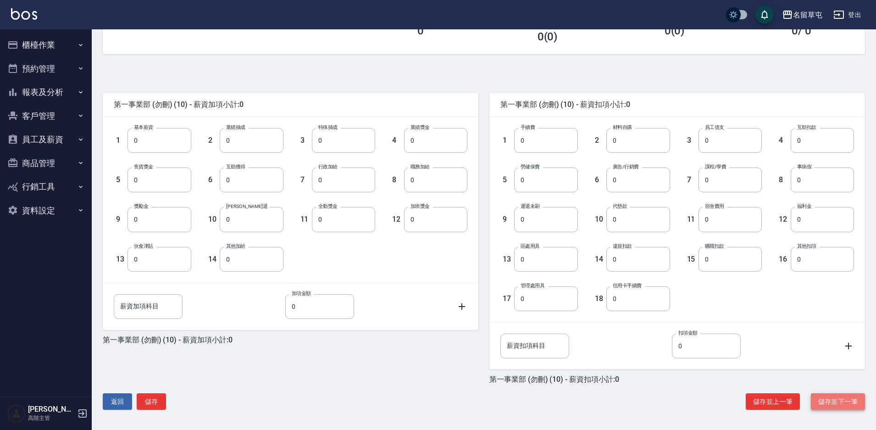
click at [834, 406] on button "儲存並下一筆" at bounding box center [838, 401] width 54 height 17
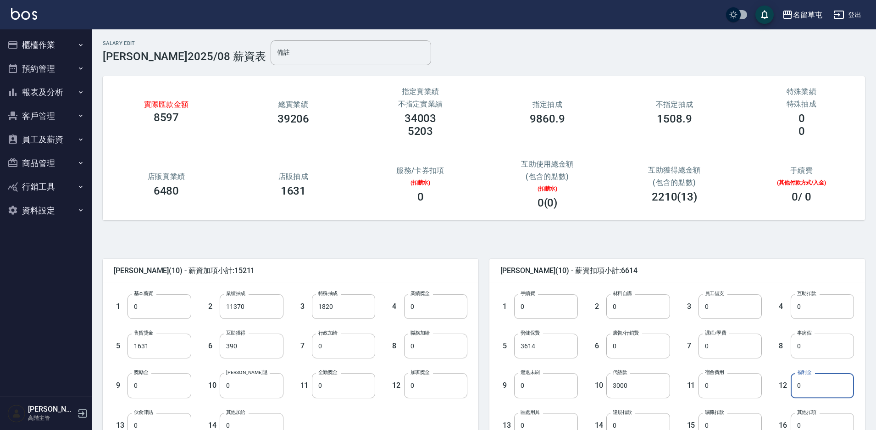
click at [792, 388] on input "0" at bounding box center [822, 385] width 63 height 25
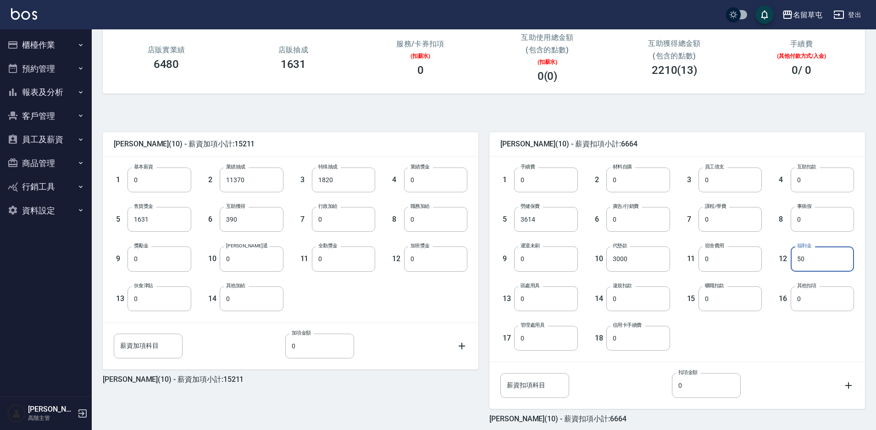
scroll to position [166, 0]
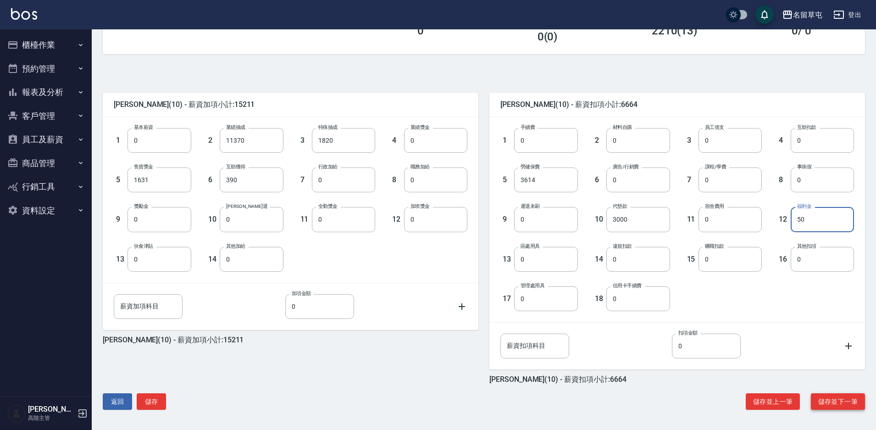
type input "50"
click at [830, 403] on button "儲存並下一筆" at bounding box center [838, 401] width 54 height 17
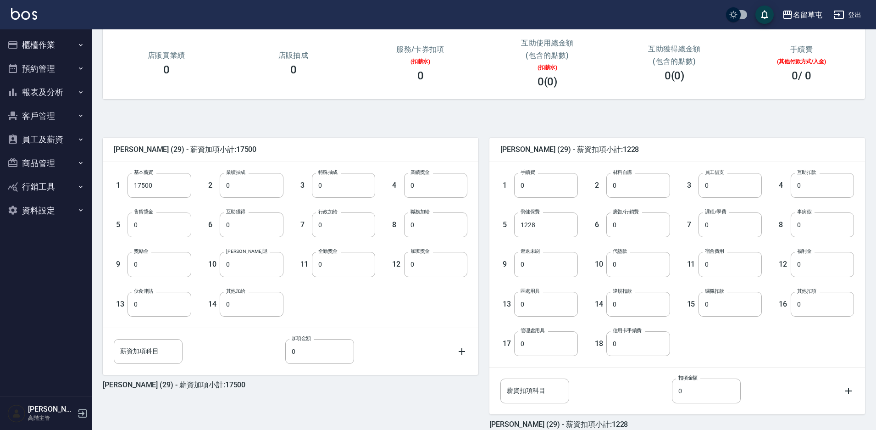
scroll to position [138, 0]
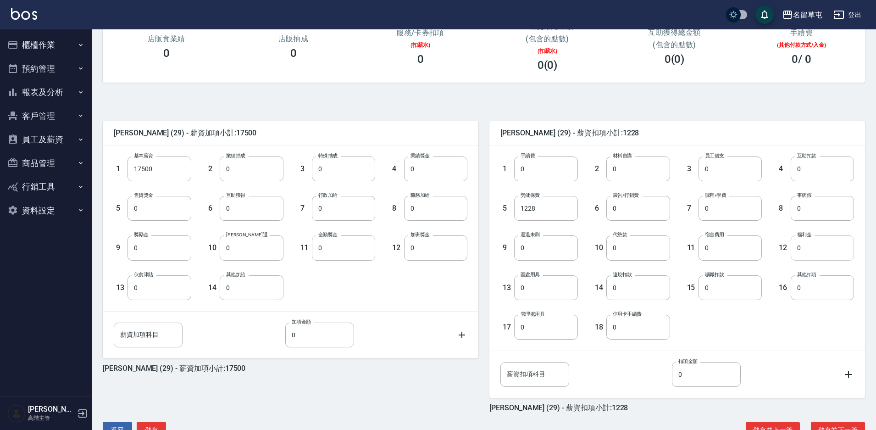
click at [793, 248] on input "0" at bounding box center [822, 247] width 63 height 25
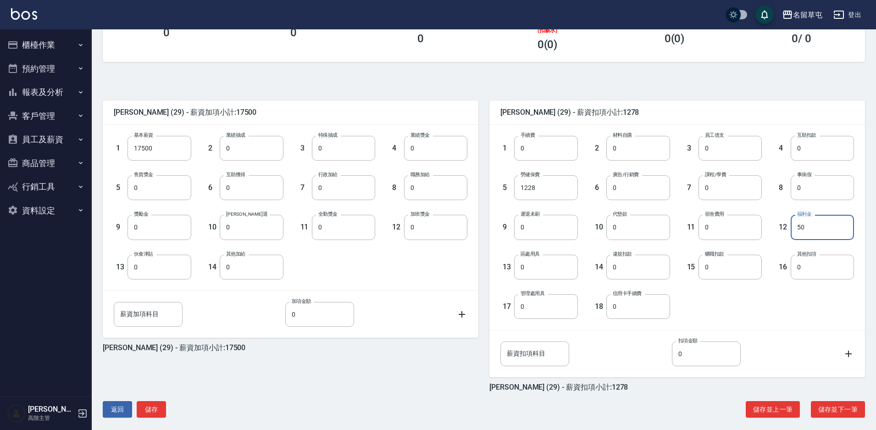
scroll to position [166, 0]
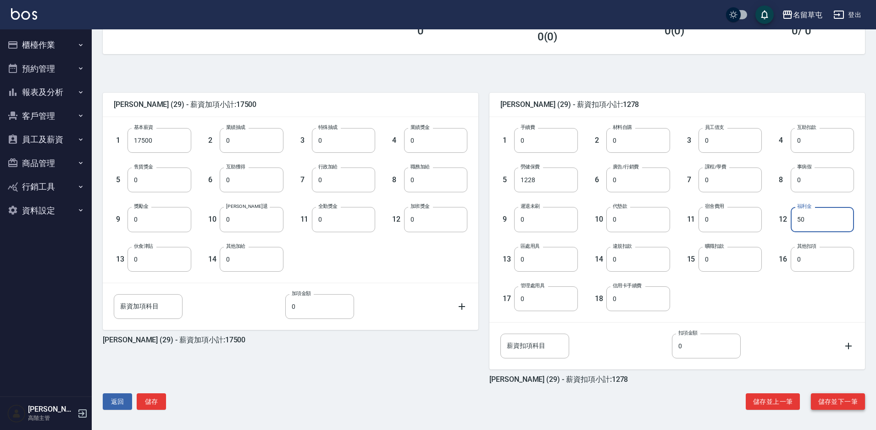
type input "50"
click at [834, 399] on button "儲存並下一筆" at bounding box center [838, 401] width 54 height 17
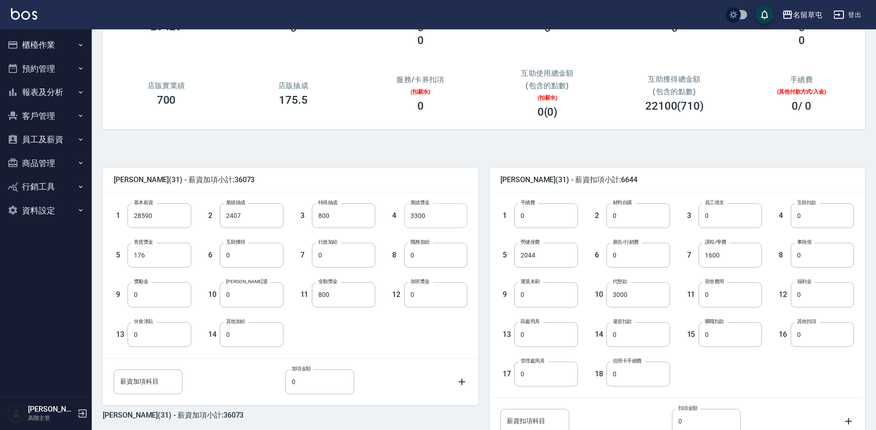
scroll to position [92, 0]
click at [792, 290] on input "0" at bounding box center [822, 293] width 63 height 25
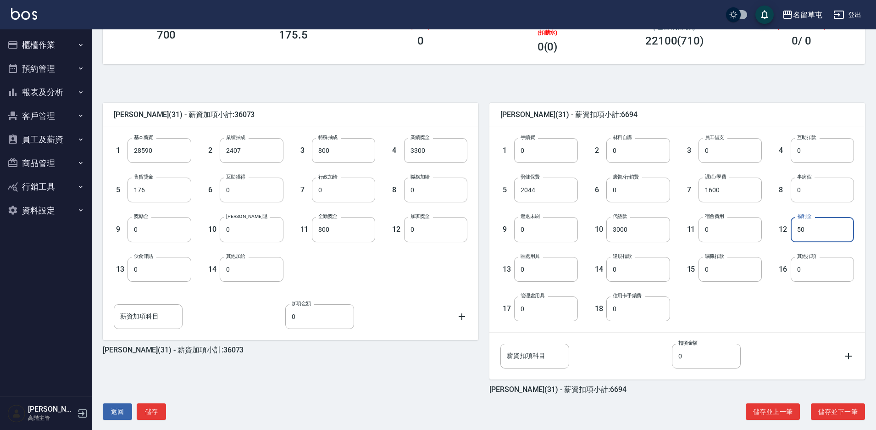
scroll to position [166, 0]
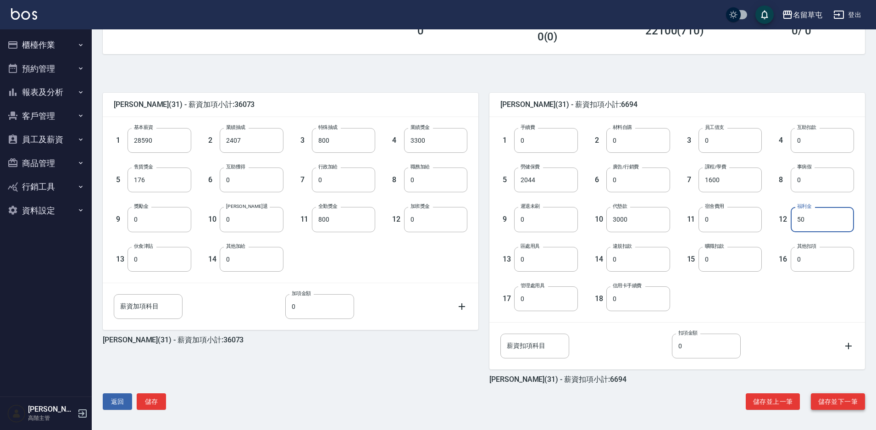
type input "50"
click at [831, 399] on button "儲存並下一筆" at bounding box center [838, 401] width 54 height 17
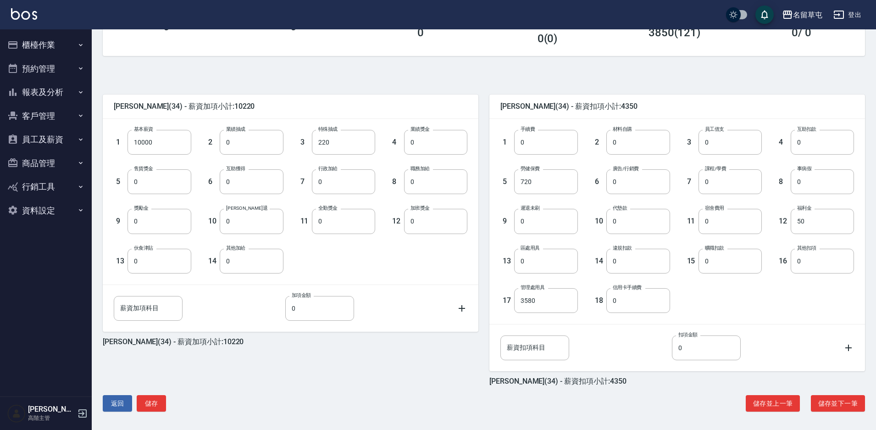
scroll to position [166, 0]
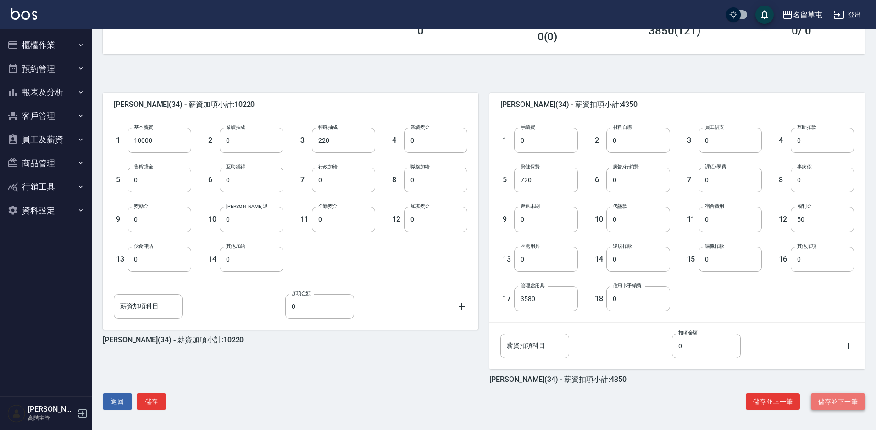
click at [844, 399] on button "儲存並下一筆" at bounding box center [838, 401] width 54 height 17
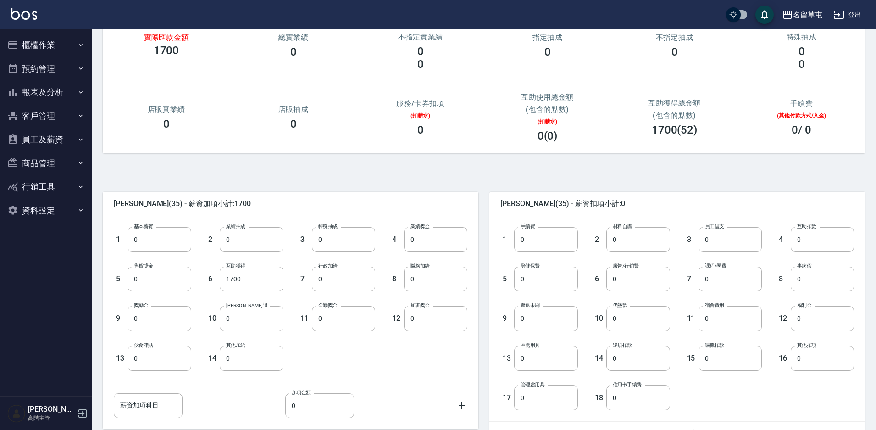
scroll to position [166, 0]
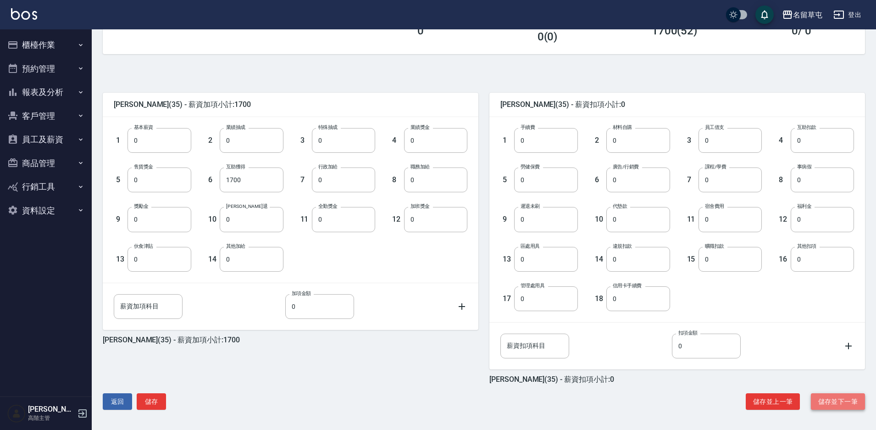
click at [837, 399] on button "儲存並下一筆" at bounding box center [838, 401] width 54 height 17
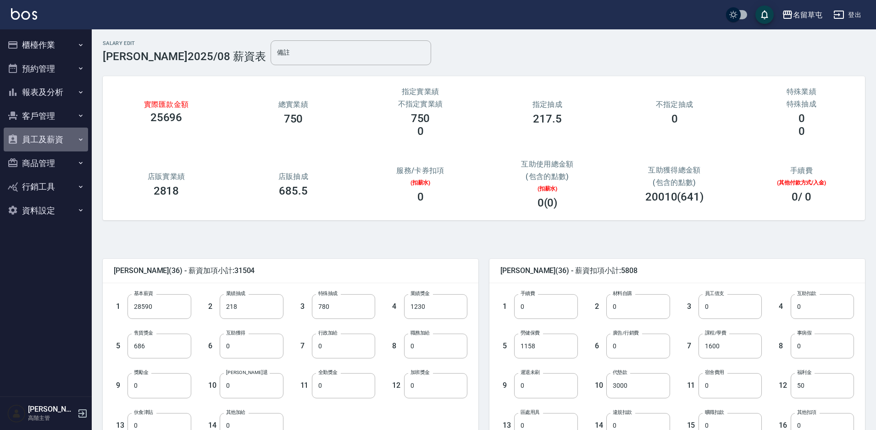
click at [56, 140] on button "員工及薪資" at bounding box center [46, 139] width 84 height 24
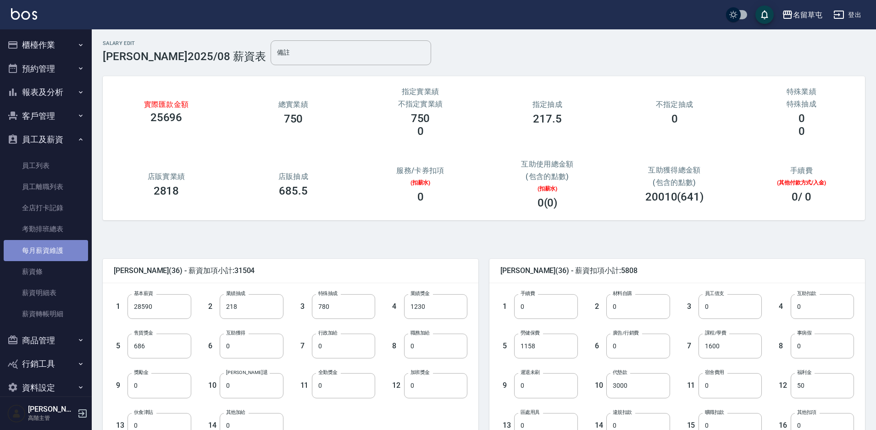
click at [67, 253] on link "每月薪資維護" at bounding box center [46, 250] width 84 height 21
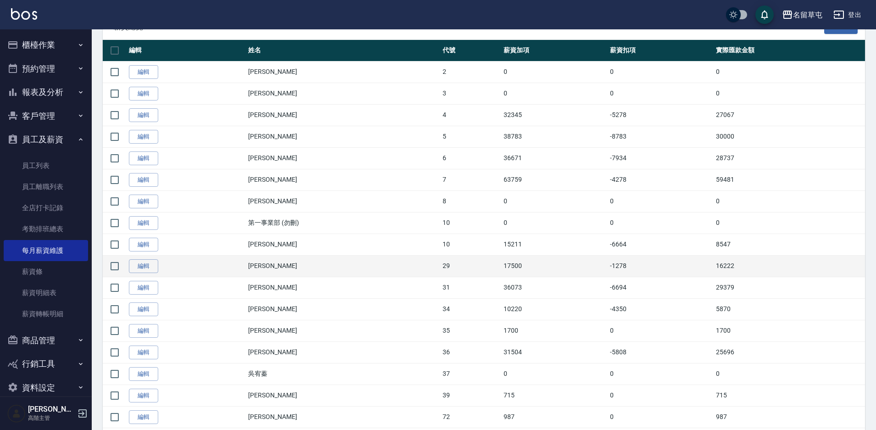
scroll to position [183, 0]
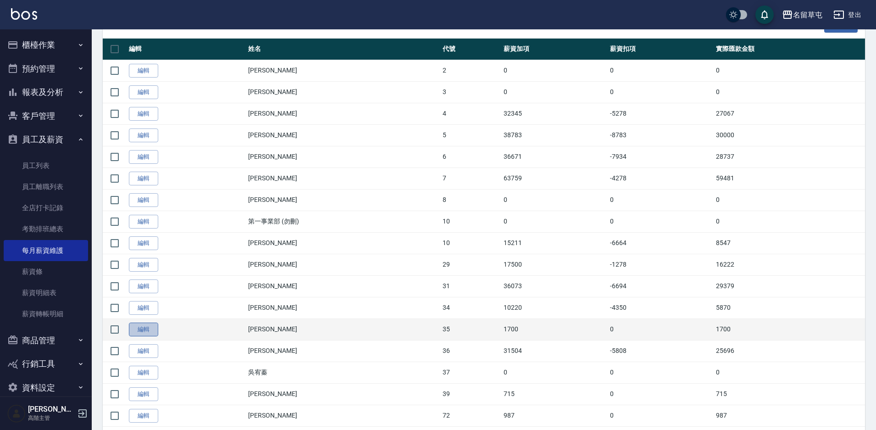
click at [144, 326] on link "編輯" at bounding box center [143, 329] width 29 height 14
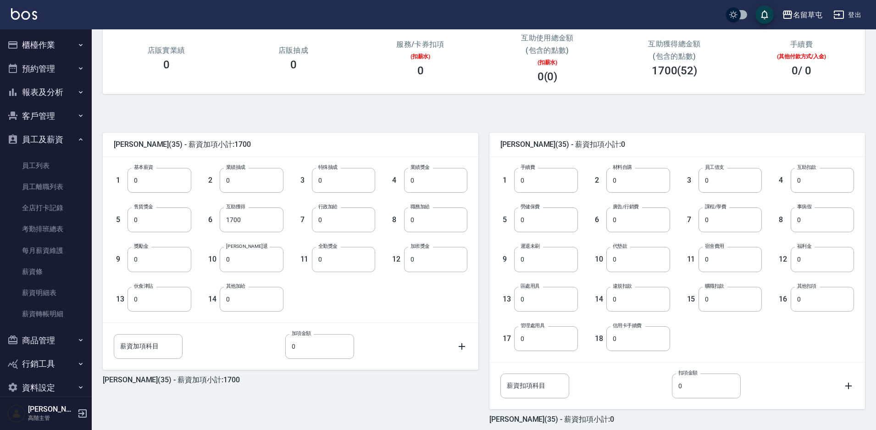
scroll to position [166, 0]
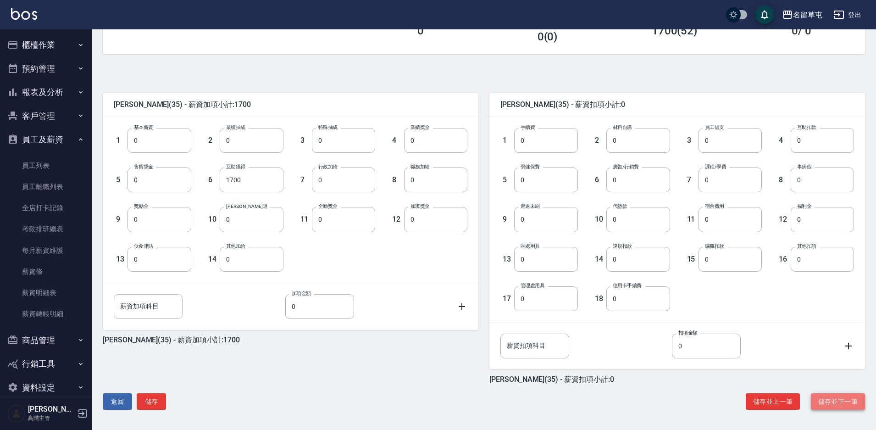
click at [842, 407] on button "儲存並下一筆" at bounding box center [838, 401] width 54 height 17
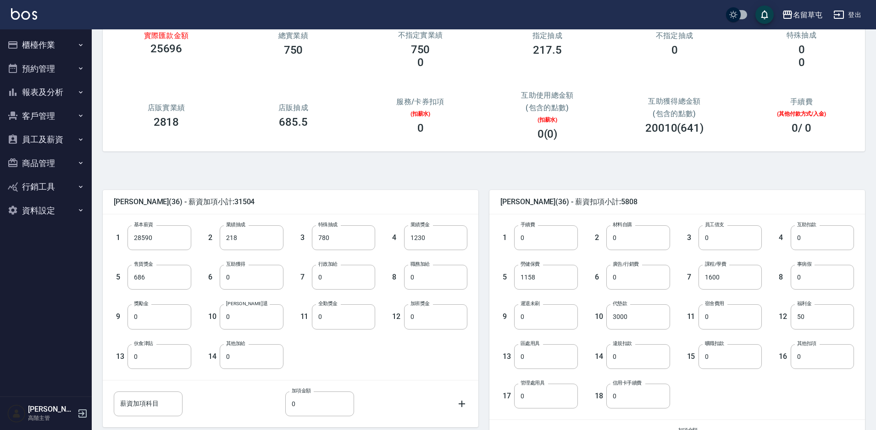
scroll to position [166, 0]
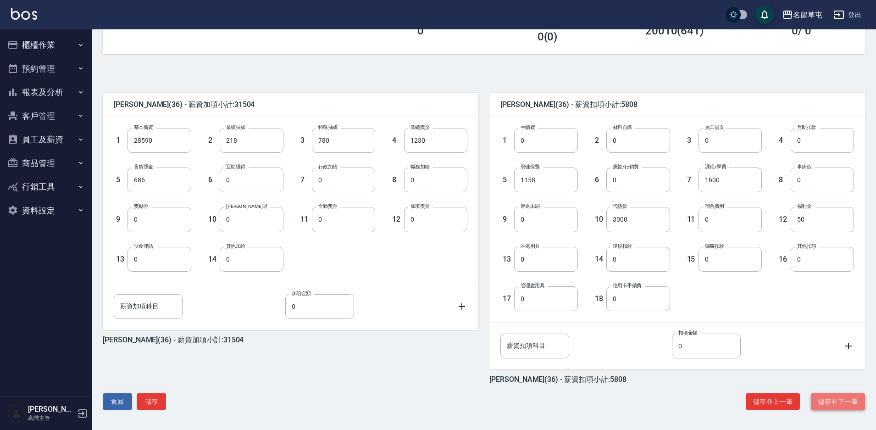
click at [830, 399] on button "儲存並下一筆" at bounding box center [838, 401] width 54 height 17
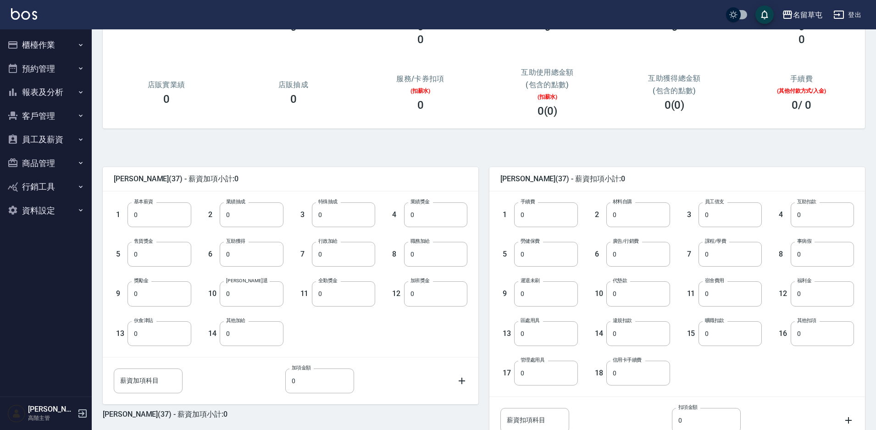
scroll to position [166, 0]
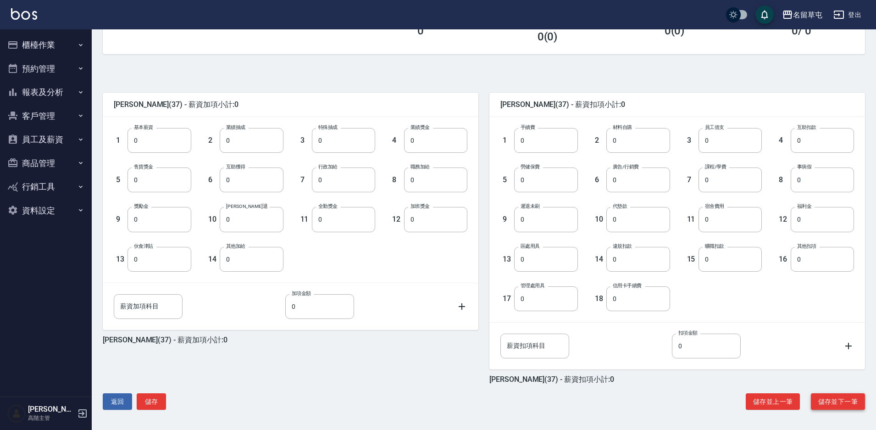
click at [832, 400] on button "儲存並下一筆" at bounding box center [838, 401] width 54 height 17
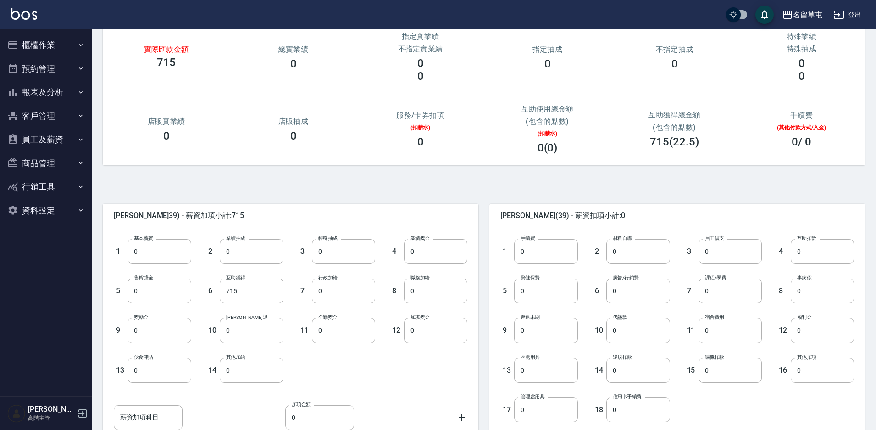
scroll to position [166, 0]
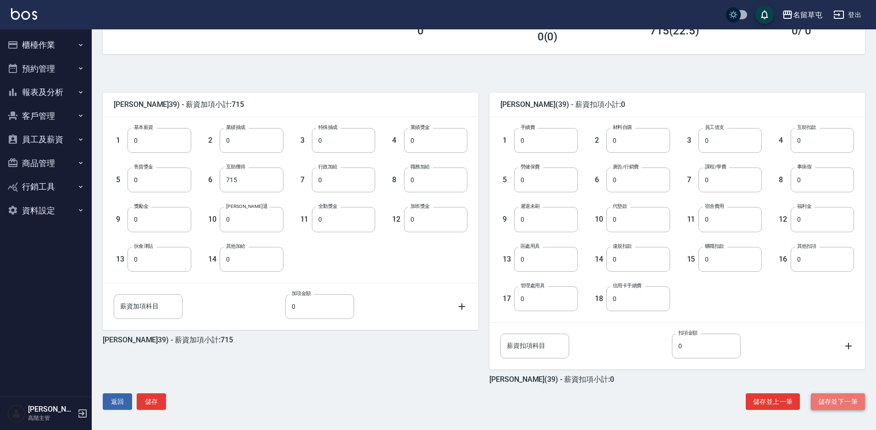
click at [824, 399] on button "儲存並下一筆" at bounding box center [838, 401] width 54 height 17
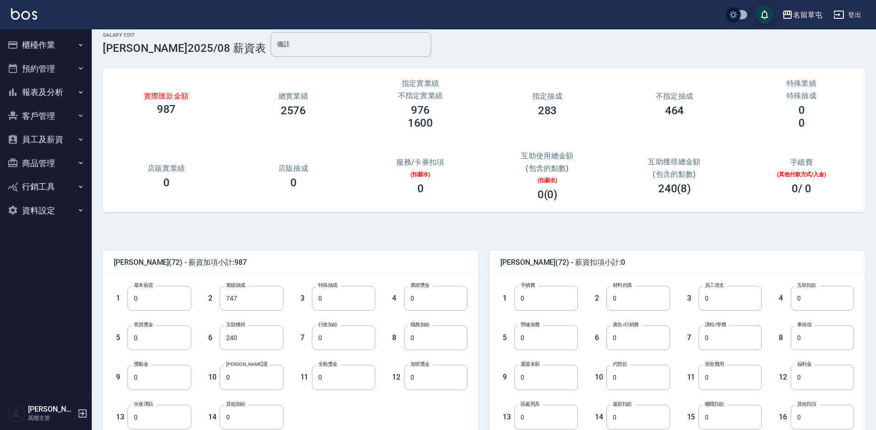
scroll to position [166, 0]
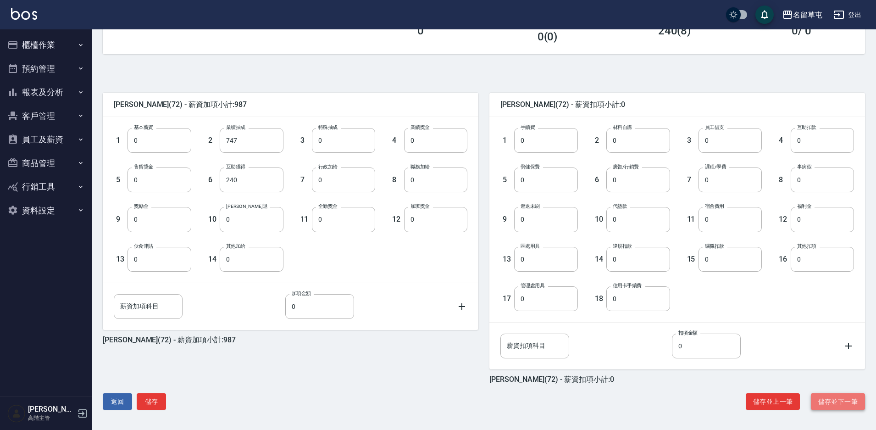
click at [833, 403] on button "儲存並下一筆" at bounding box center [838, 401] width 54 height 17
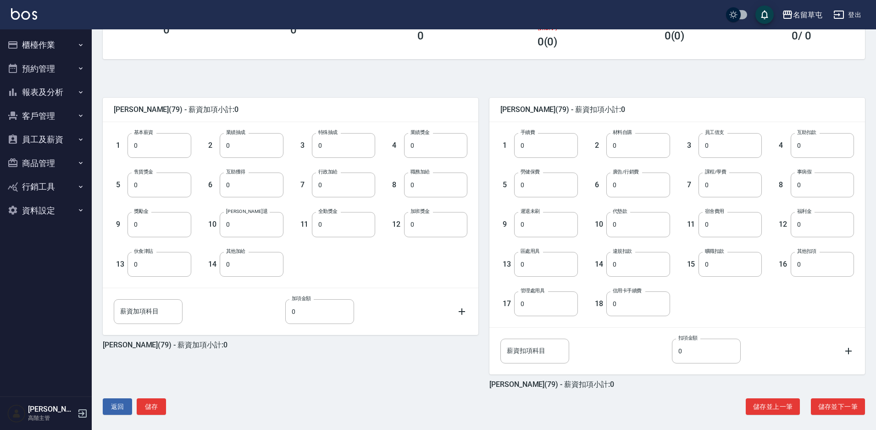
scroll to position [166, 0]
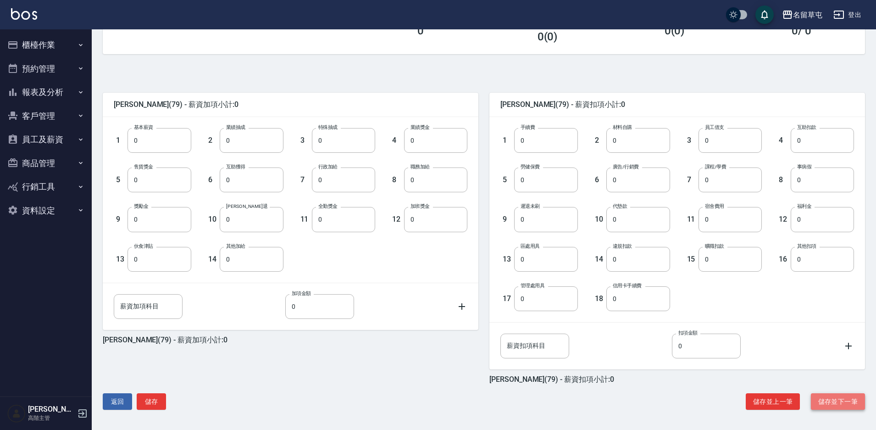
click at [845, 404] on button "儲存並下一筆" at bounding box center [838, 401] width 54 height 17
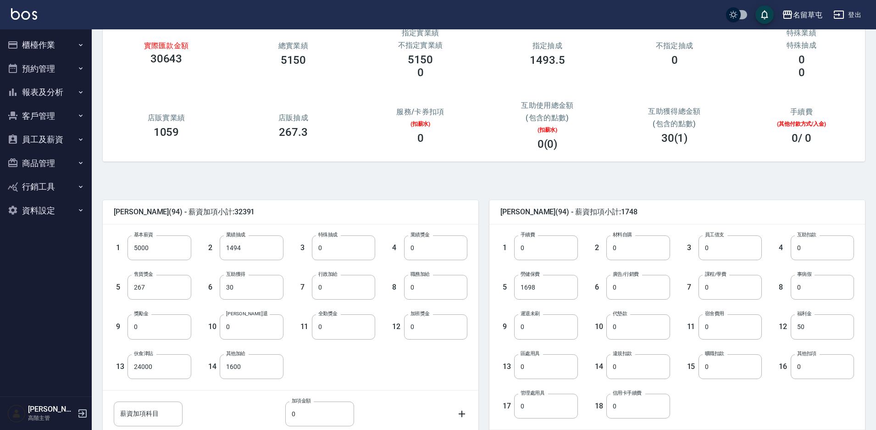
scroll to position [166, 0]
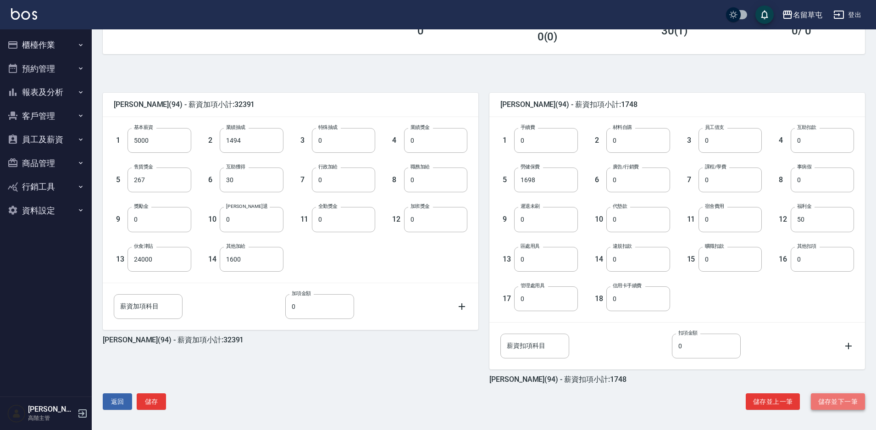
click at [843, 399] on button "儲存並下一筆" at bounding box center [838, 401] width 54 height 17
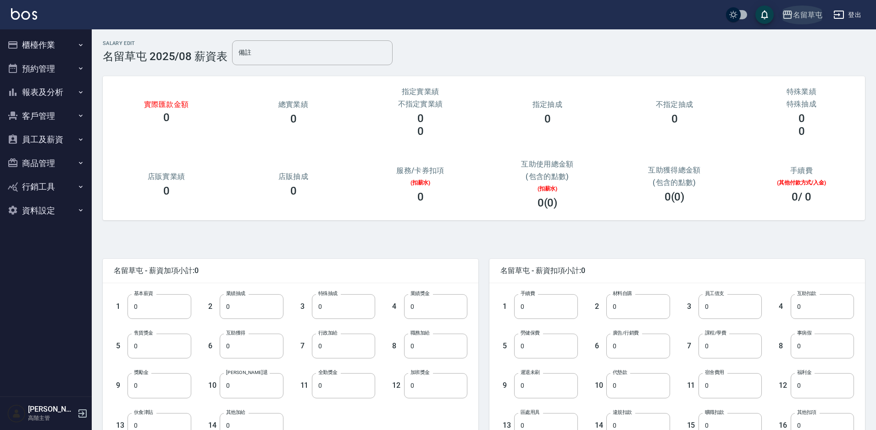
click at [806, 15] on div "名留草屯" at bounding box center [807, 14] width 29 height 11
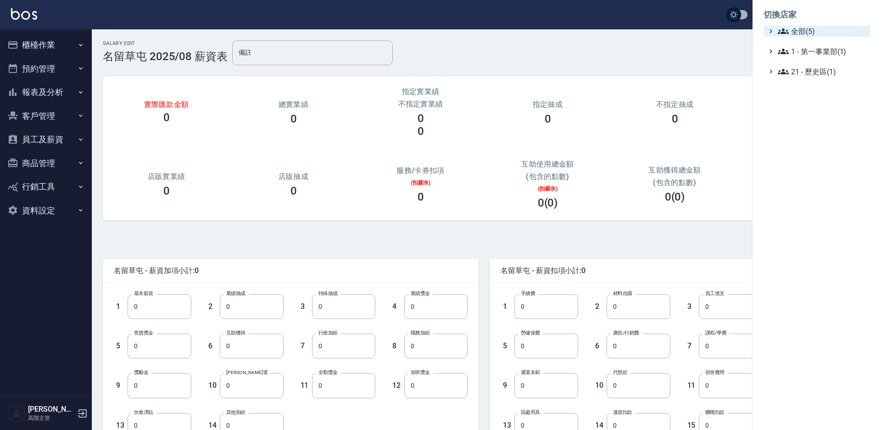
click at [800, 32] on span "全部(5)" at bounding box center [821, 31] width 89 height 11
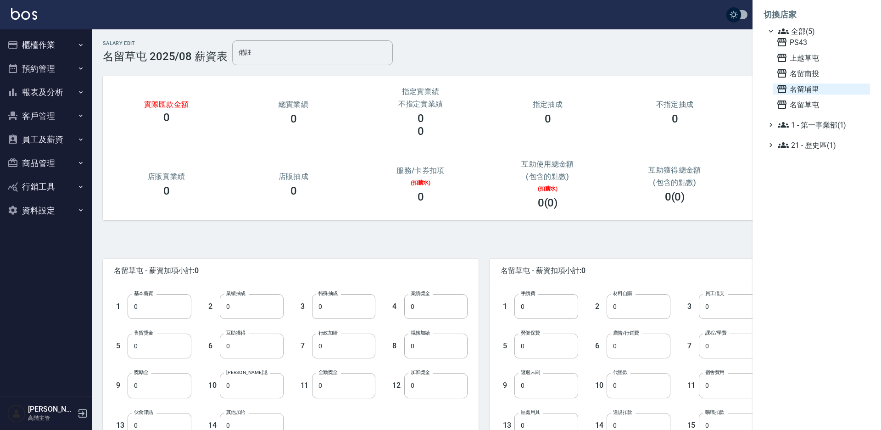
click at [801, 93] on span "名留埔里" at bounding box center [821, 88] width 90 height 11
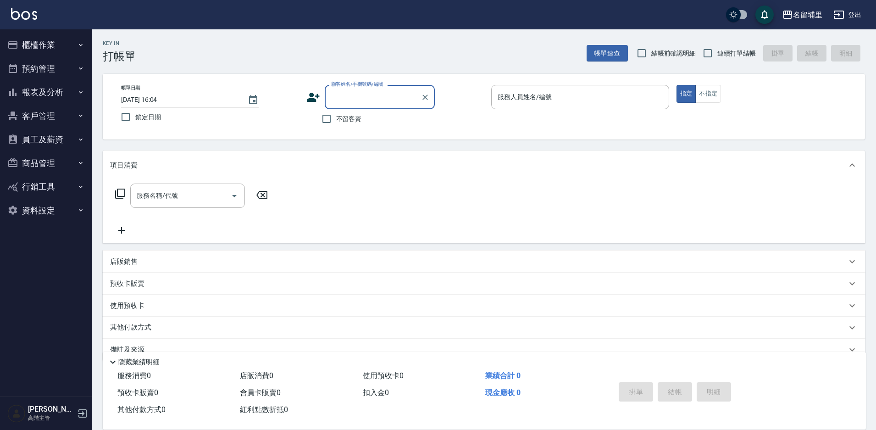
click at [59, 139] on button "員工及薪資" at bounding box center [46, 139] width 84 height 24
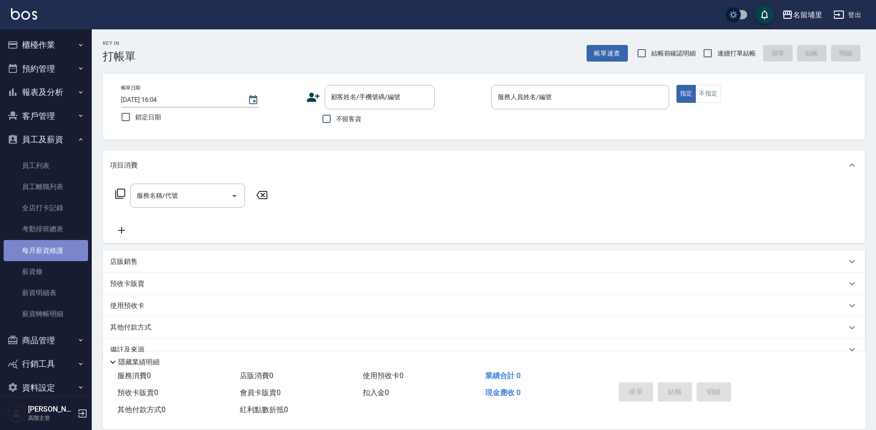
click at [70, 252] on link "每月薪資維護" at bounding box center [46, 250] width 84 height 21
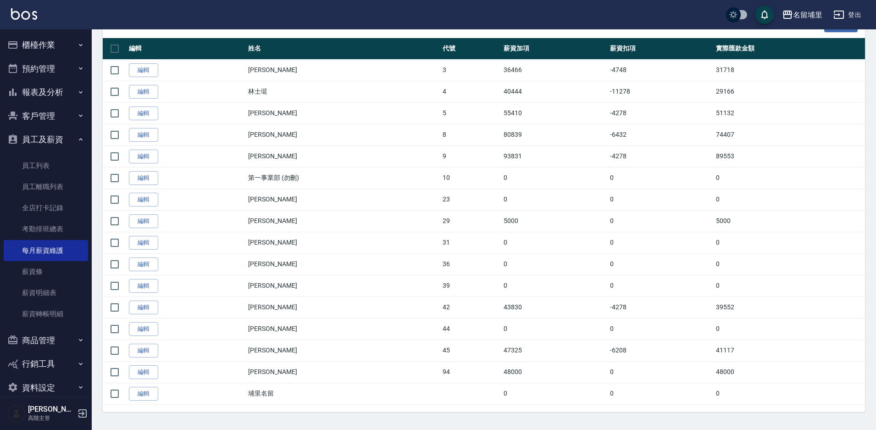
scroll to position [188, 0]
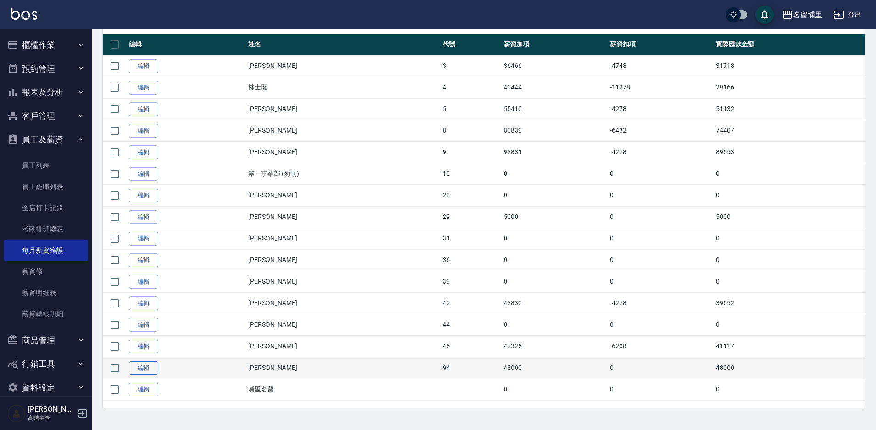
click at [139, 366] on link "編輯" at bounding box center [143, 368] width 29 height 14
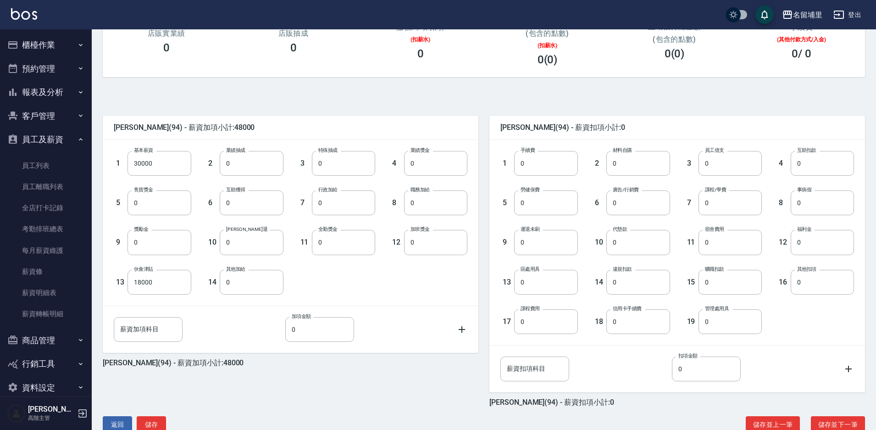
scroll to position [166, 0]
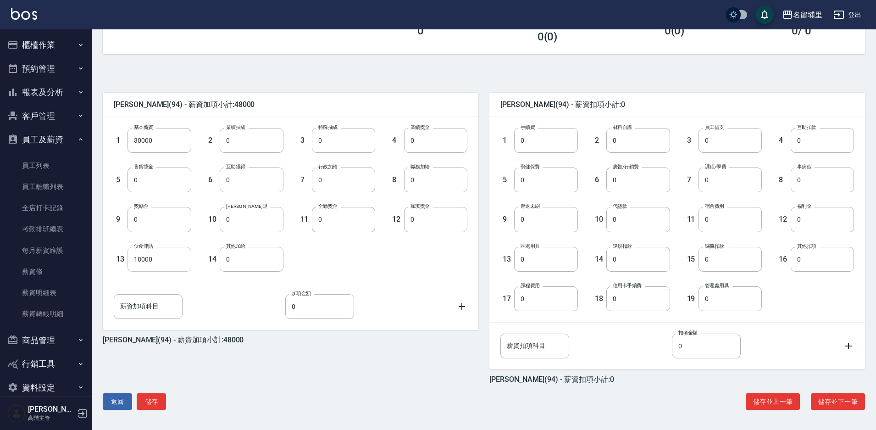
click at [133, 260] on input "18000" at bounding box center [158, 259] width 63 height 25
type input "22000"
click at [841, 401] on button "儲存並下一筆" at bounding box center [838, 401] width 54 height 17
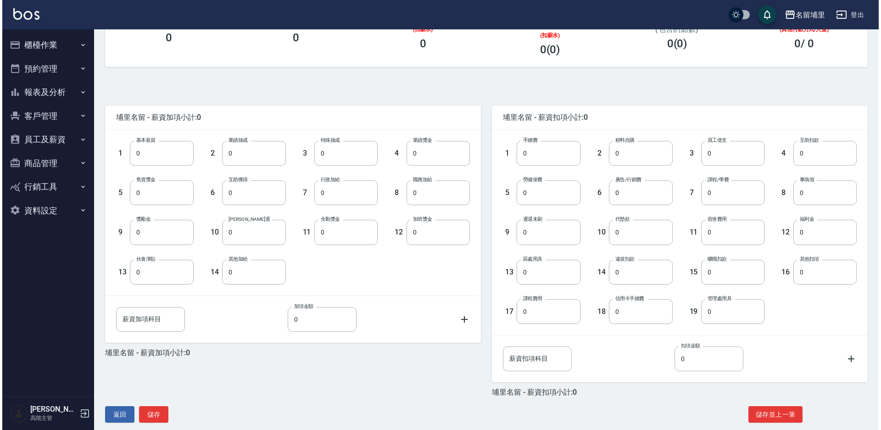
scroll to position [166, 0]
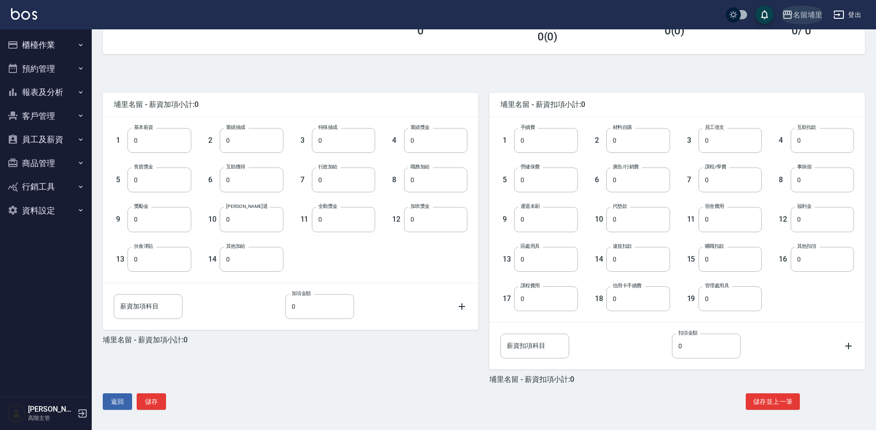
click at [806, 16] on div "名留埔里" at bounding box center [807, 14] width 29 height 11
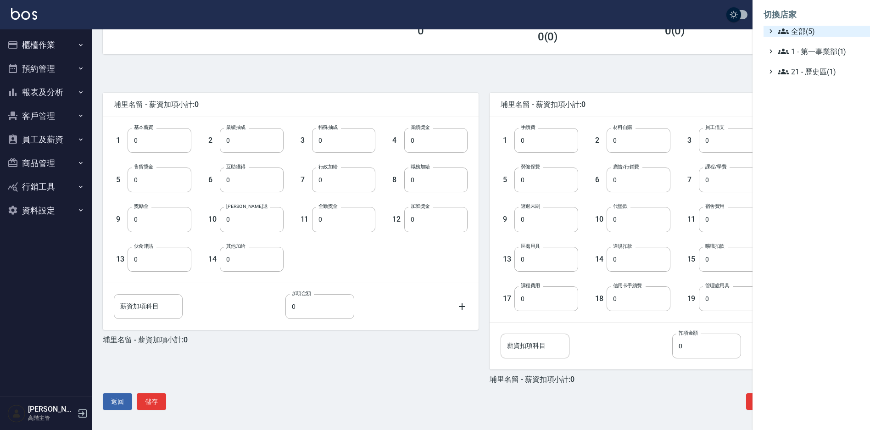
click at [797, 33] on span "全部(5)" at bounding box center [821, 31] width 89 height 11
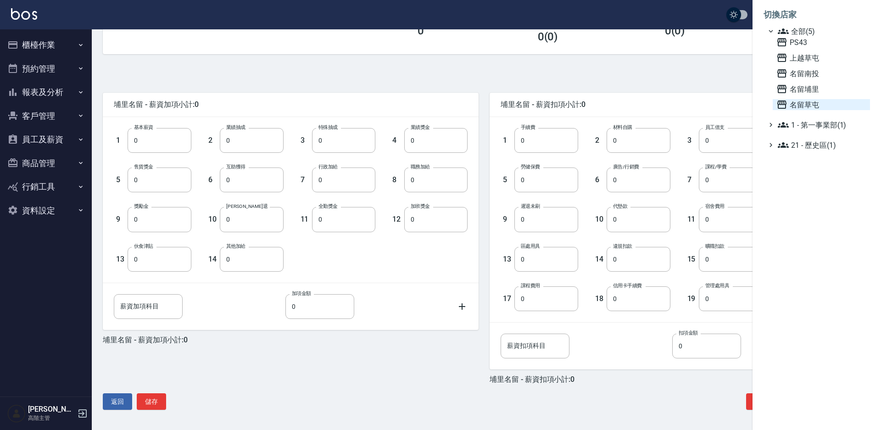
click at [812, 107] on span "名留草屯" at bounding box center [821, 104] width 90 height 11
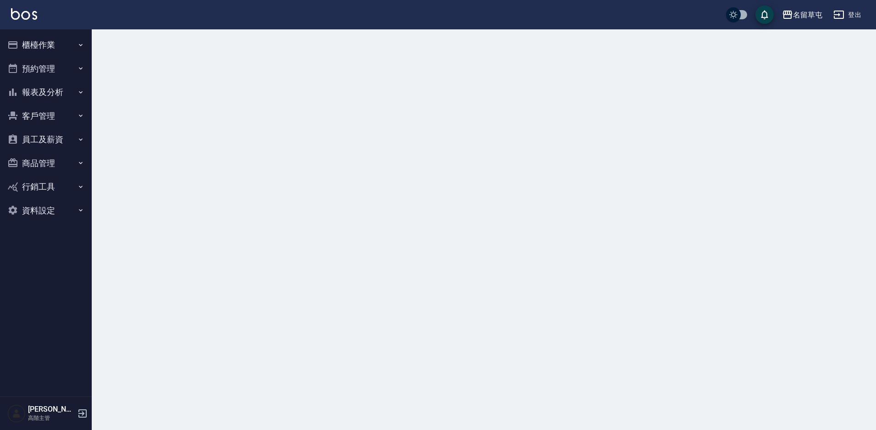
click at [54, 144] on button "員工及薪資" at bounding box center [46, 139] width 84 height 24
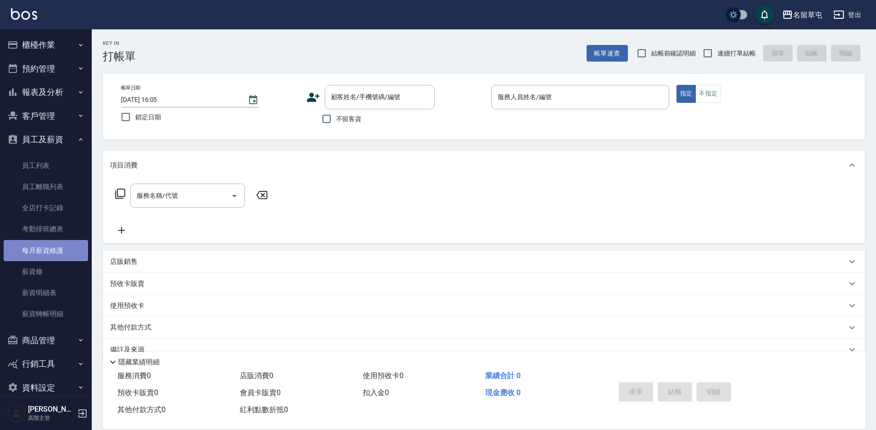
click at [72, 250] on link "每月薪資維護" at bounding box center [46, 250] width 84 height 21
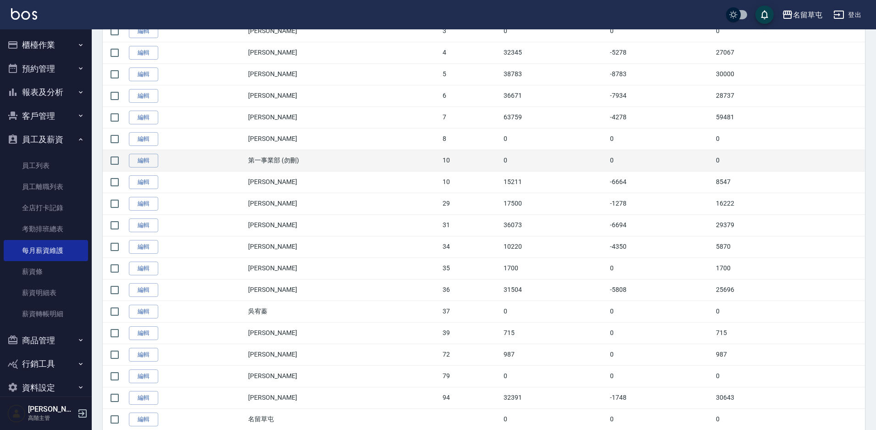
scroll to position [228, 0]
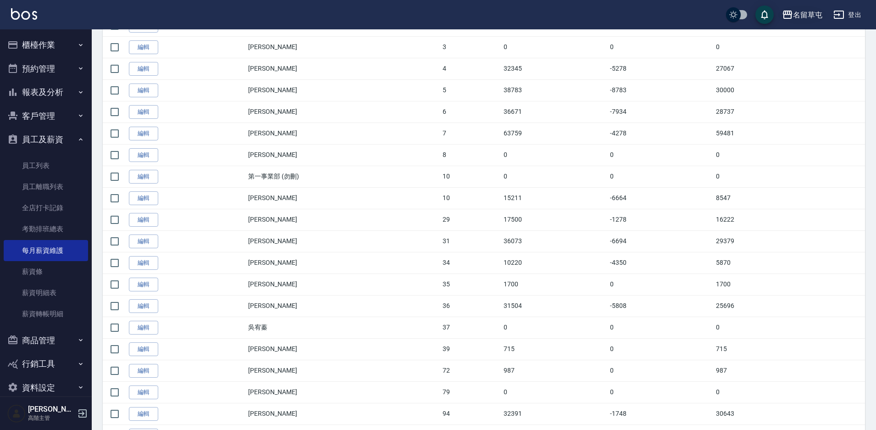
click at [794, 16] on div "名留草屯" at bounding box center [807, 14] width 29 height 11
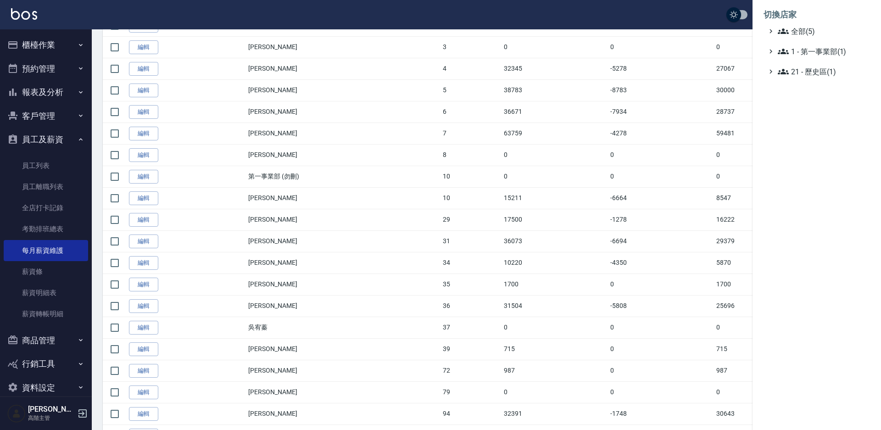
click at [38, 289] on div at bounding box center [440, 215] width 881 height 430
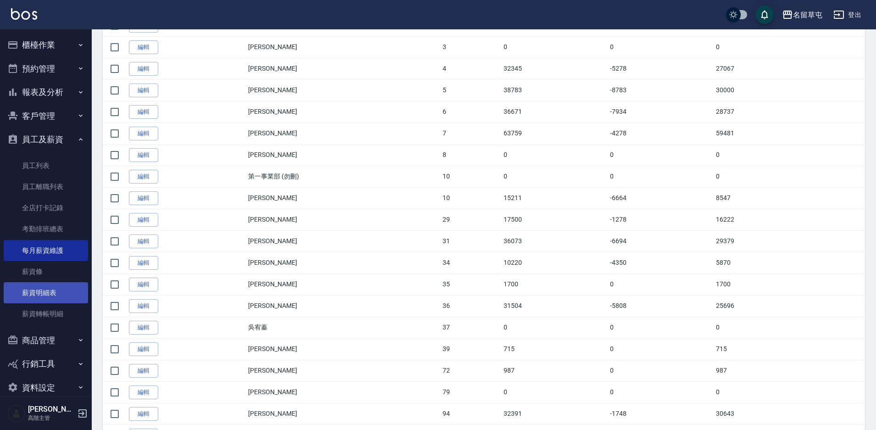
click at [40, 293] on link "薪資明細表" at bounding box center [46, 292] width 84 height 21
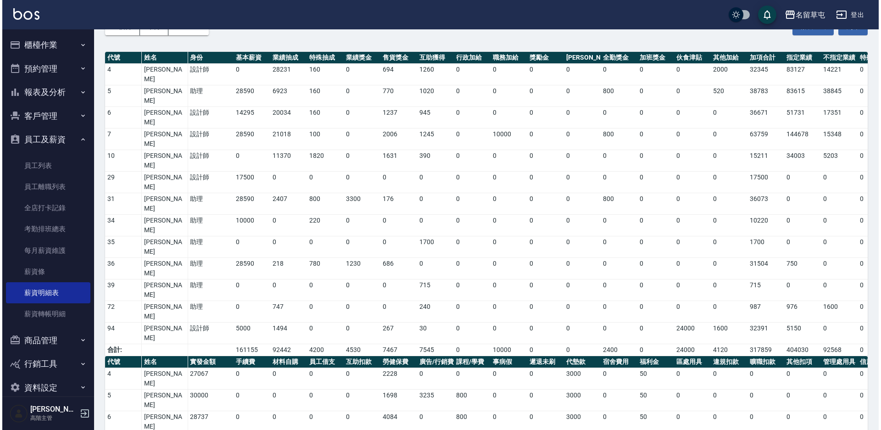
scroll to position [62, 0]
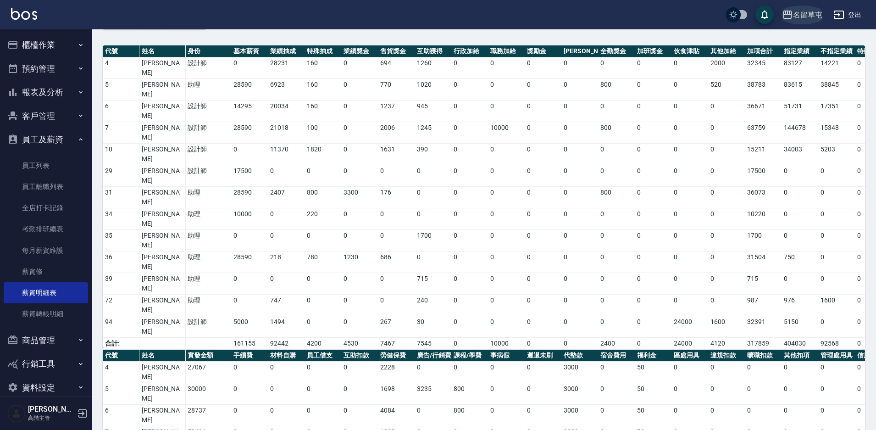
click at [802, 10] on div "名留草屯" at bounding box center [807, 14] width 29 height 11
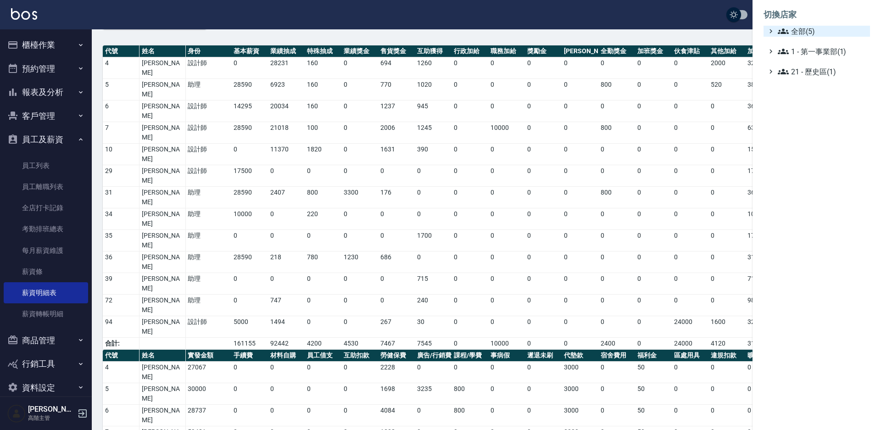
click at [792, 31] on span "全部(5)" at bounding box center [821, 31] width 89 height 11
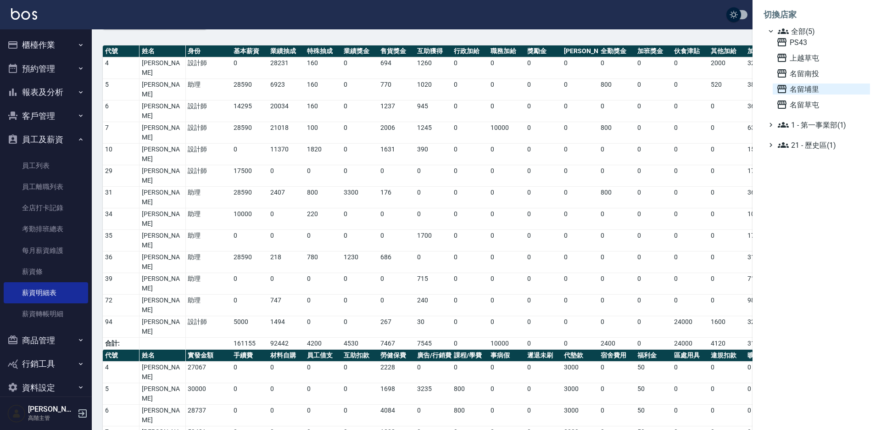
click at [811, 91] on span "名留埔里" at bounding box center [821, 88] width 90 height 11
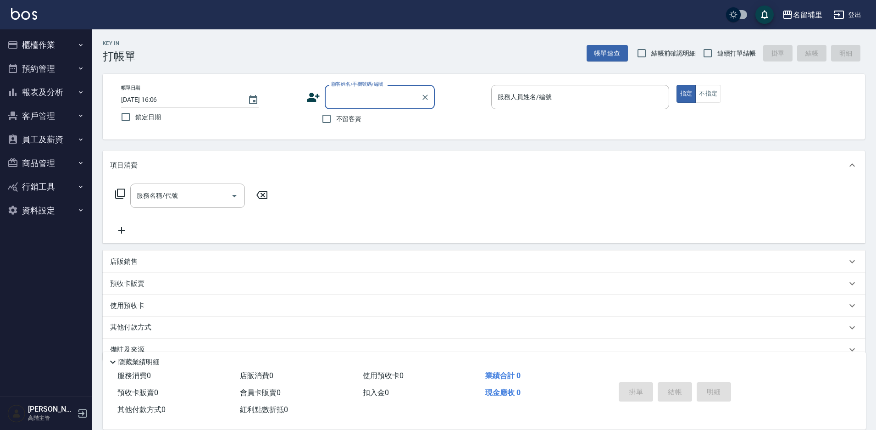
click at [49, 138] on button "員工及薪資" at bounding box center [46, 139] width 84 height 24
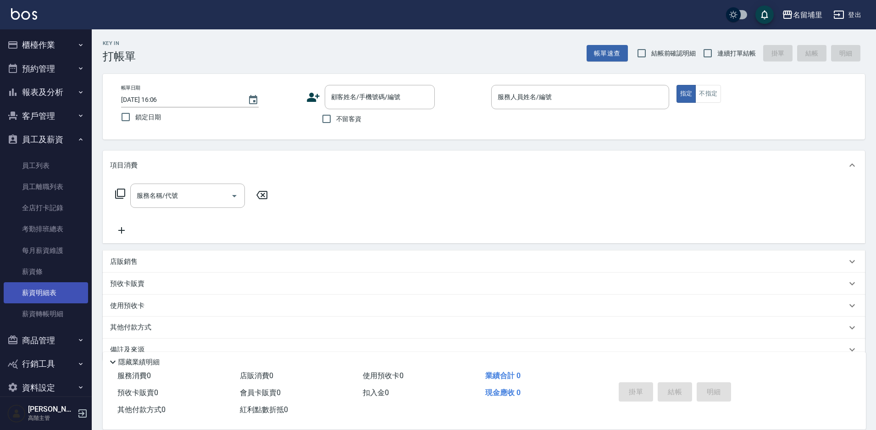
click at [41, 290] on link "薪資明細表" at bounding box center [46, 292] width 84 height 21
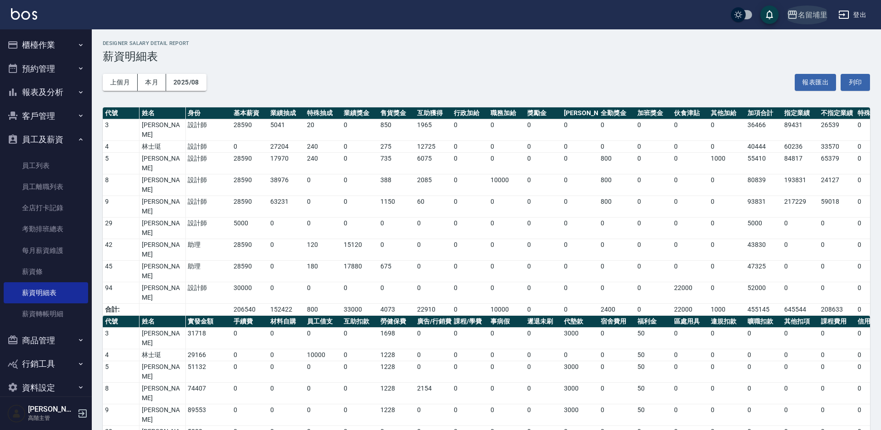
click at [821, 21] on button "名留埔里" at bounding box center [807, 15] width 48 height 19
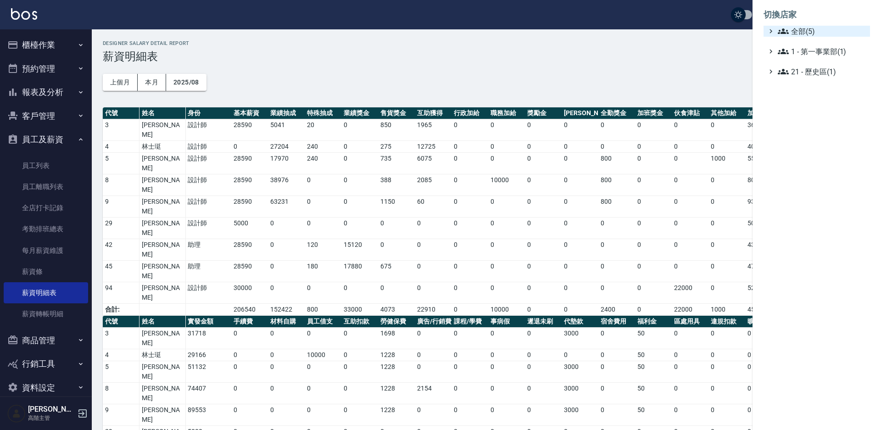
click at [816, 27] on span "全部(5)" at bounding box center [821, 31] width 89 height 11
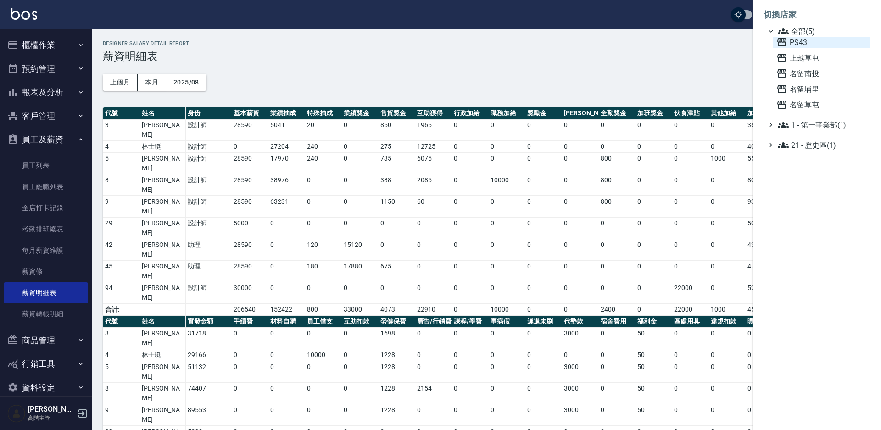
click at [807, 41] on span "PS43" at bounding box center [821, 42] width 90 height 11
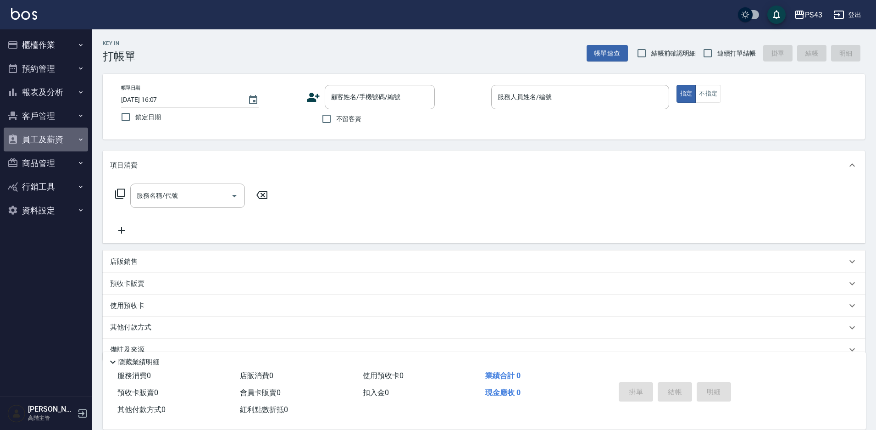
click at [59, 140] on button "員工及薪資" at bounding box center [46, 139] width 84 height 24
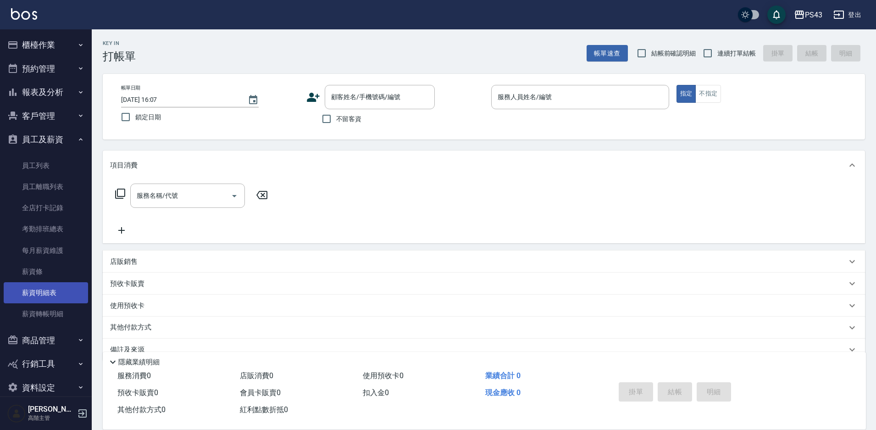
click at [40, 289] on link "薪資明細表" at bounding box center [46, 292] width 84 height 21
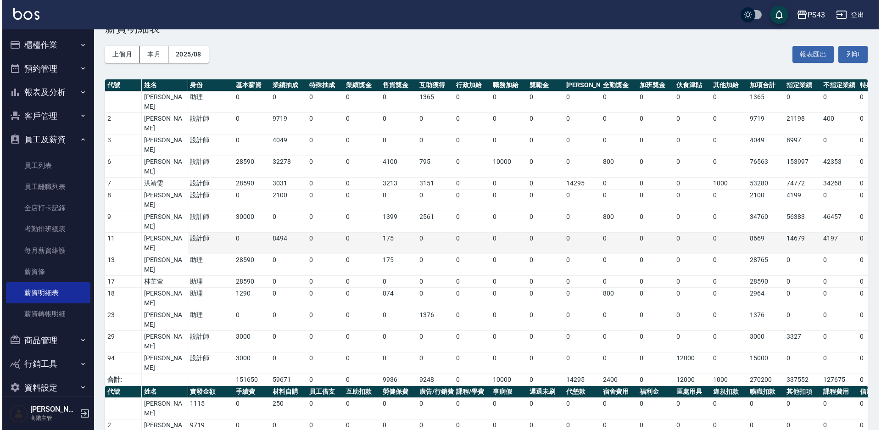
scroll to position [74, 0]
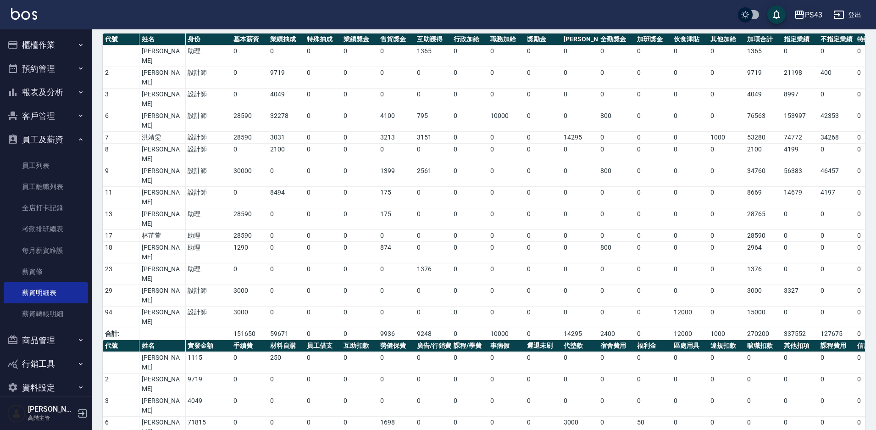
click at [804, 16] on icon "button" at bounding box center [799, 14] width 11 height 11
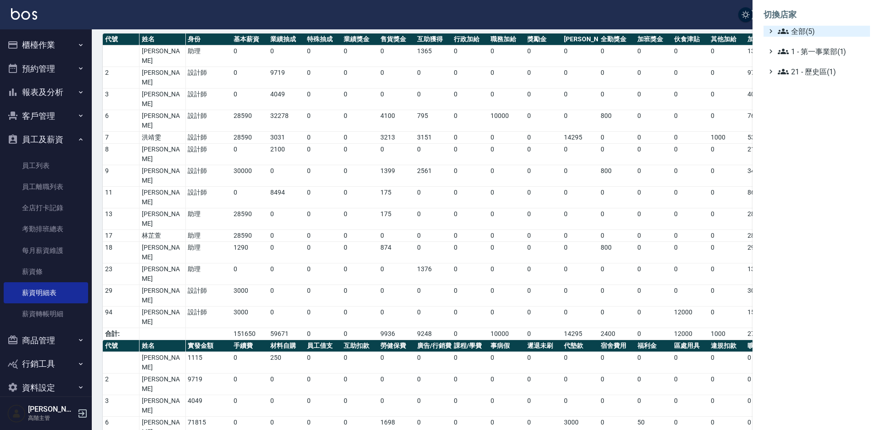
click at [804, 27] on span "全部(5)" at bounding box center [821, 31] width 89 height 11
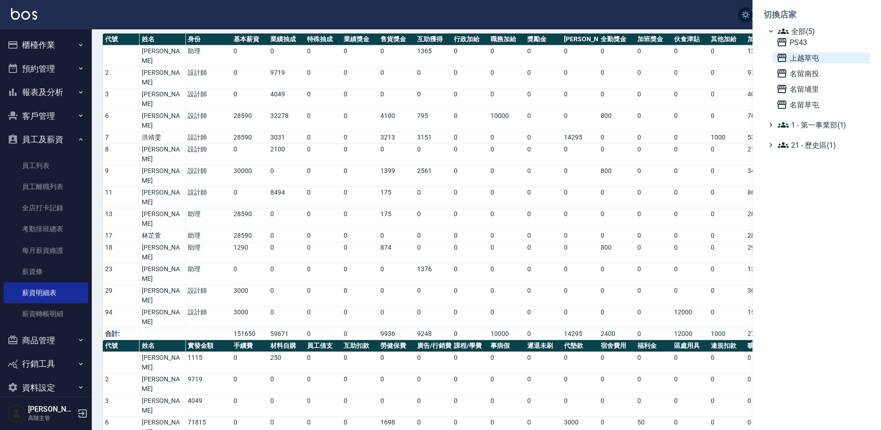
click at [799, 61] on span "上越草屯" at bounding box center [821, 57] width 90 height 11
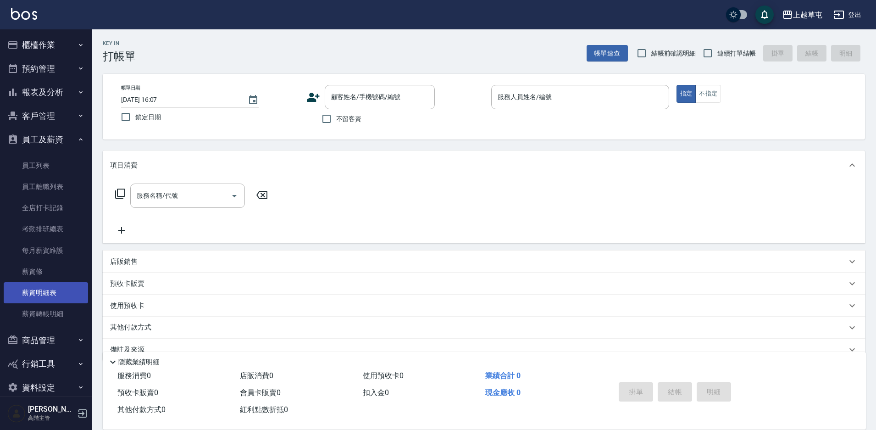
click at [50, 297] on link "薪資明細表" at bounding box center [46, 292] width 84 height 21
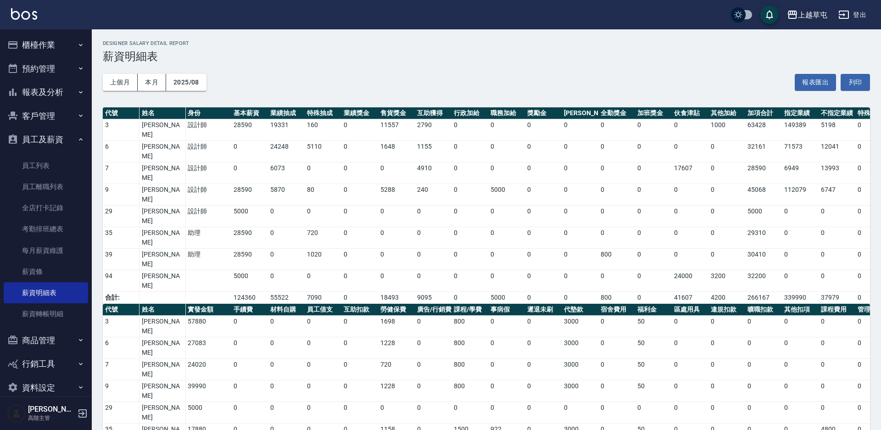
click at [812, 17] on div "上越草屯" at bounding box center [812, 14] width 29 height 11
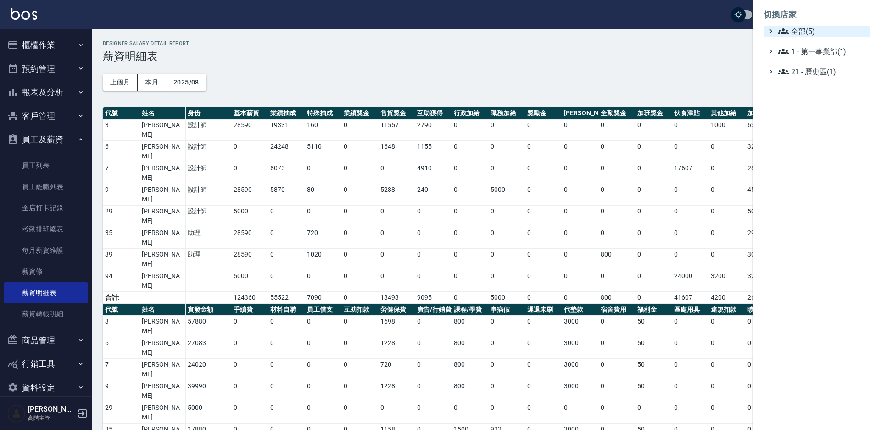
click at [814, 33] on span "全部(5)" at bounding box center [821, 31] width 89 height 11
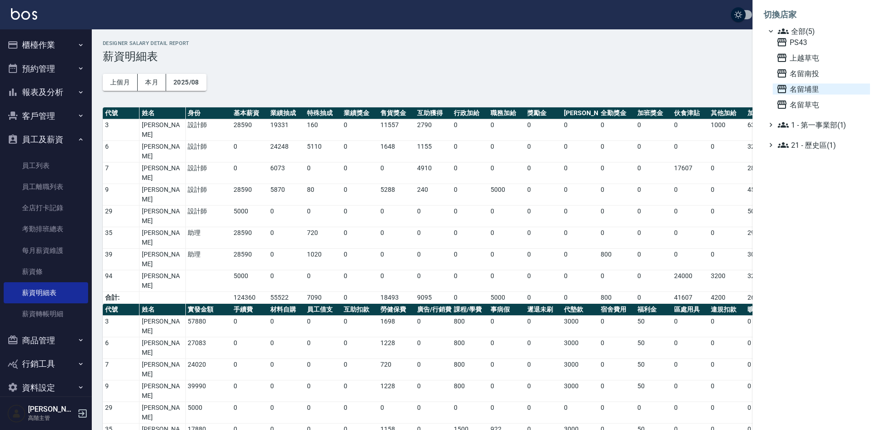
click at [812, 91] on span "名留埔里" at bounding box center [821, 88] width 90 height 11
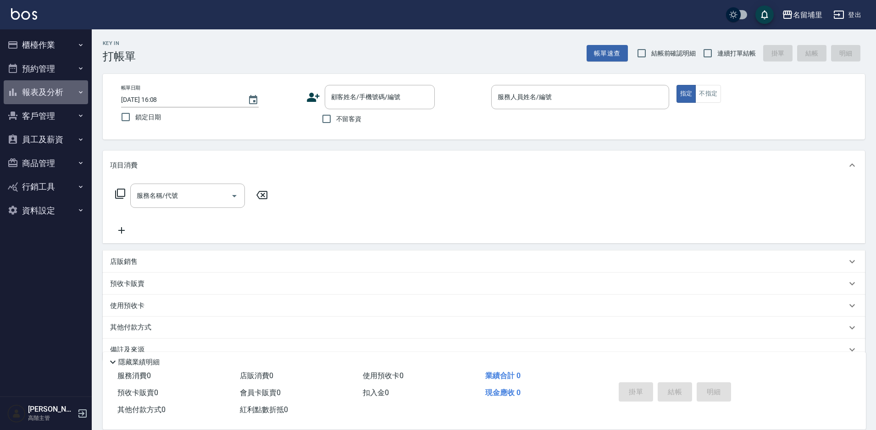
click at [44, 92] on button "報表及分析" at bounding box center [46, 92] width 84 height 24
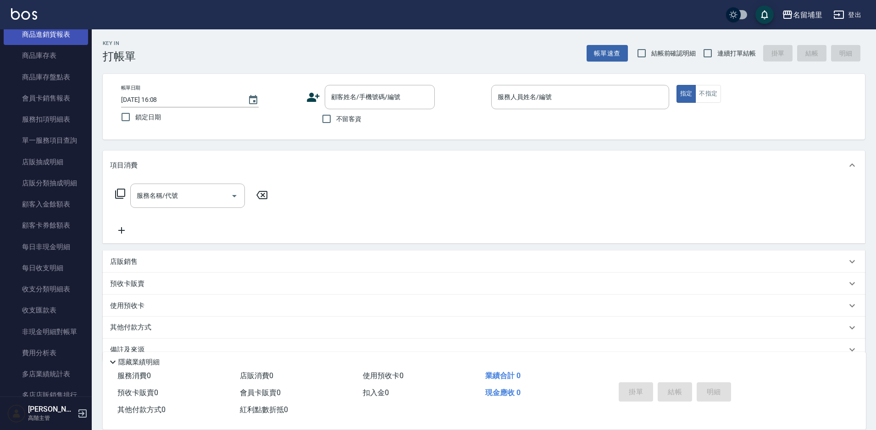
scroll to position [688, 0]
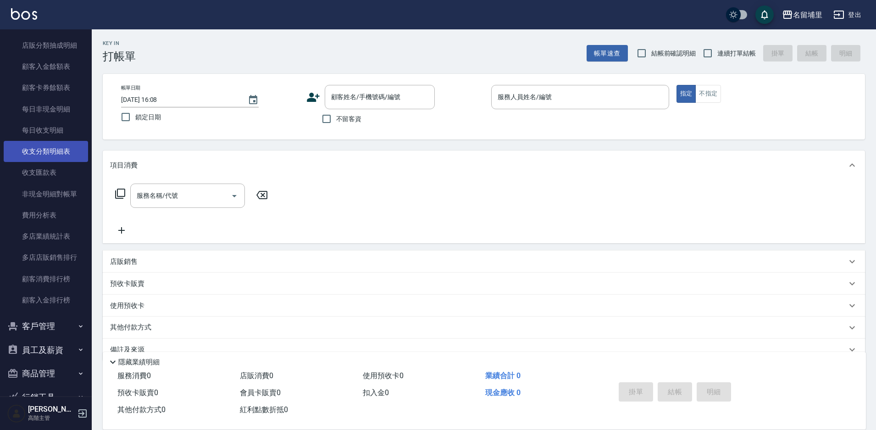
click at [43, 150] on link "收支分類明細表" at bounding box center [46, 151] width 84 height 21
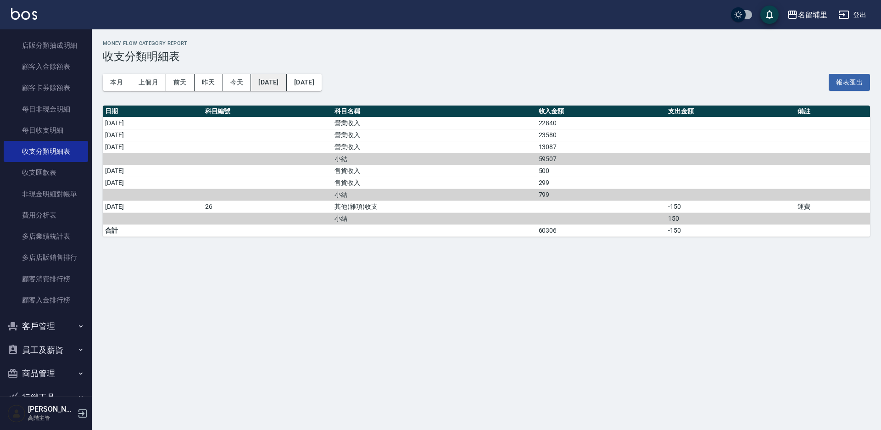
click at [273, 79] on button "[DATE]" at bounding box center [268, 82] width 35 height 17
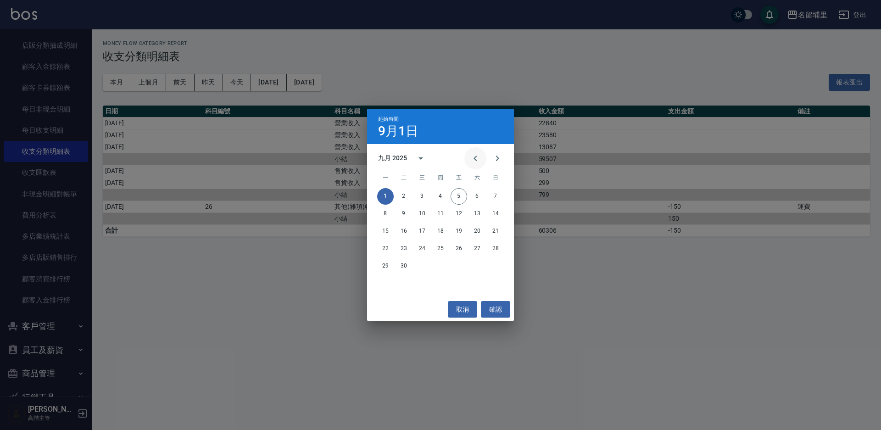
click at [477, 161] on icon "Previous month" at bounding box center [475, 158] width 11 height 11
click at [465, 192] on button "1" at bounding box center [458, 196] width 17 height 17
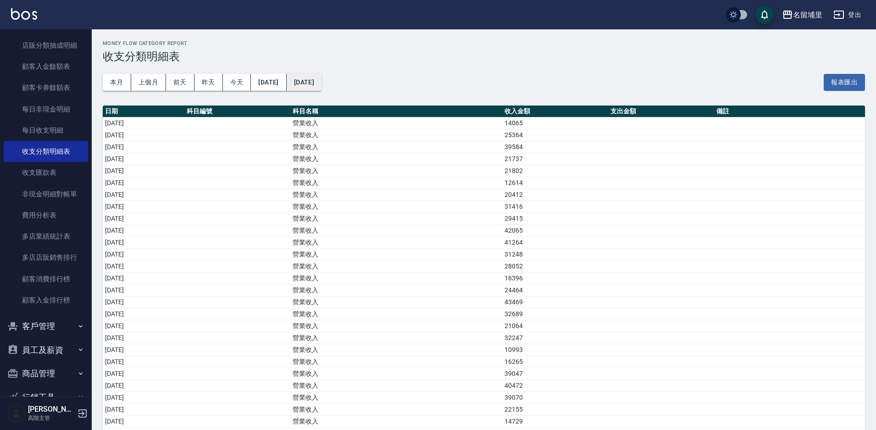
click at [321, 90] on button "2025/09/05" at bounding box center [304, 82] width 35 height 17
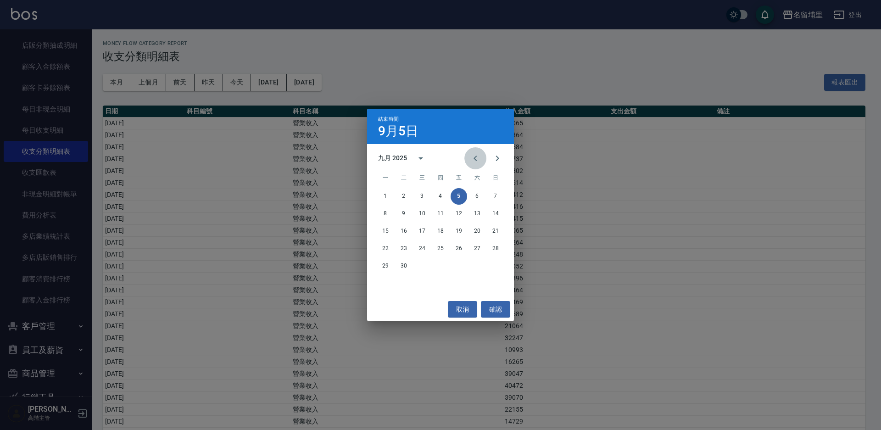
click at [471, 160] on icon "Previous month" at bounding box center [475, 158] width 11 height 11
click at [497, 260] on button "31" at bounding box center [495, 266] width 17 height 17
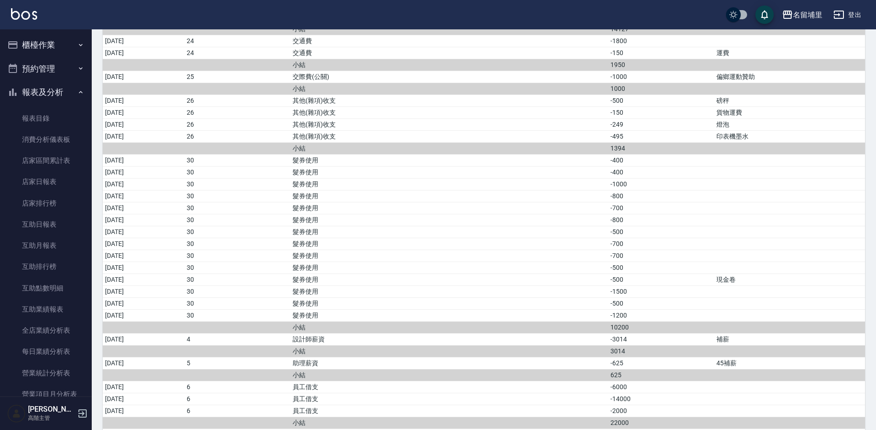
scroll to position [843, 0]
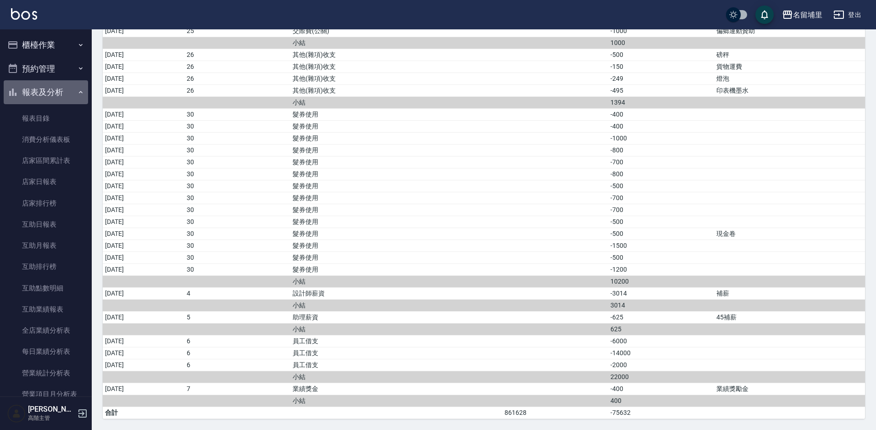
click at [56, 91] on button "報表及分析" at bounding box center [46, 92] width 84 height 24
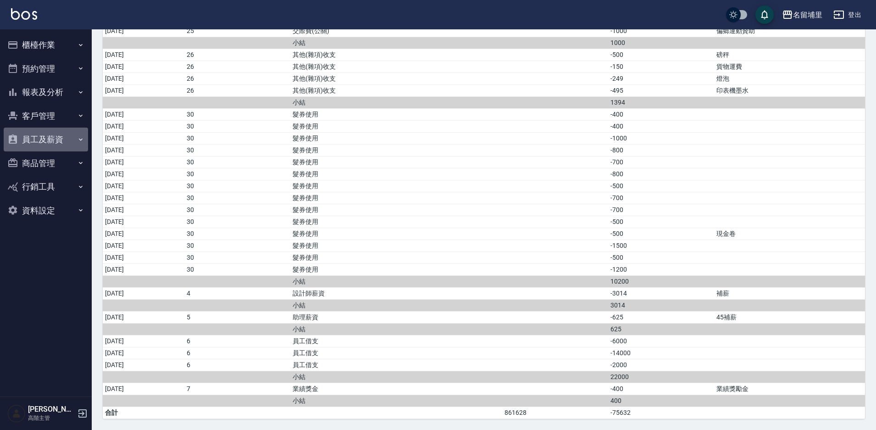
click at [46, 136] on button "員工及薪資" at bounding box center [46, 139] width 84 height 24
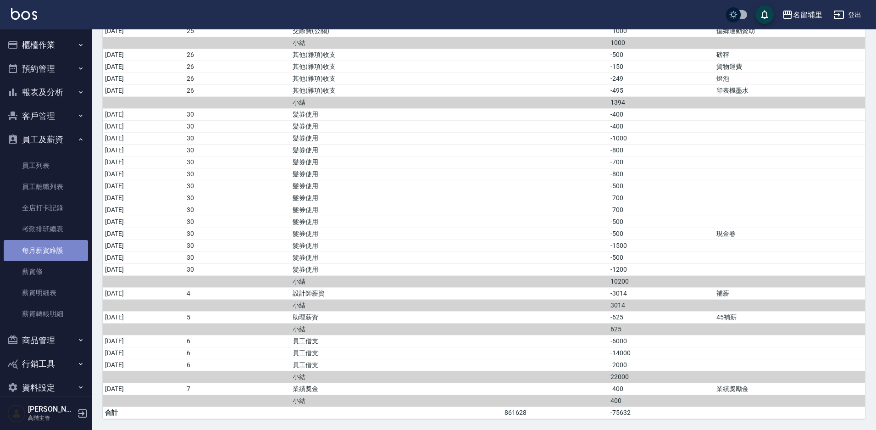
click at [50, 252] on link "每月薪資維護" at bounding box center [46, 250] width 84 height 21
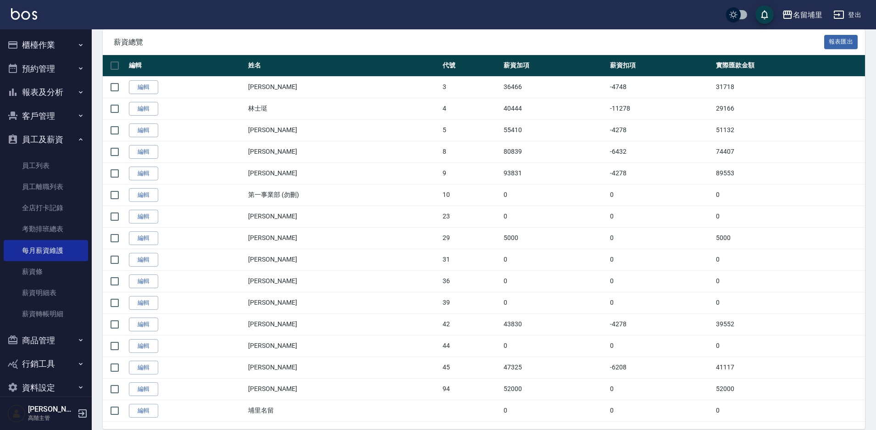
scroll to position [188, 0]
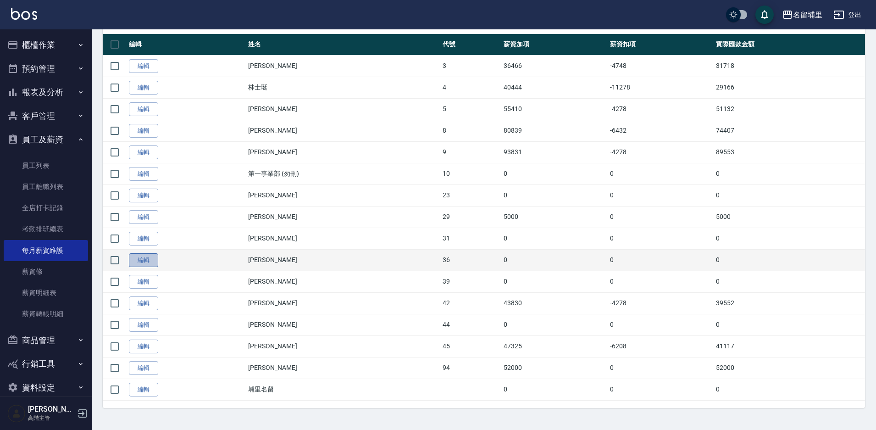
click at [144, 262] on link "編輯" at bounding box center [143, 260] width 29 height 14
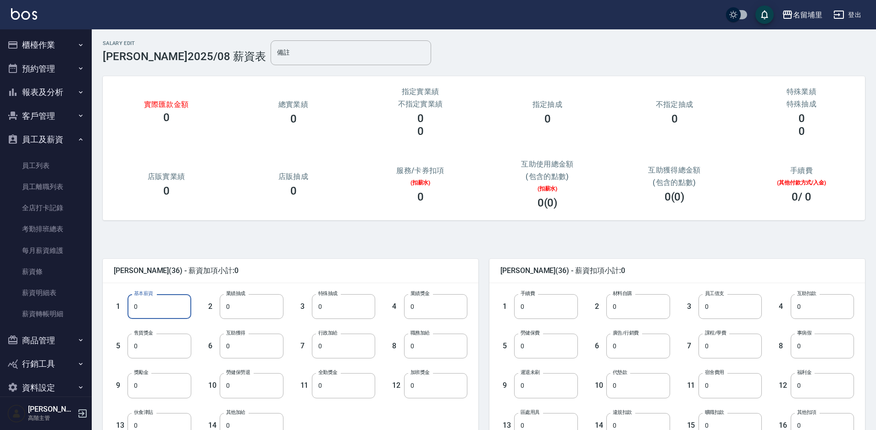
click at [156, 303] on input "0" at bounding box center [158, 306] width 63 height 25
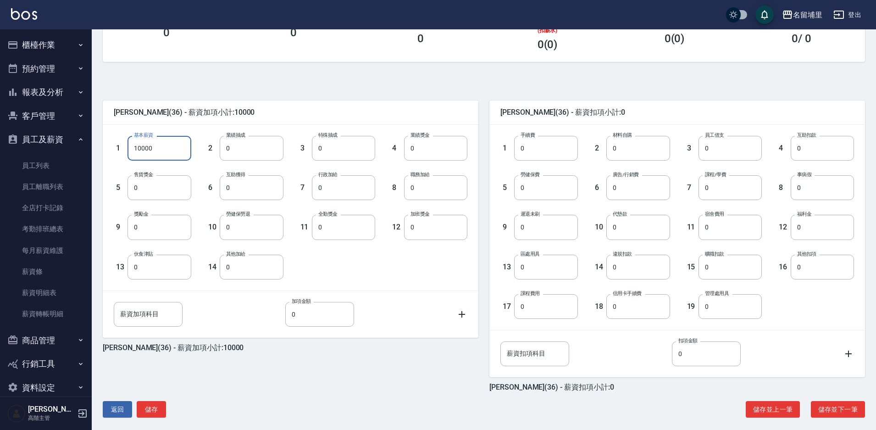
scroll to position [166, 0]
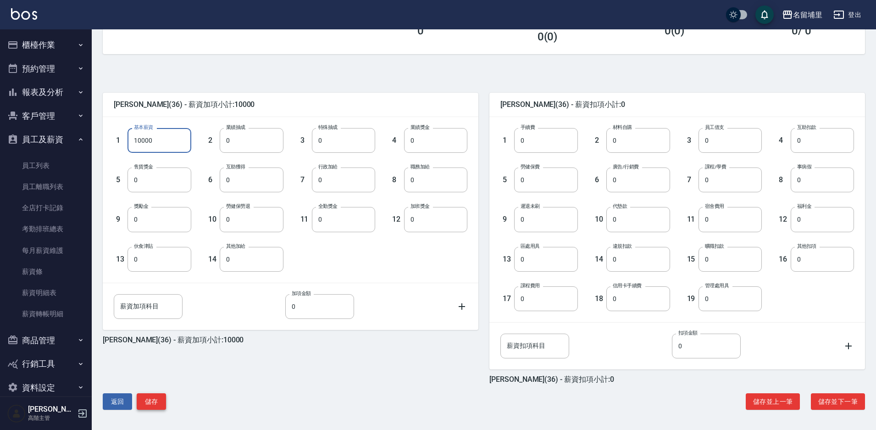
type input "10000"
click at [151, 401] on button "儲存" at bounding box center [151, 401] width 29 height 17
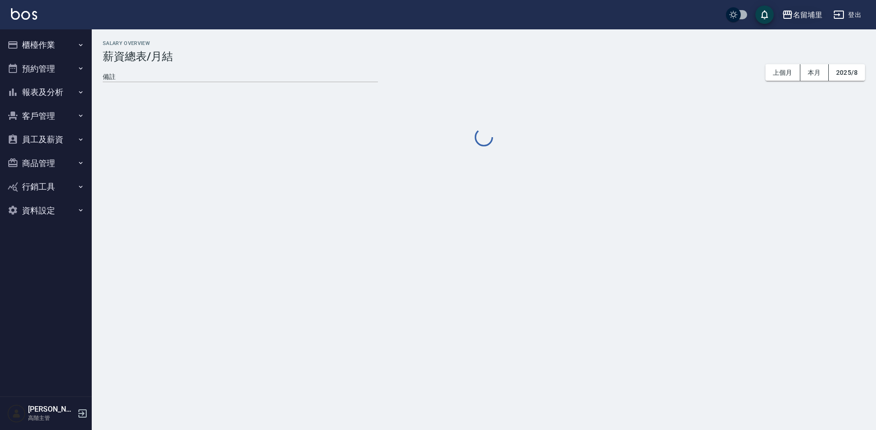
click at [804, 15] on div "名留埔里" at bounding box center [807, 14] width 29 height 11
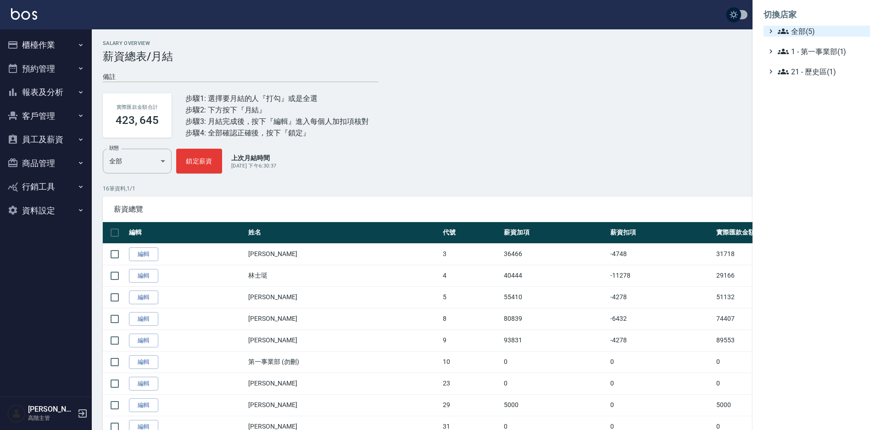
click at [794, 32] on span "全部(5)" at bounding box center [821, 31] width 89 height 11
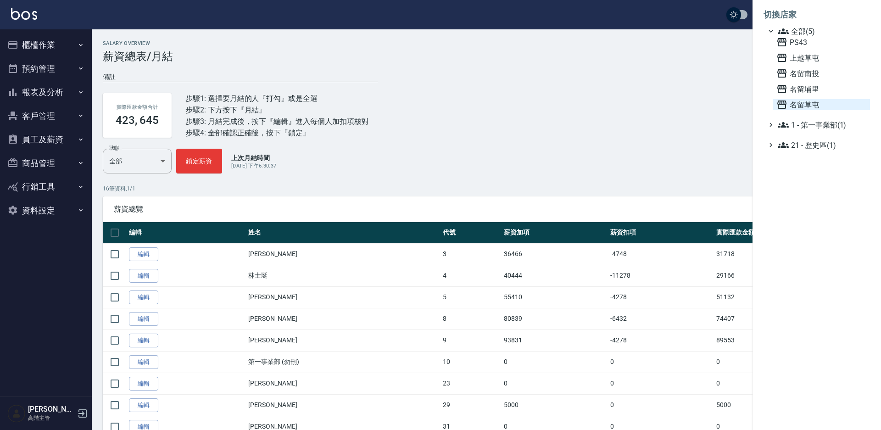
click at [805, 105] on span "名留草屯" at bounding box center [821, 104] width 90 height 11
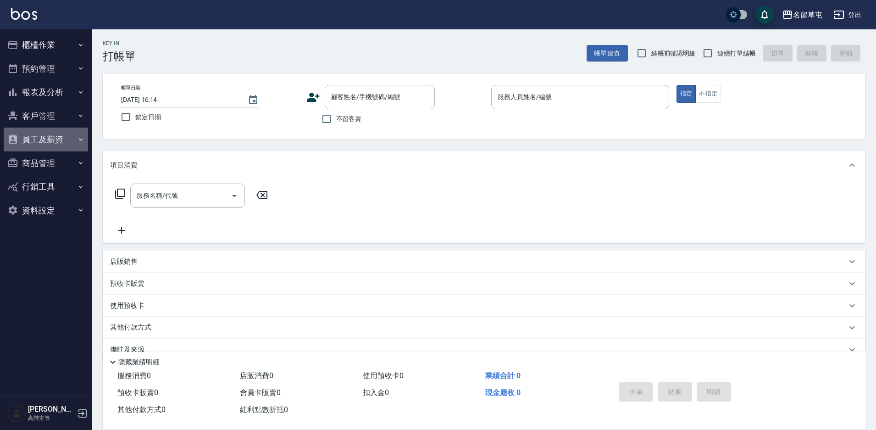
click at [50, 139] on button "員工及薪資" at bounding box center [46, 139] width 84 height 24
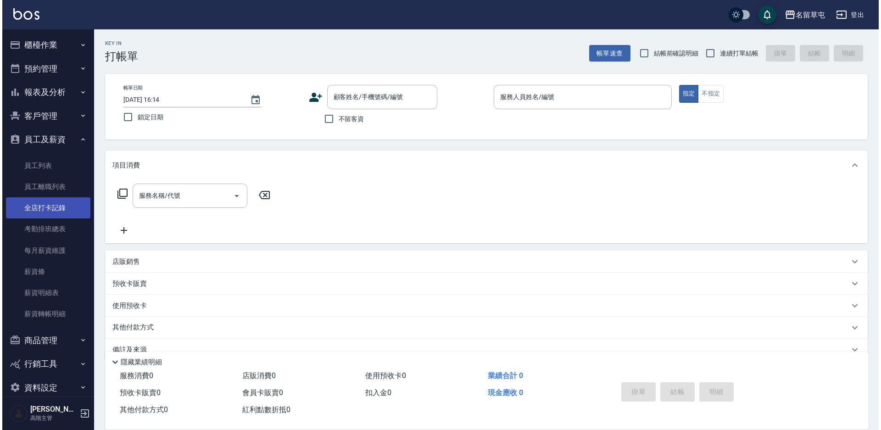
scroll to position [14, 0]
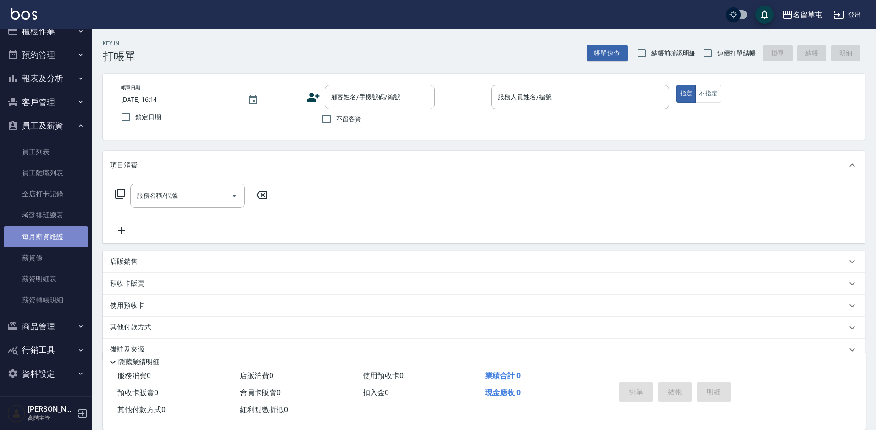
click at [48, 233] on link "每月薪資維護" at bounding box center [46, 236] width 84 height 21
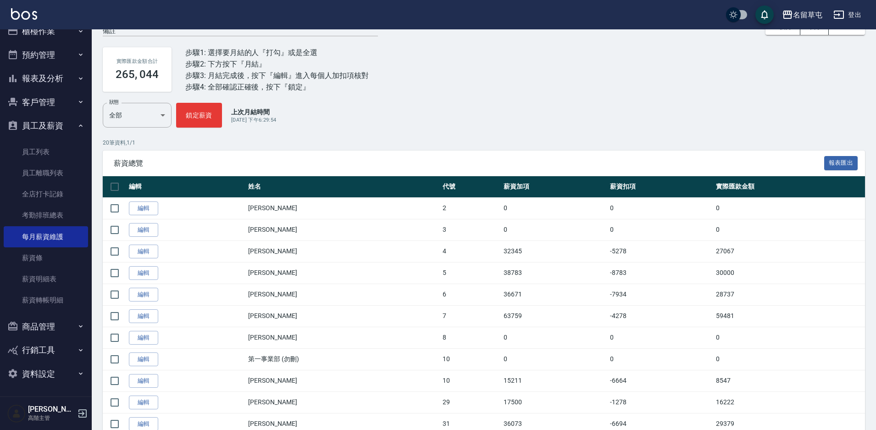
scroll to position [274, 0]
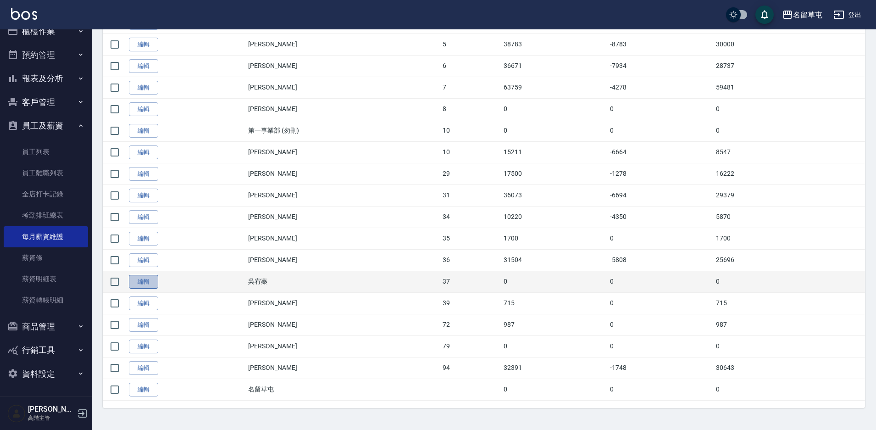
click at [134, 283] on link "編輯" at bounding box center [143, 282] width 29 height 14
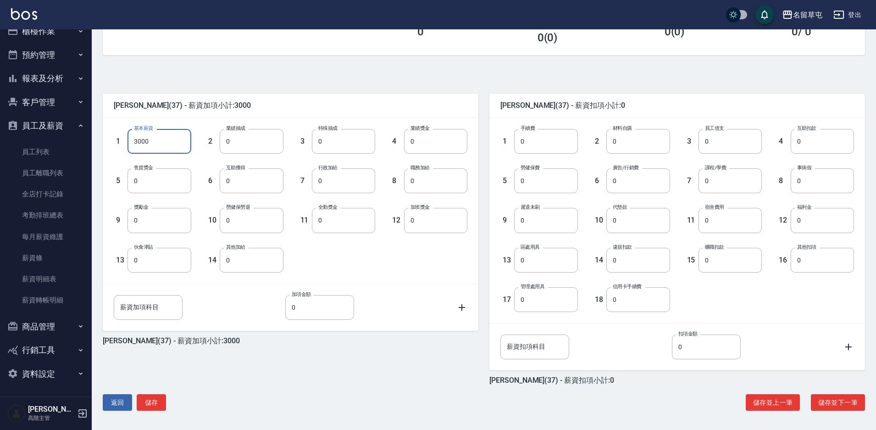
scroll to position [166, 0]
type input "3000"
click at [155, 405] on button "儲存" at bounding box center [151, 401] width 29 height 17
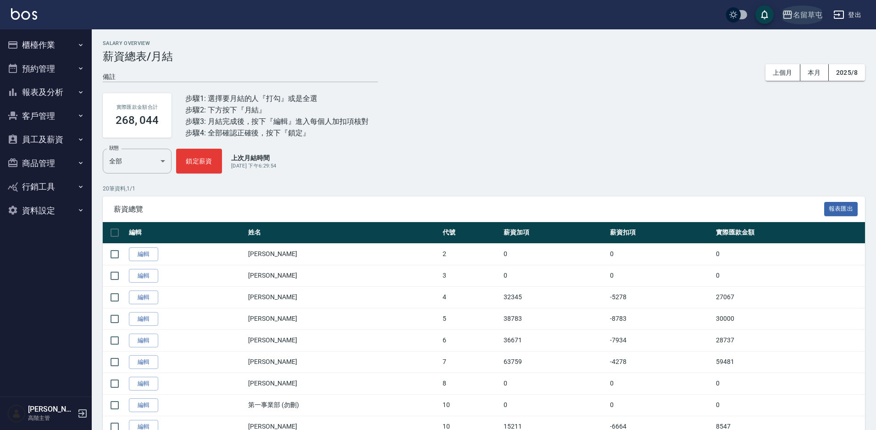
click at [804, 17] on div "名留草屯" at bounding box center [807, 14] width 29 height 11
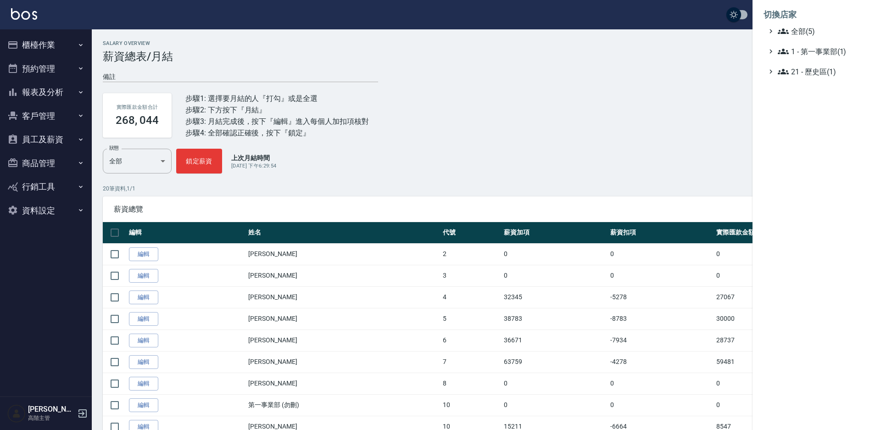
click at [787, 41] on ul "全部(5) 1 - 第一事業部(1) 21 - 歷史區(1)" at bounding box center [816, 51] width 106 height 51
click at [792, 36] on span "全部(5)" at bounding box center [821, 31] width 89 height 11
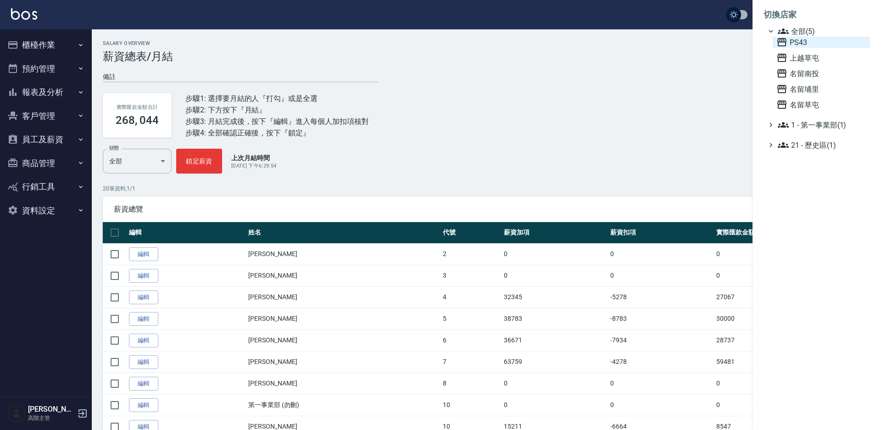
click at [800, 42] on span "PS43" at bounding box center [821, 42] width 90 height 11
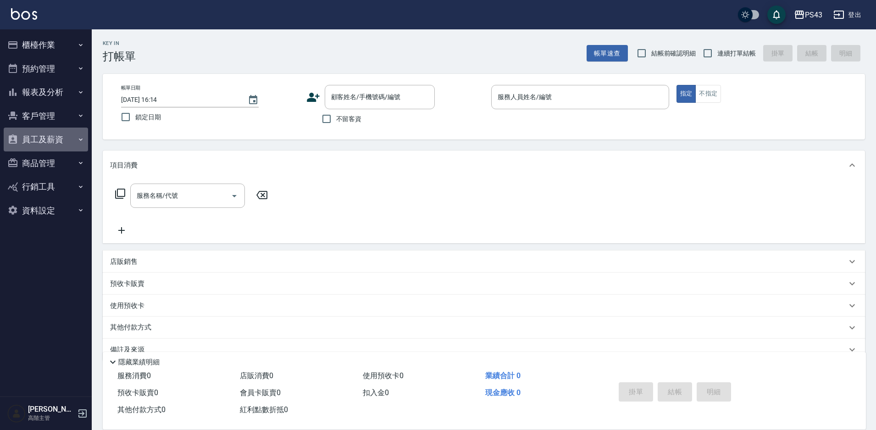
click at [45, 137] on button "員工及薪資" at bounding box center [46, 139] width 84 height 24
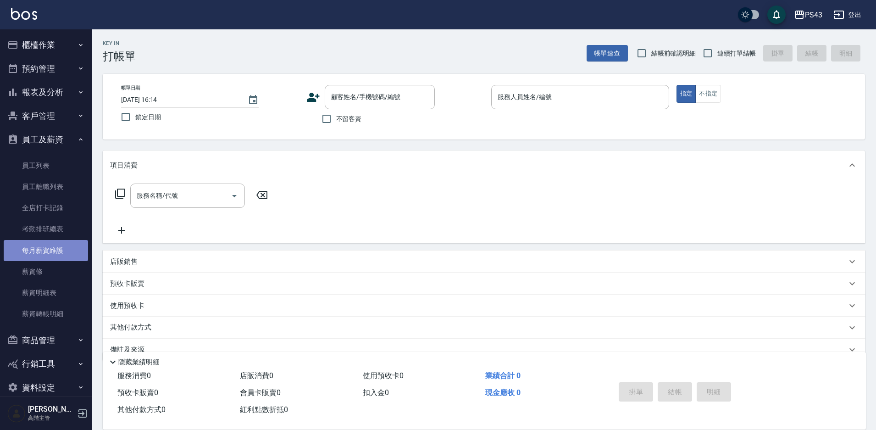
click at [46, 252] on link "每月薪資維護" at bounding box center [46, 250] width 84 height 21
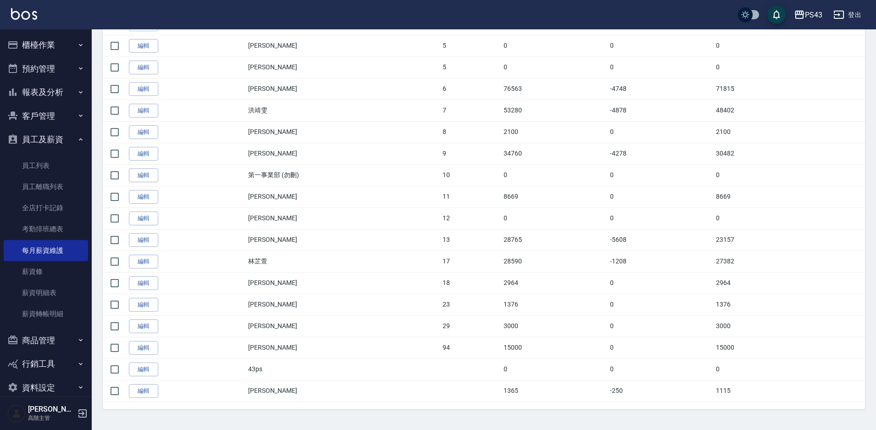
scroll to position [317, 0]
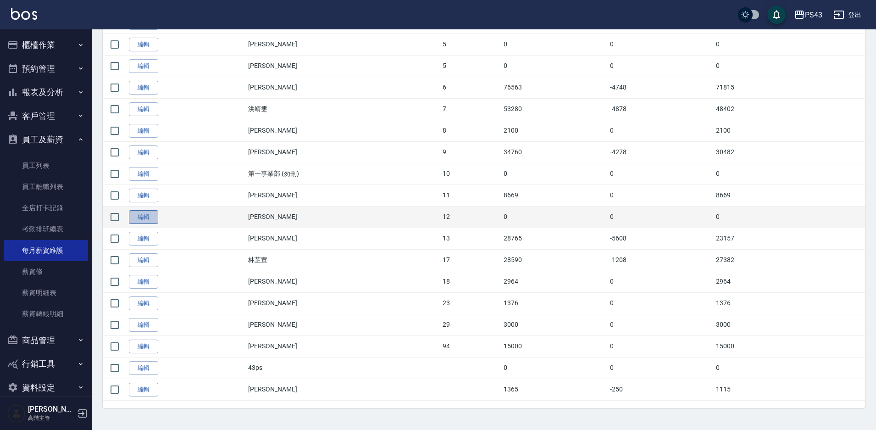
click at [141, 215] on link "編輯" at bounding box center [143, 217] width 29 height 14
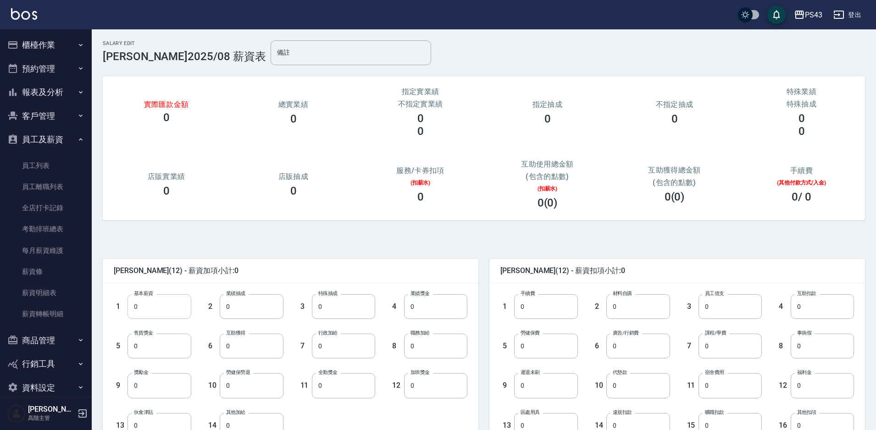
click at [163, 305] on input "0" at bounding box center [158, 306] width 63 height 25
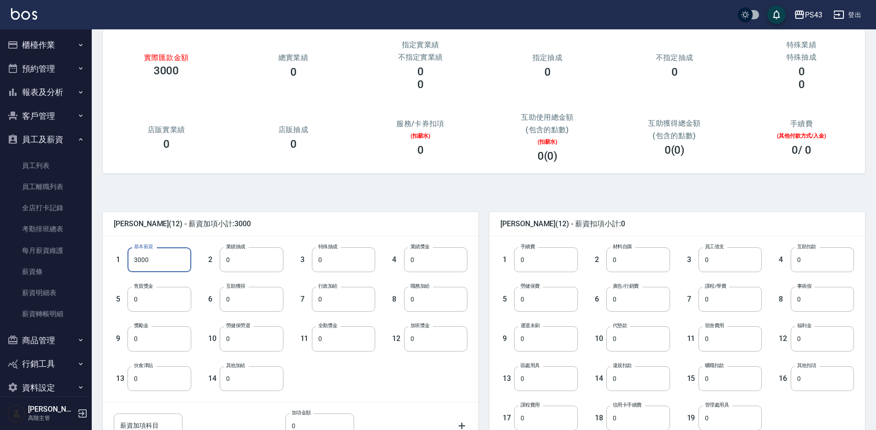
scroll to position [166, 0]
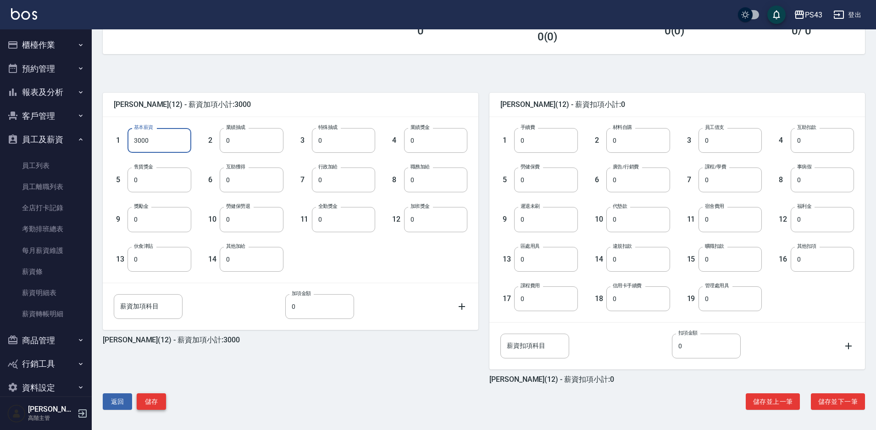
type input "3000"
click at [164, 402] on button "儲存" at bounding box center [151, 401] width 29 height 17
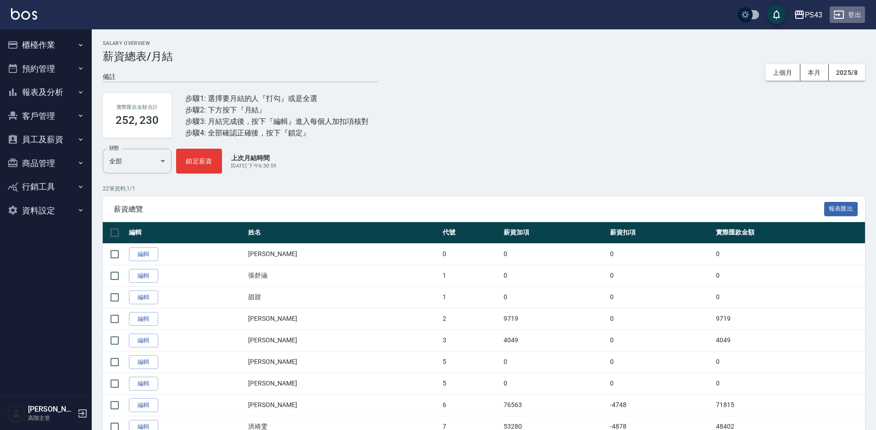
click at [855, 16] on button "登出" at bounding box center [847, 14] width 35 height 17
